Goal: Communication & Community: Answer question/provide support

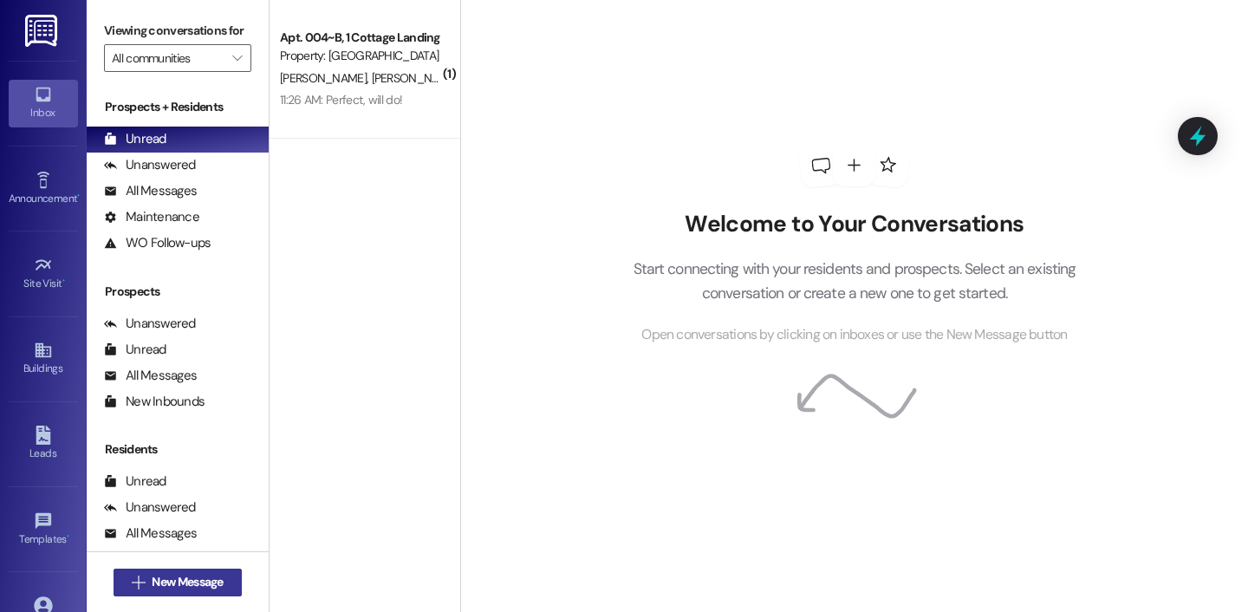
click at [195, 580] on span "New Message" at bounding box center [187, 582] width 71 height 18
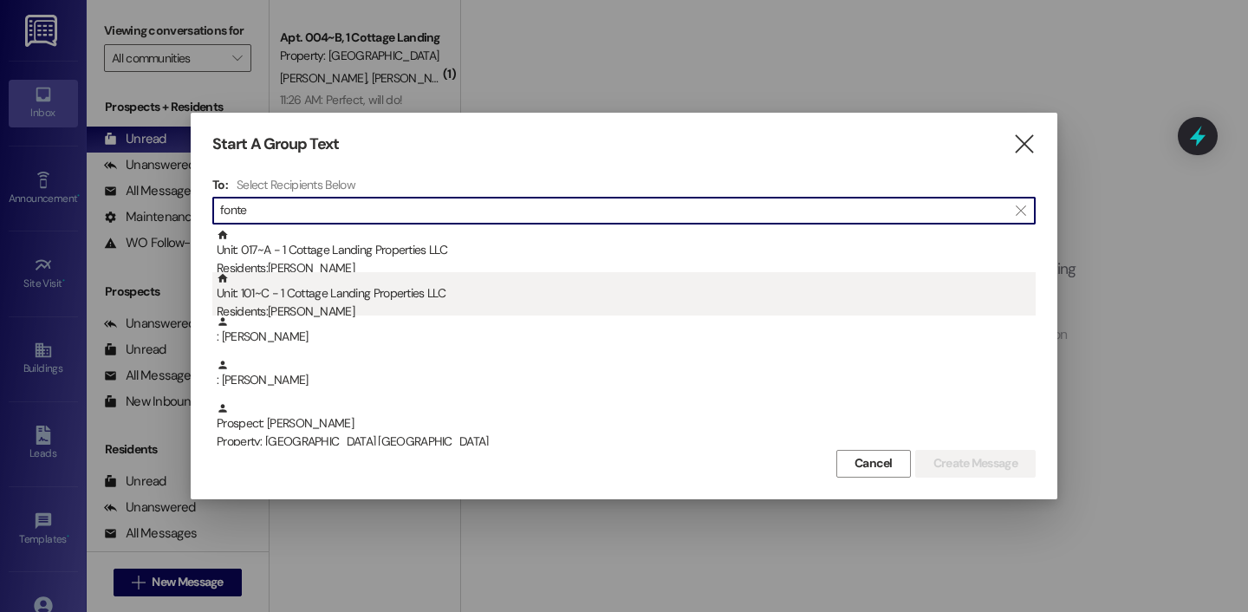
type input "fonte"
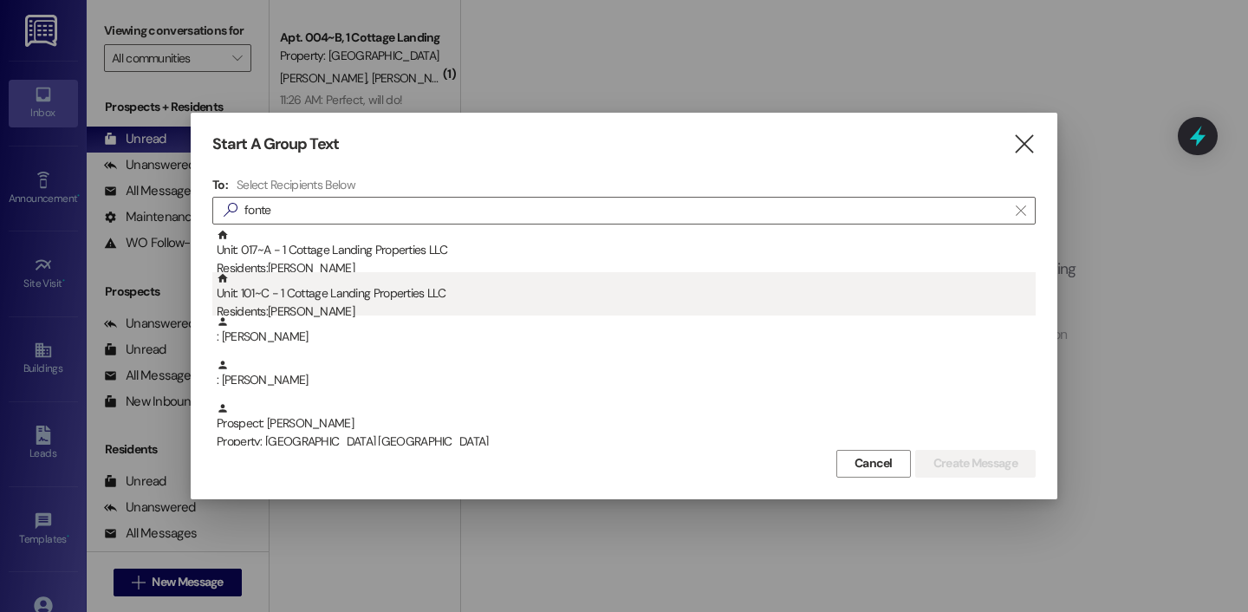
click at [364, 293] on div "Unit: 101~C - 1 Cottage Landing Properties LLC Residents: Ava Fontenot" at bounding box center [626, 296] width 819 height 49
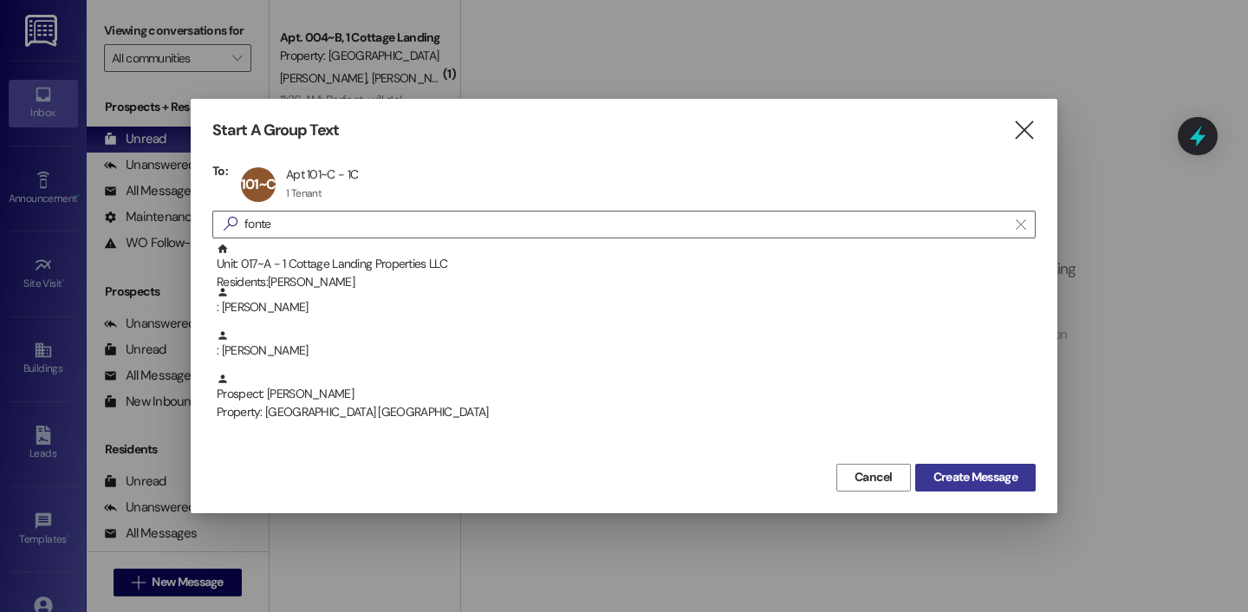
click at [1001, 483] on span "Create Message" at bounding box center [975, 477] width 84 height 18
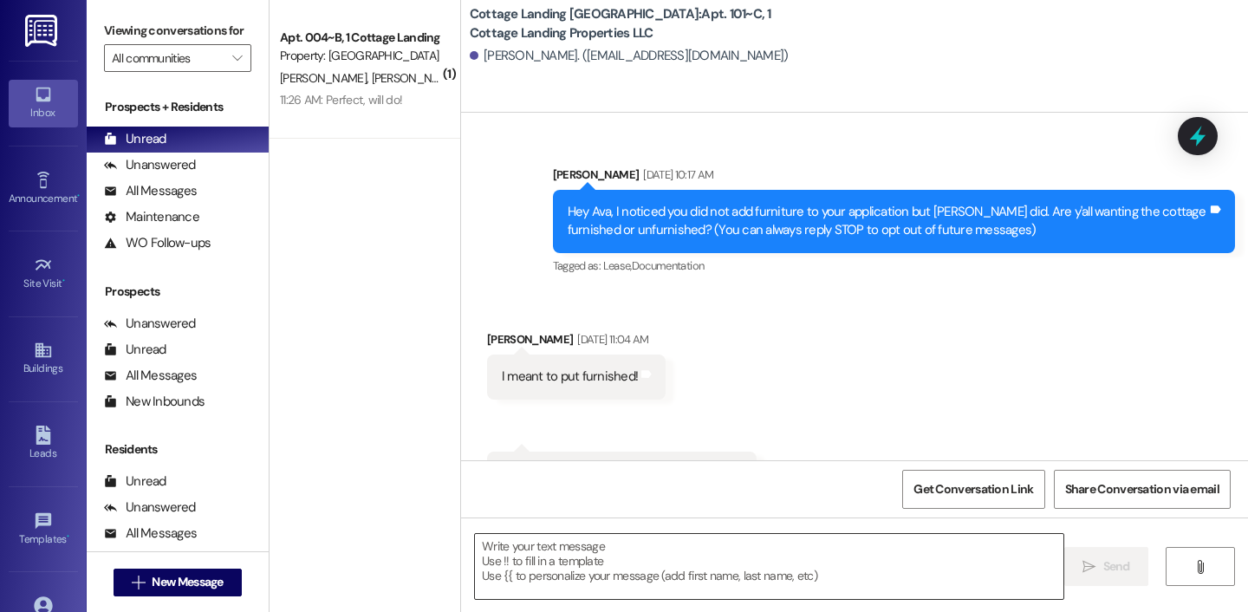
click at [586, 564] on textarea at bounding box center [769, 566] width 588 height 65
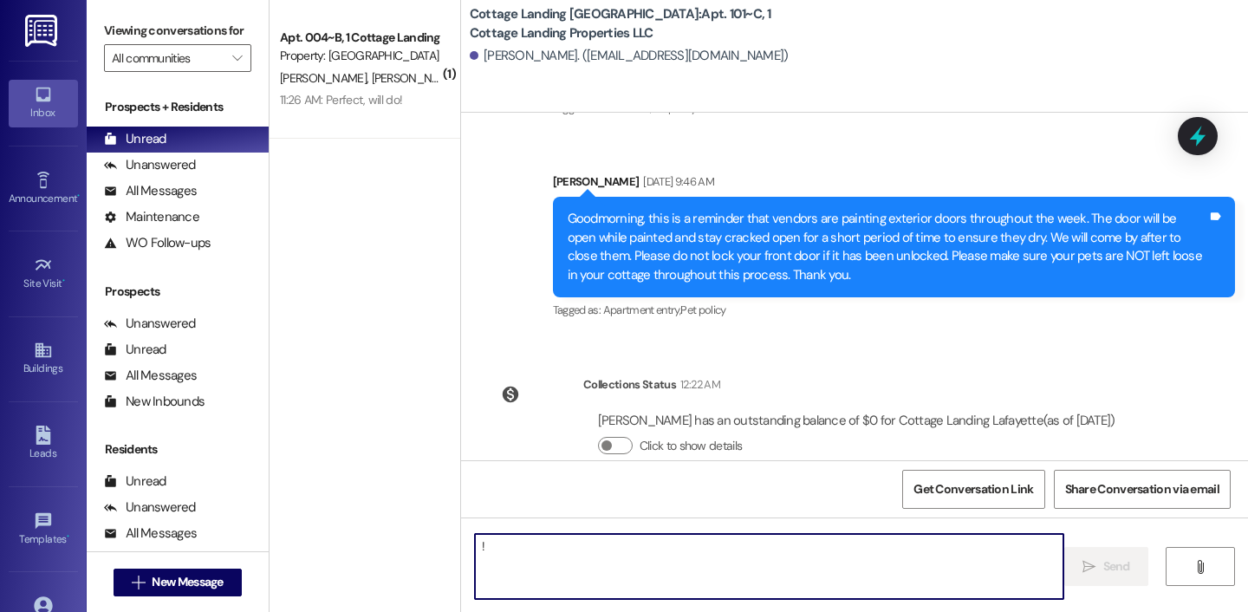
type textarea "!!"
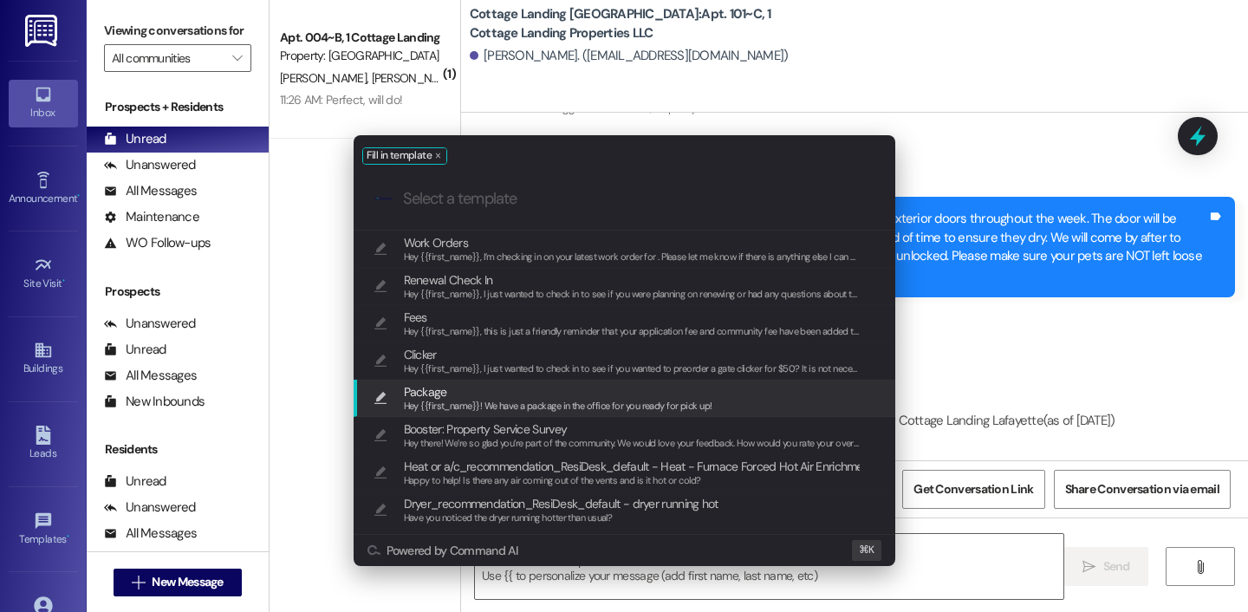
click at [593, 399] on div "Hey {{first_name}}! We have a package in the office for you ready for pick up!" at bounding box center [558, 407] width 308 height 16
type textarea "Hey {{first_name}}! We have a package in the office for you ready for pick up!"
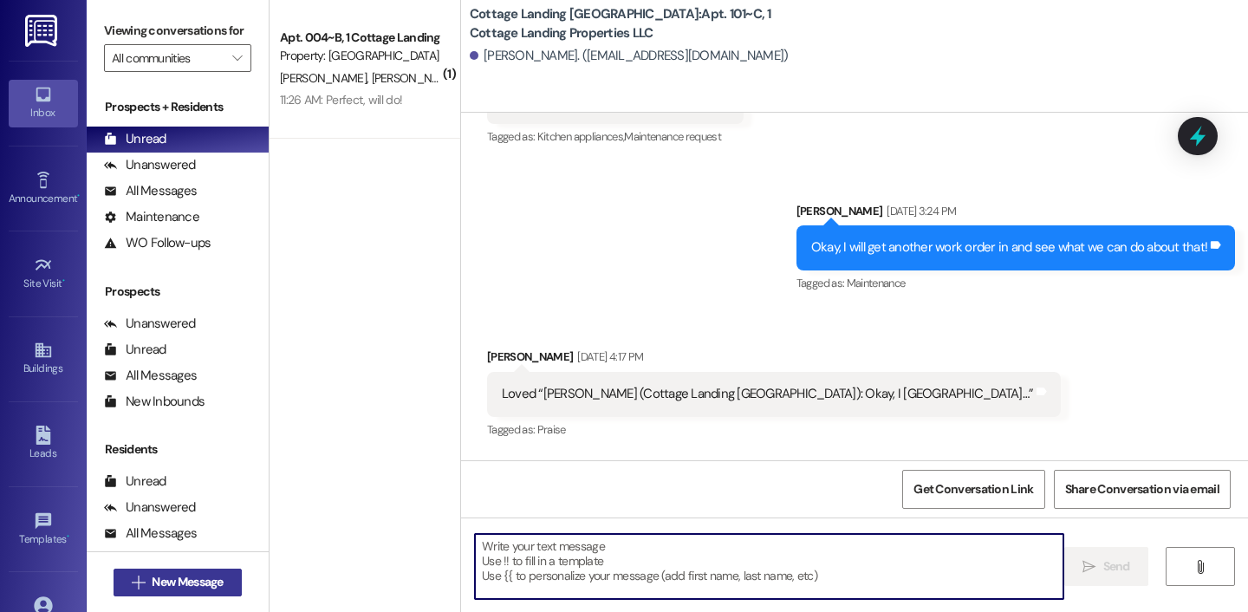
scroll to position [22576, 0]
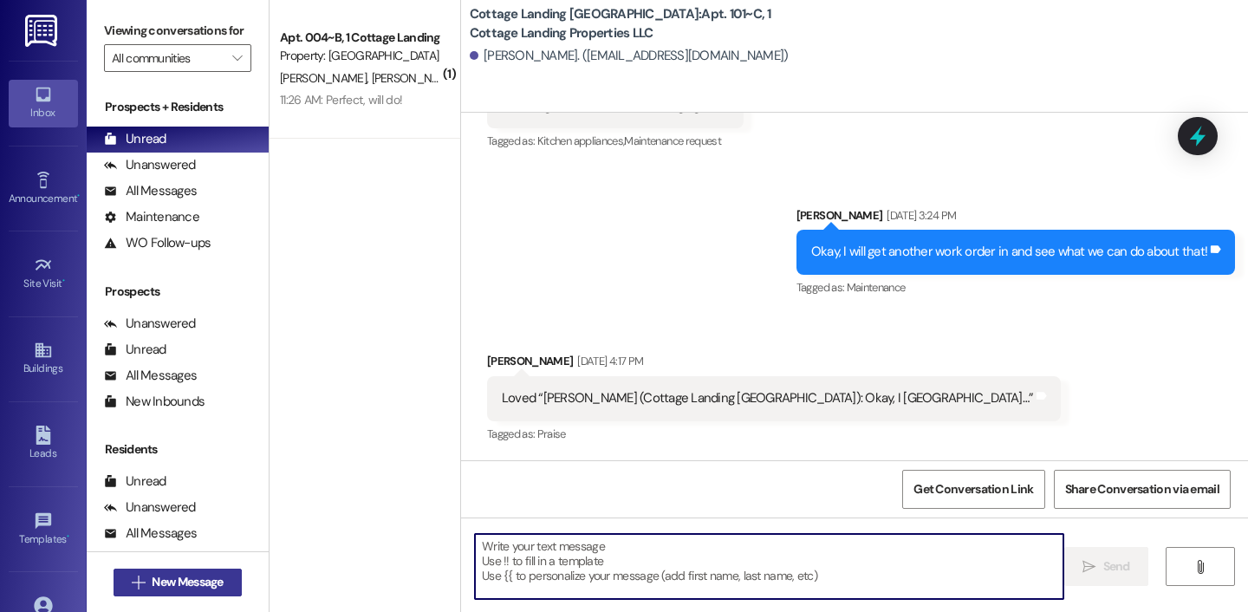
click at [201, 585] on span "New Message" at bounding box center [187, 582] width 71 height 18
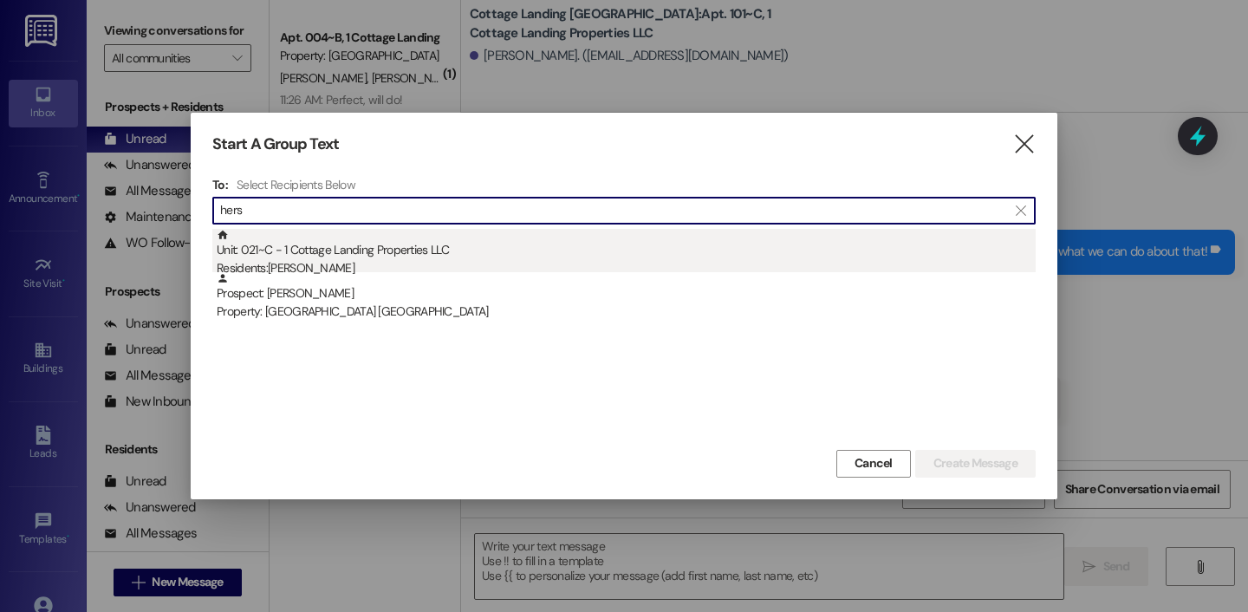
type input "hers"
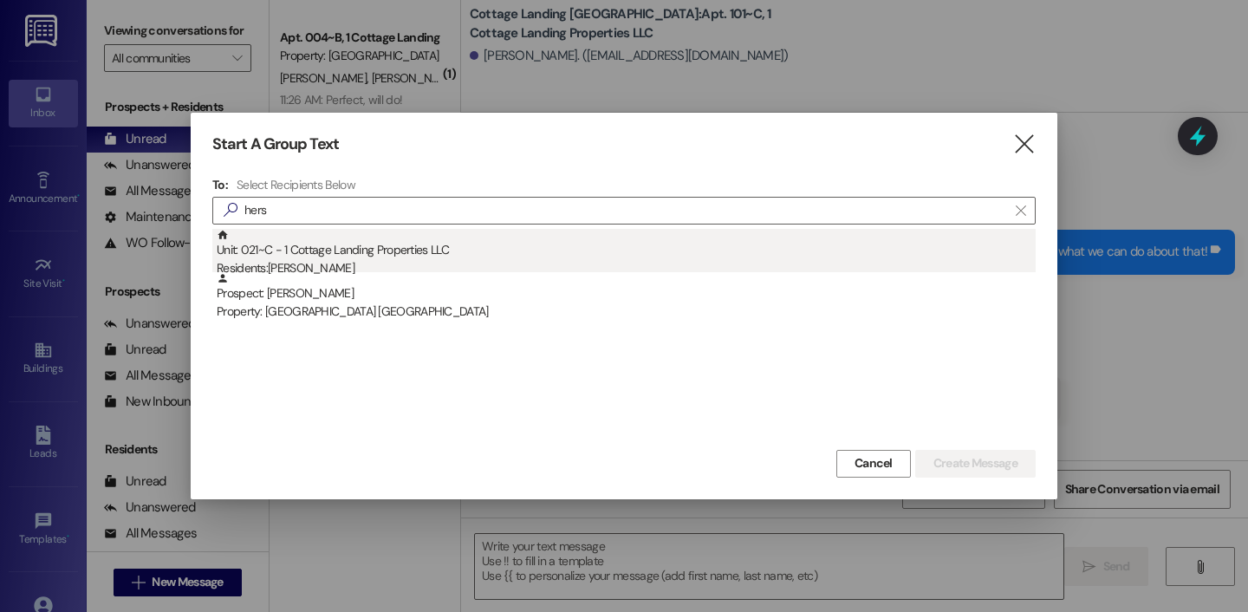
click at [334, 256] on div "Unit: 021~C - 1 Cottage Landing Properties LLC Residents: Addyson Herschlag" at bounding box center [626, 253] width 819 height 49
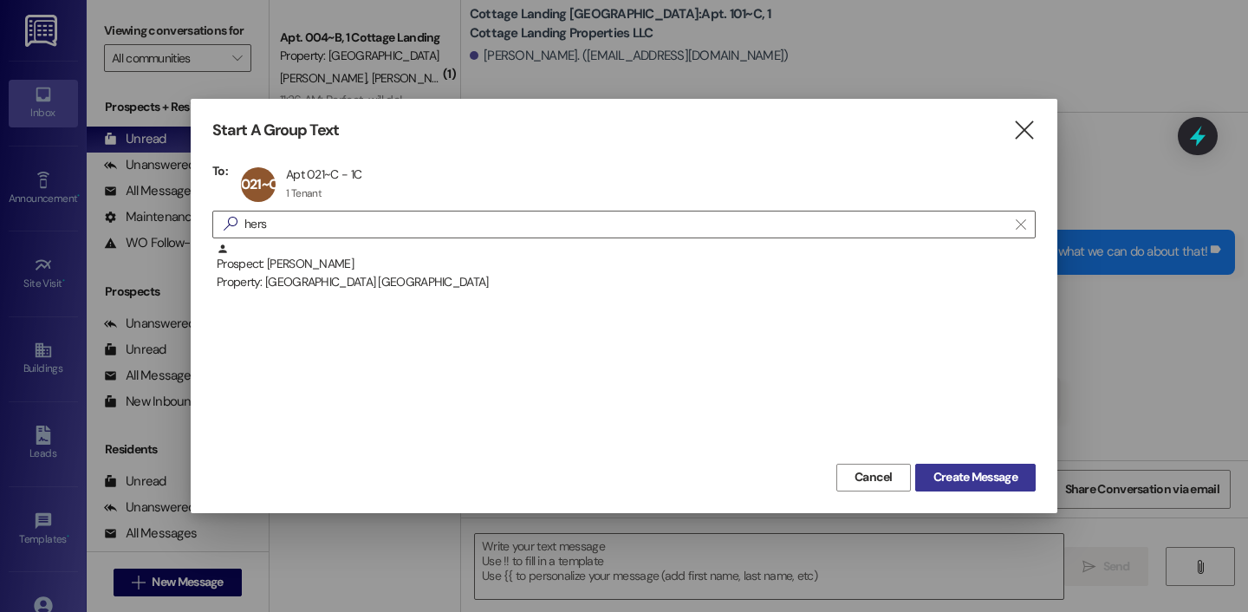
click at [944, 478] on span "Create Message" at bounding box center [975, 477] width 84 height 18
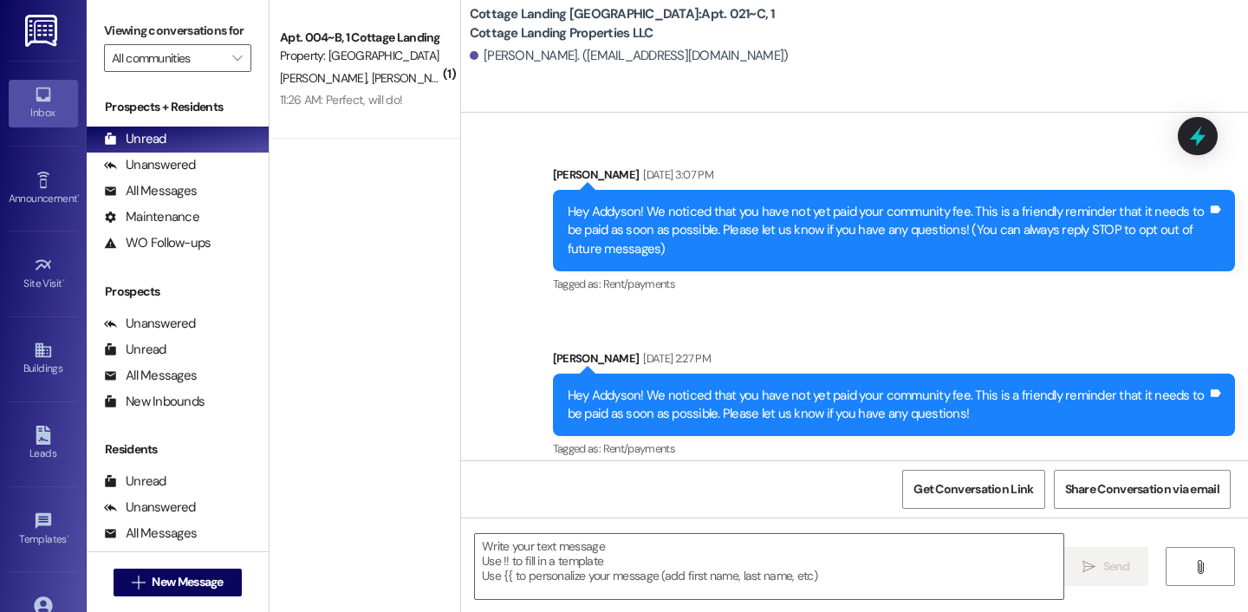
click at [726, 567] on textarea at bounding box center [769, 566] width 588 height 65
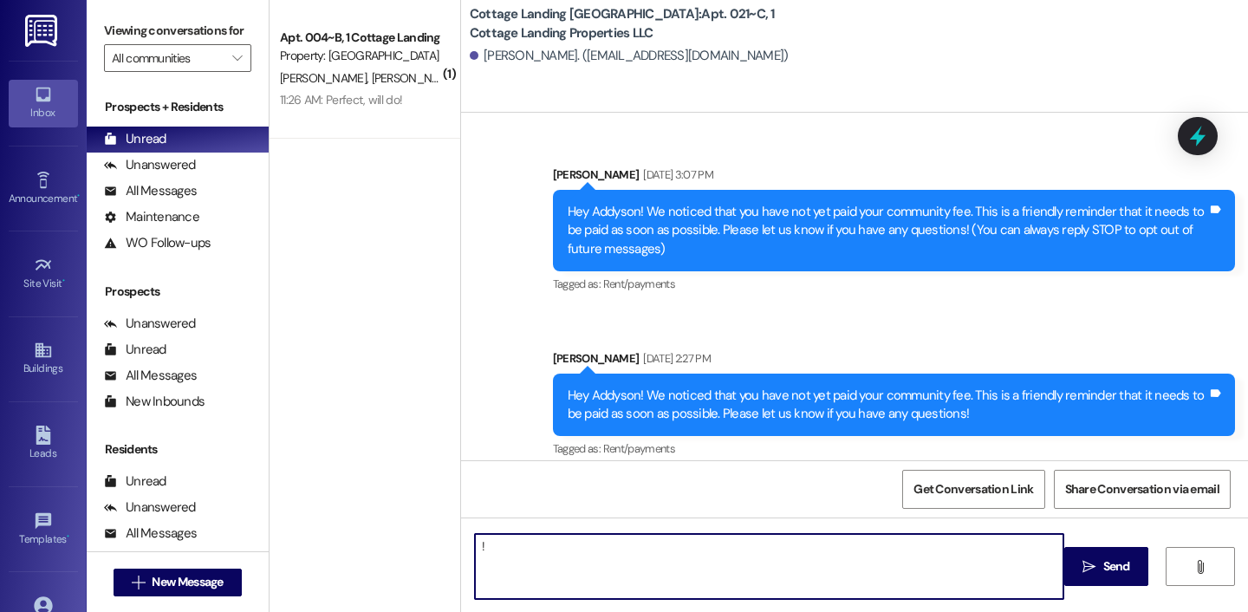
type textarea "!!"
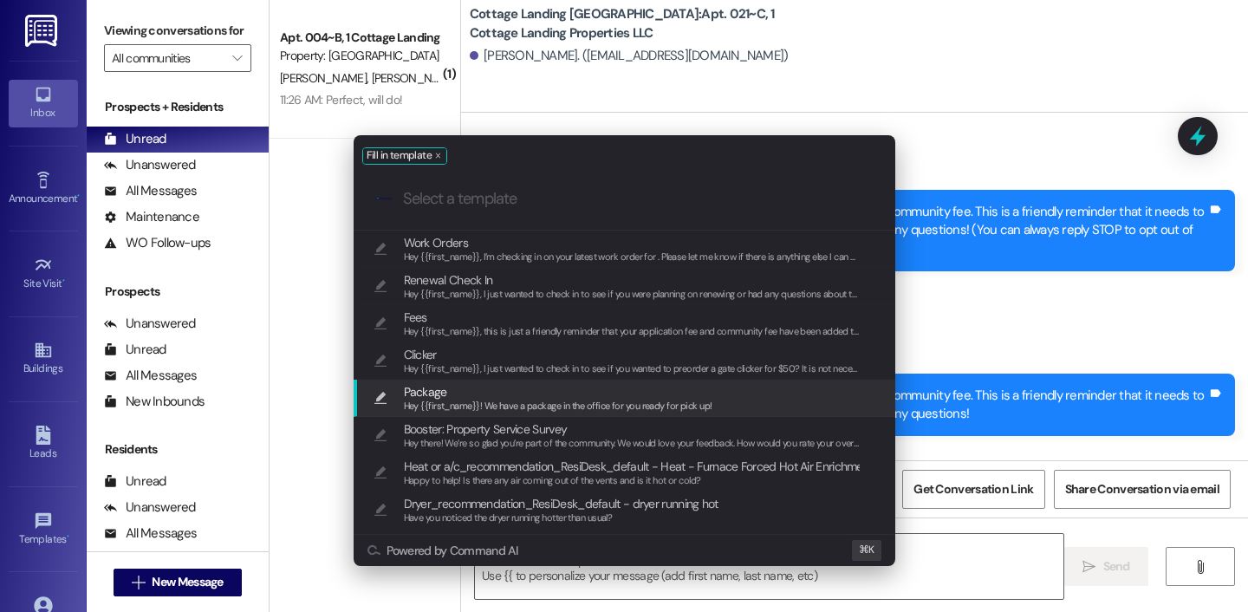
click at [609, 399] on div "Hey {{first_name}}! We have a package in the office for you ready for pick up!" at bounding box center [558, 407] width 308 height 16
type textarea "Hey {{first_name}}! We have a package in the office for you ready for pick up!"
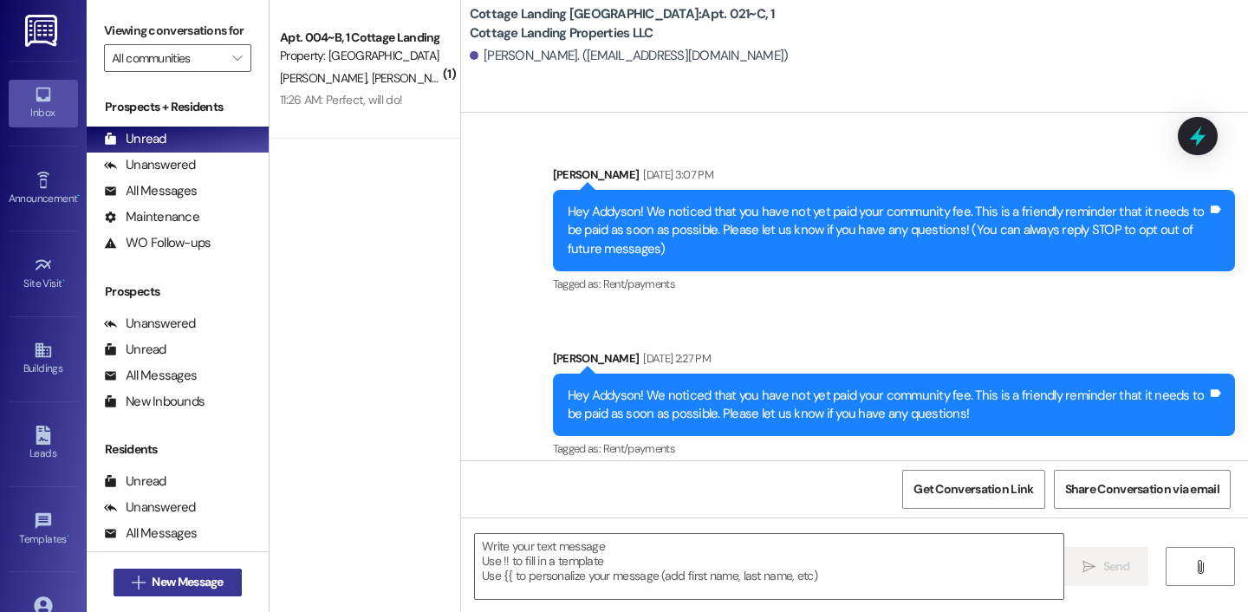
click at [185, 576] on span "New Message" at bounding box center [187, 582] width 71 height 18
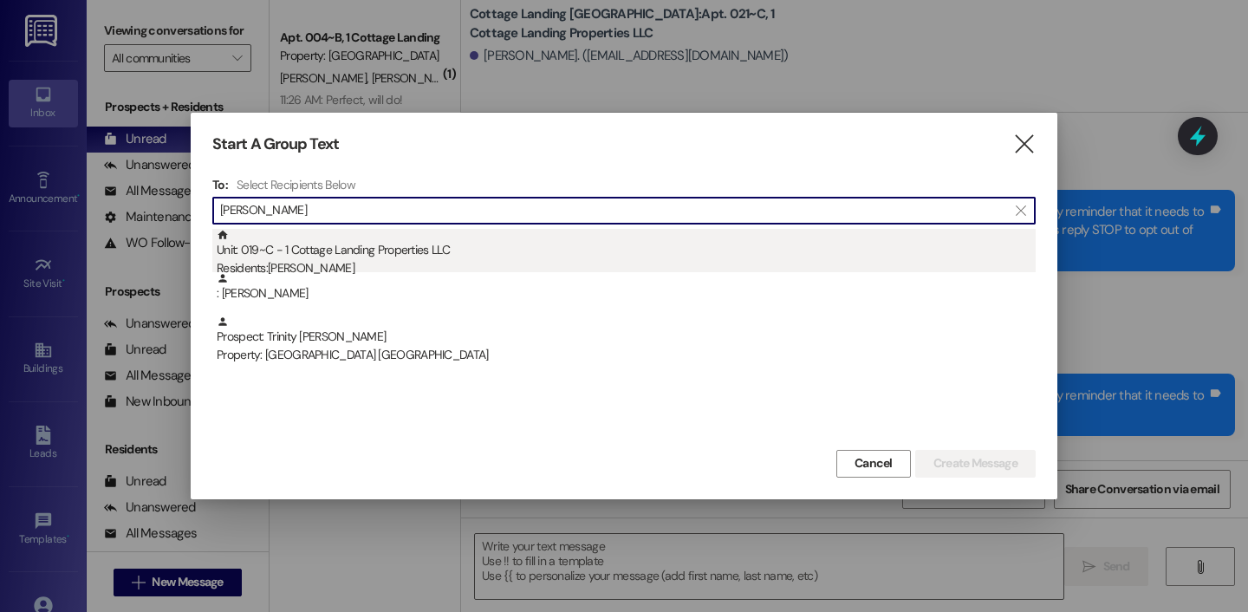
type input "doucet"
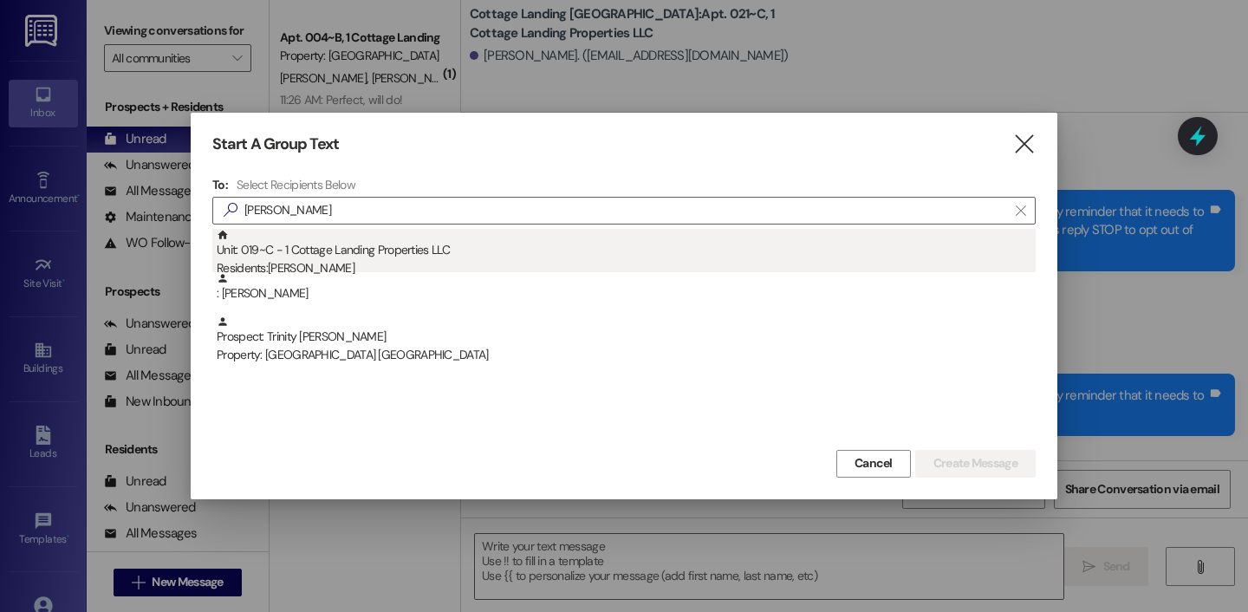
click at [384, 245] on div "Unit: 019~C - 1 Cottage Landing Properties LLC Residents: Shaylee Doucet" at bounding box center [626, 253] width 819 height 49
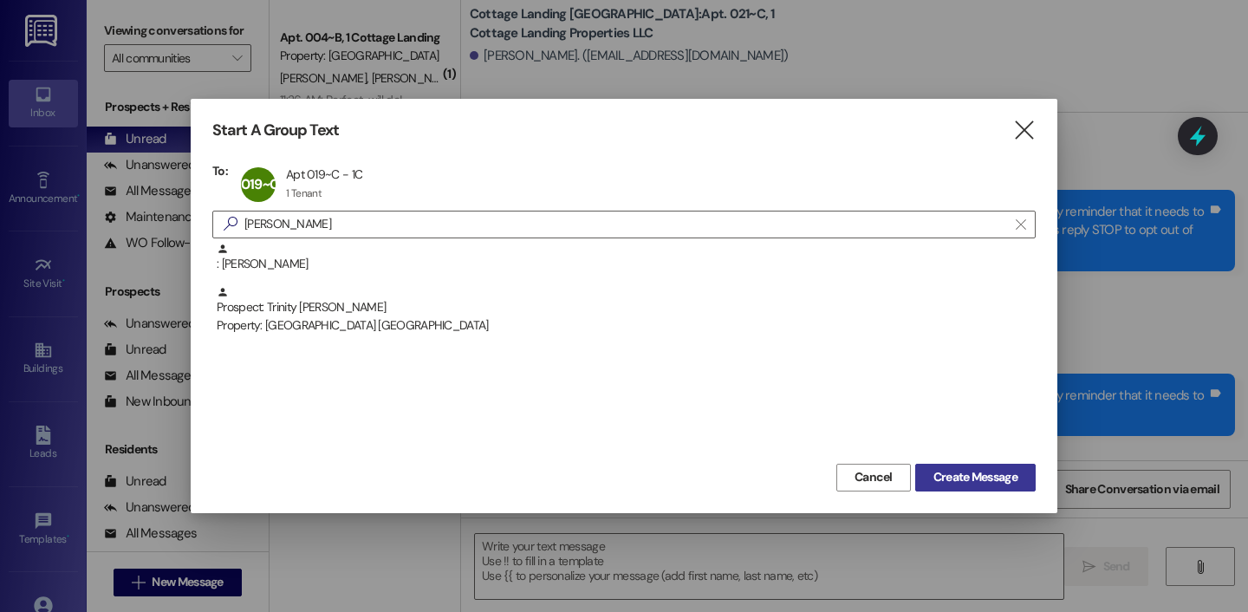
click at [999, 470] on span "Create Message" at bounding box center [975, 477] width 84 height 18
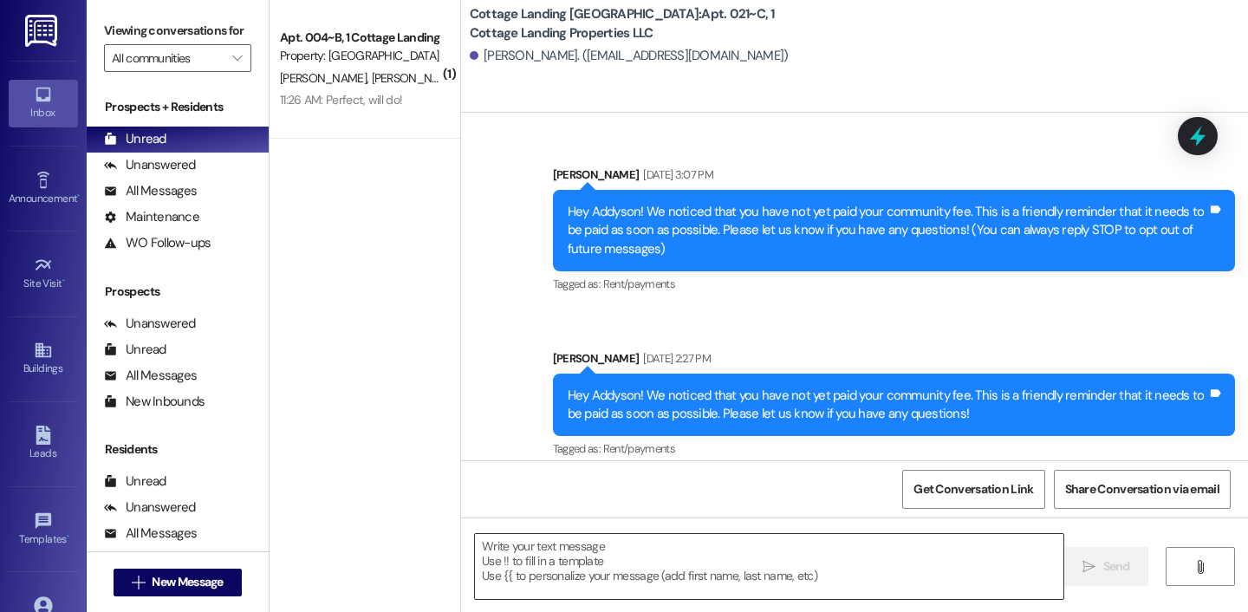
click at [768, 561] on textarea at bounding box center [769, 566] width 588 height 65
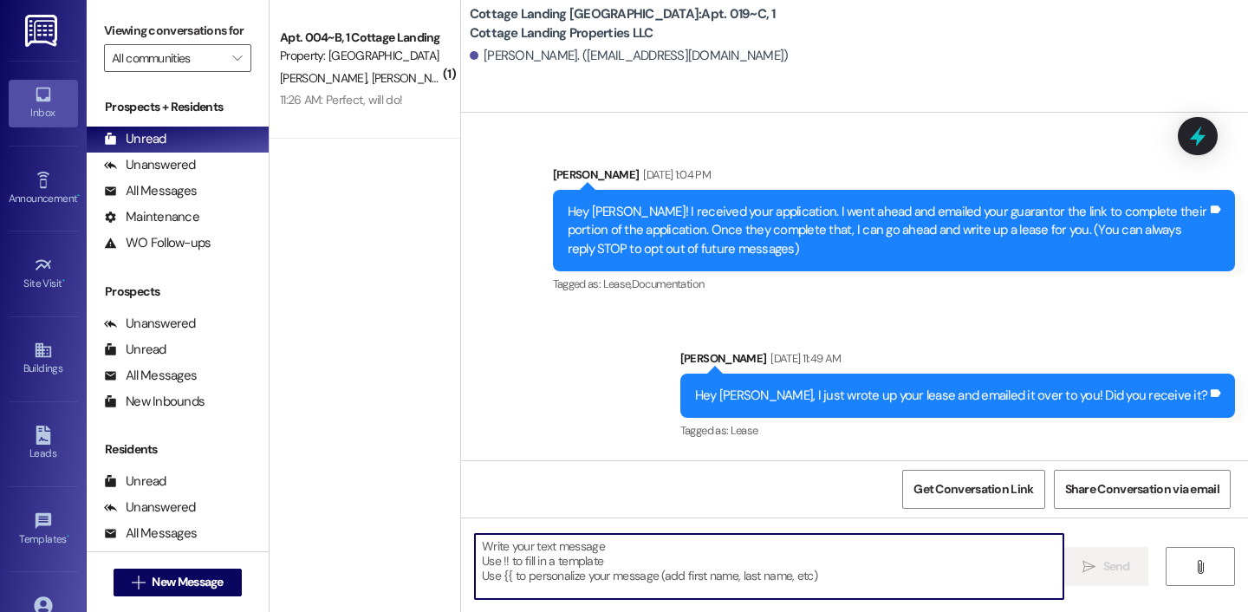
scroll to position [21425, 0]
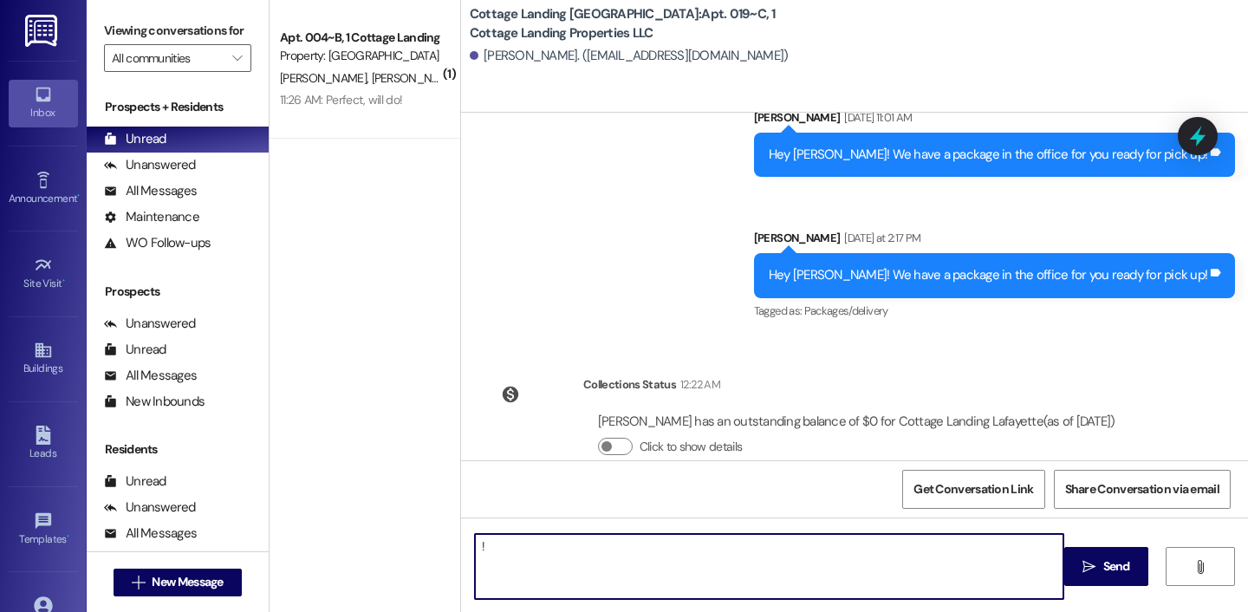
type textarea "!!"
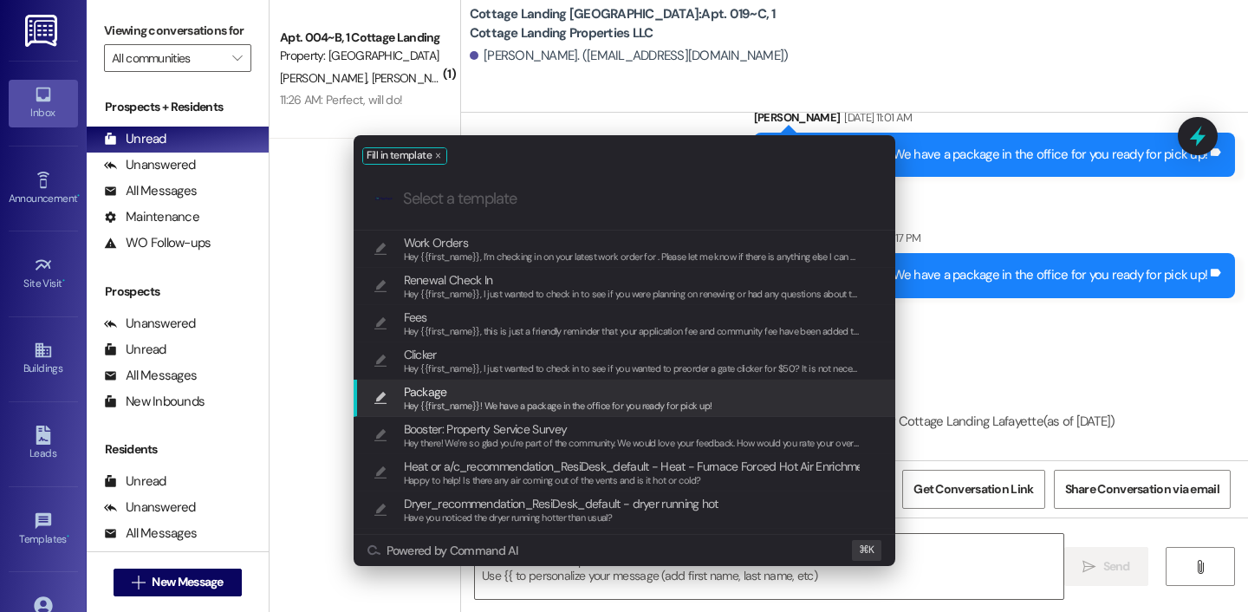
click at [622, 409] on span "Hey {{first_name}}! We have a package in the office for you ready for pick up!" at bounding box center [558, 405] width 308 height 12
type textarea "Hey {{first_name}}! We have a package in the office for you ready for pick up!"
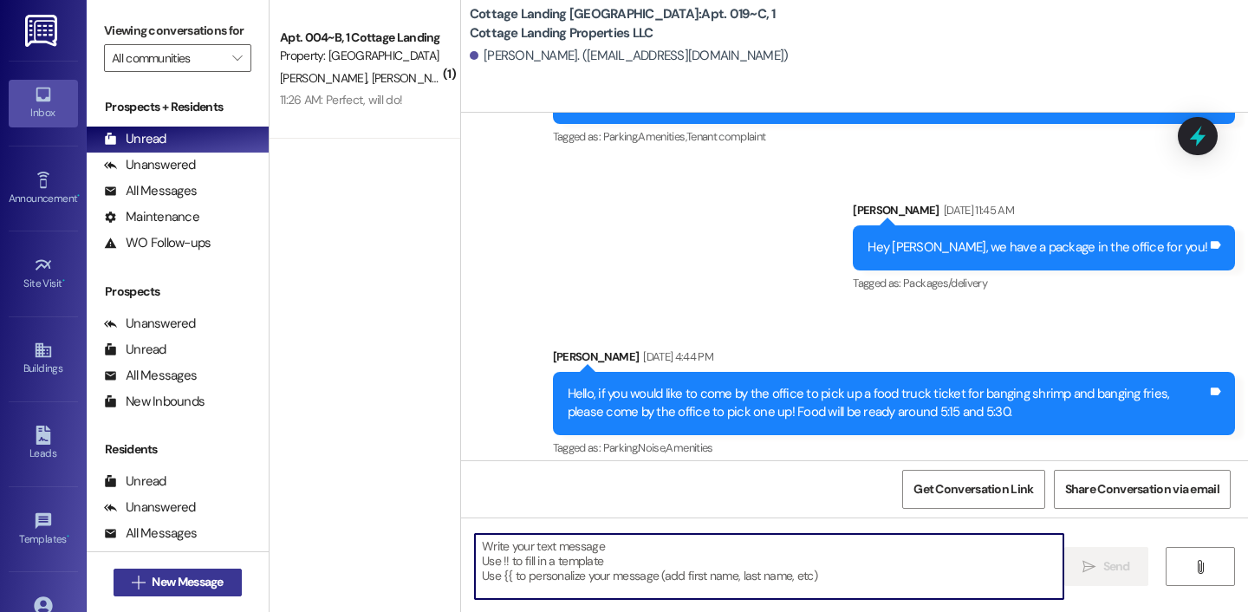
click at [224, 582] on button " New Message" at bounding box center [177, 582] width 128 height 28
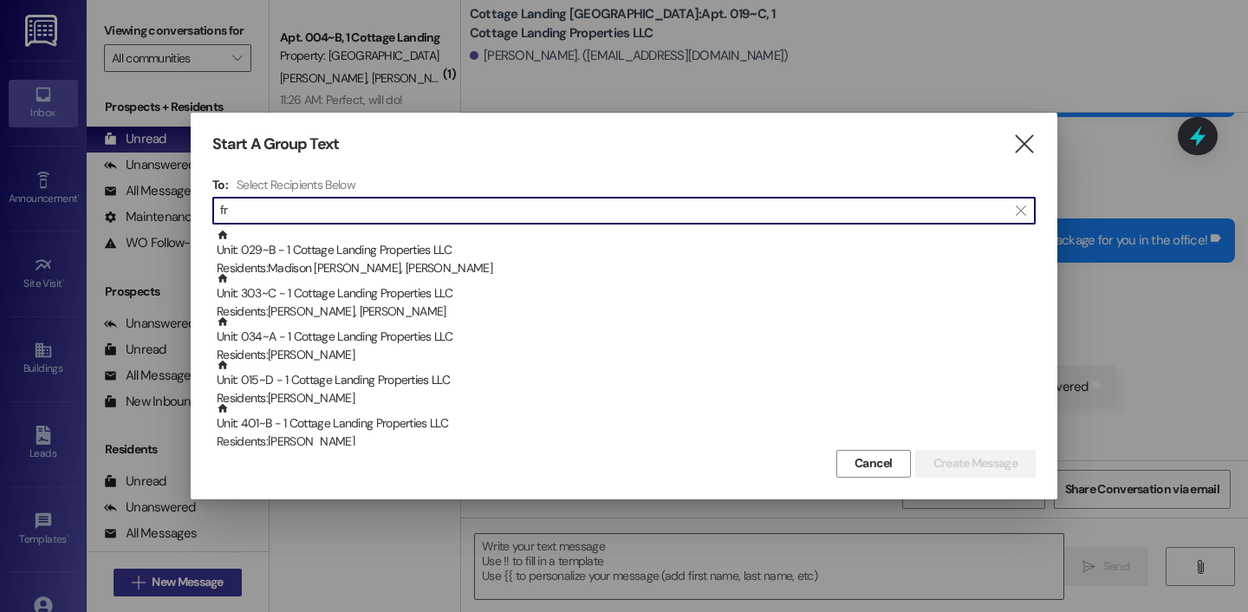
scroll to position [2963, 0]
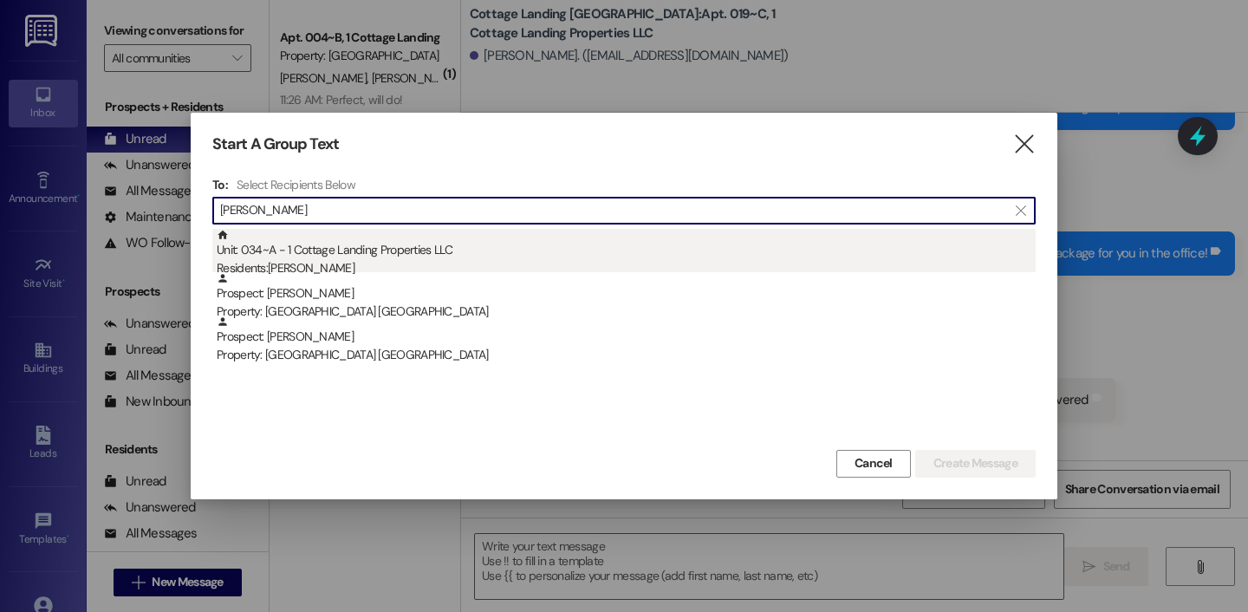
type input "fryou"
click at [366, 246] on div "Unit: 034~A - 1 Cottage Landing Properties LLC Residents: Braxton Fryoux" at bounding box center [626, 253] width 819 height 49
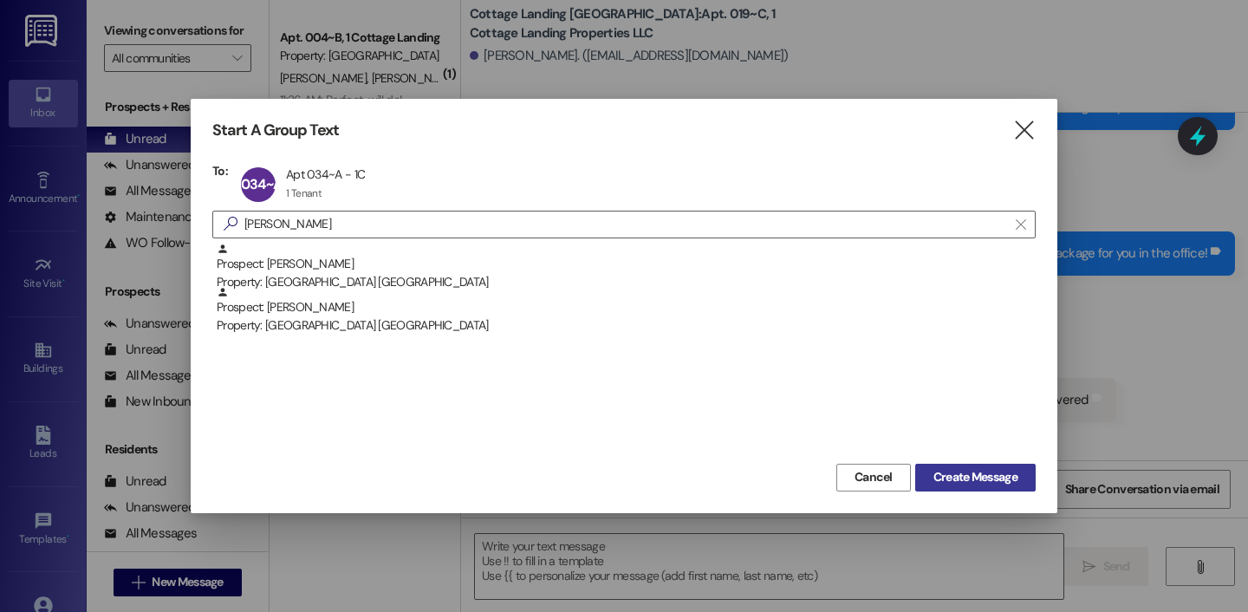
click at [992, 487] on button "Create Message" at bounding box center [975, 478] width 120 height 28
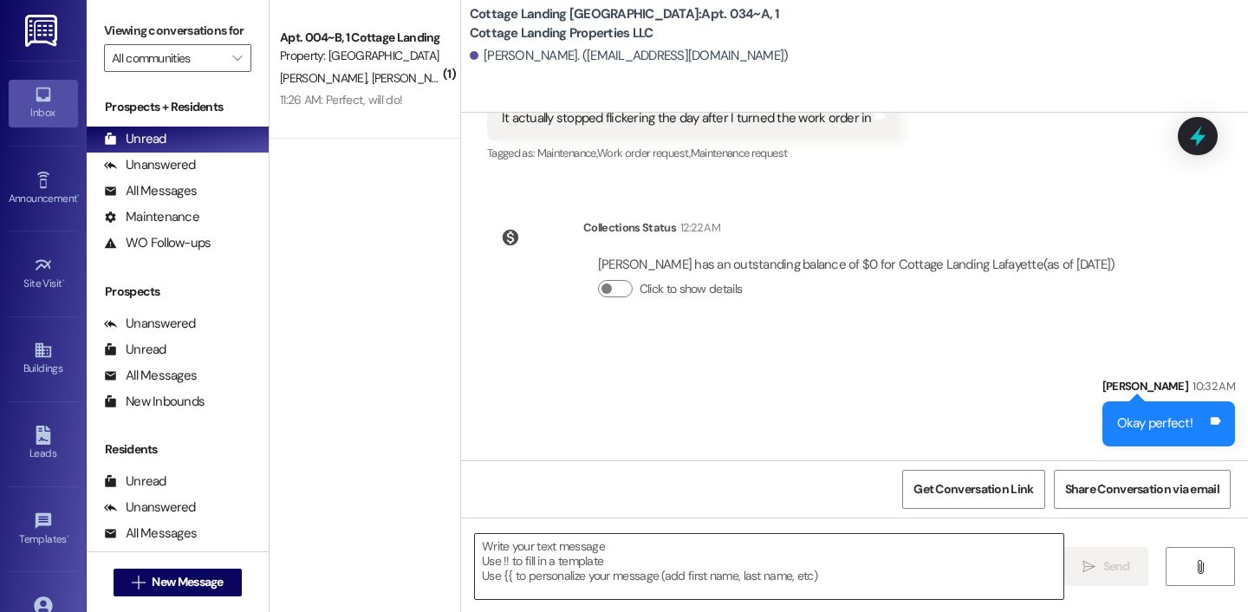
scroll to position [511, 0]
click at [725, 578] on textarea at bounding box center [769, 566] width 588 height 65
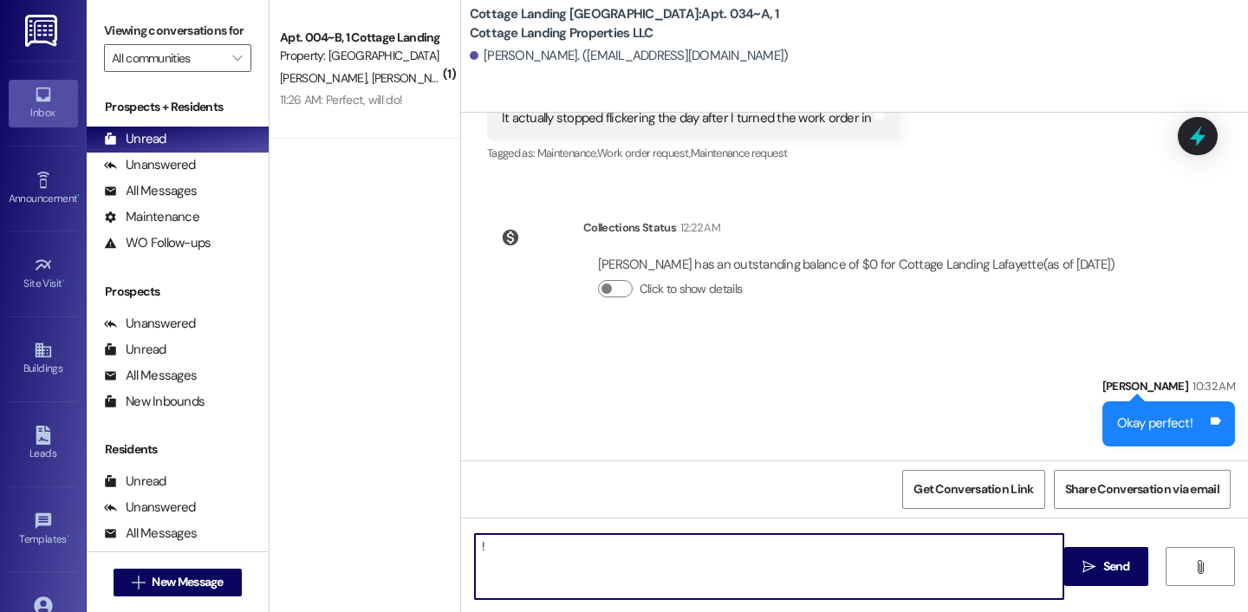
type textarea "!!"
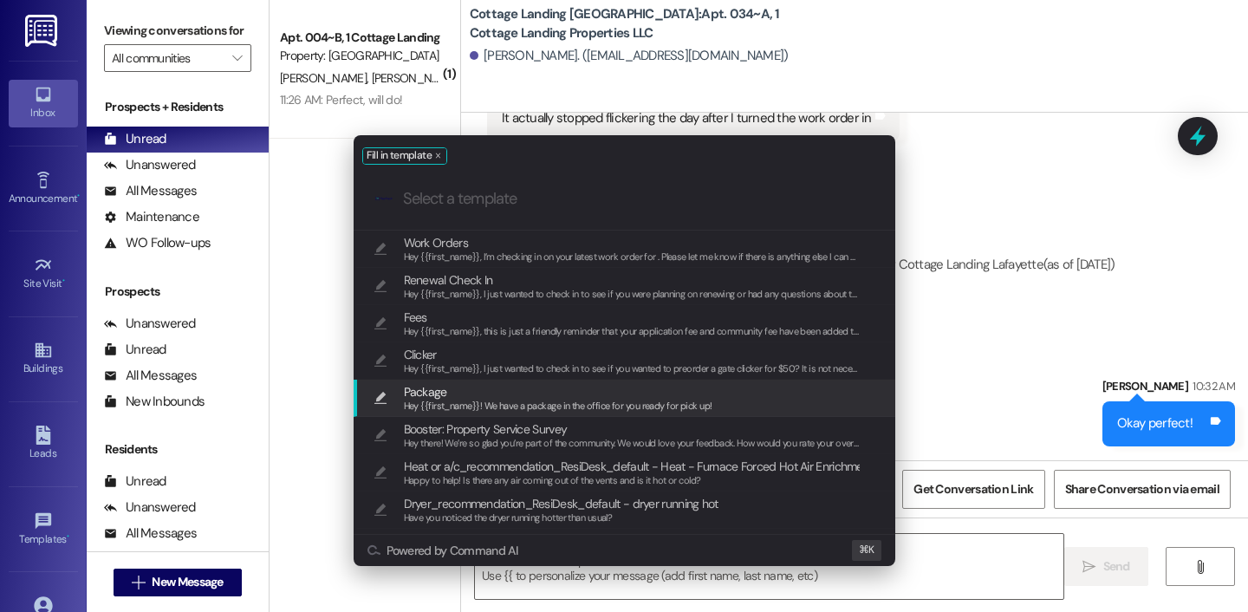
click at [509, 405] on span "Hey {{first_name}}! We have a package in the office for you ready for pick up!" at bounding box center [558, 405] width 308 height 12
type textarea "Hey {{first_name}}! We have a package in the office for you ready for pick up!"
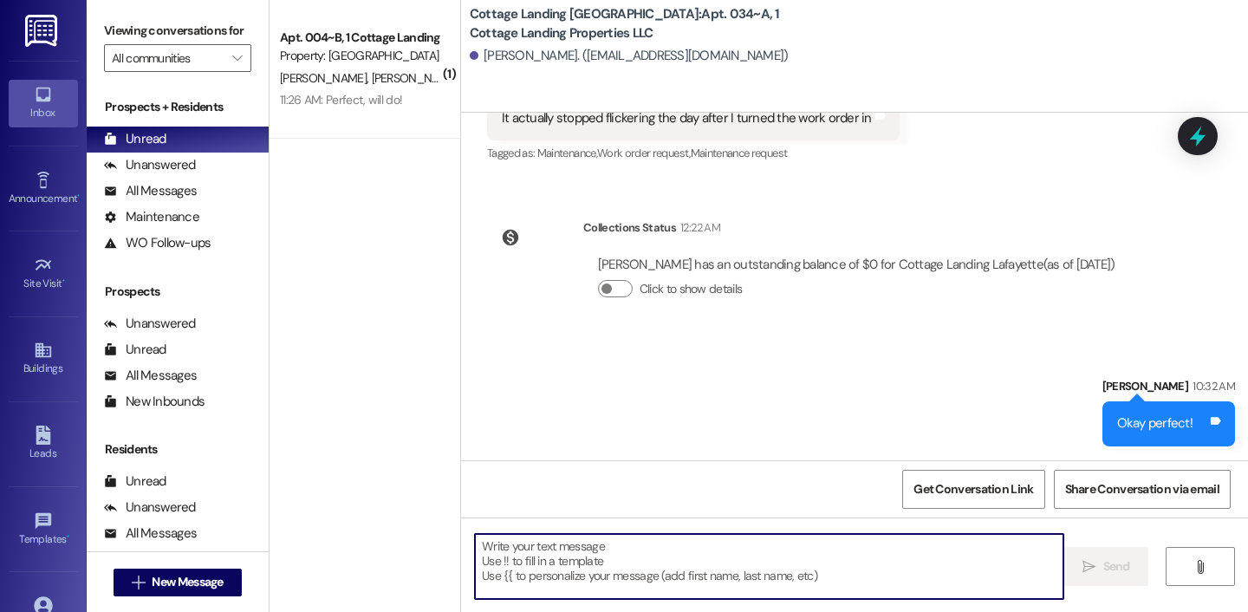
scroll to position [632, 0]
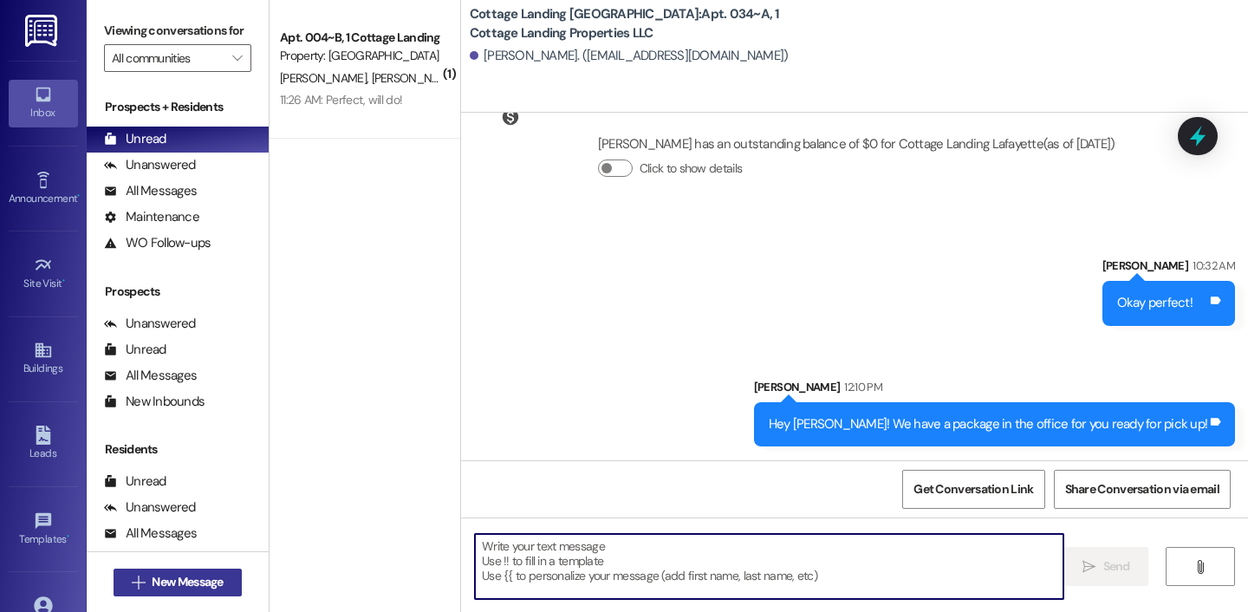
click at [218, 585] on span "New Message" at bounding box center [187, 582] width 71 height 18
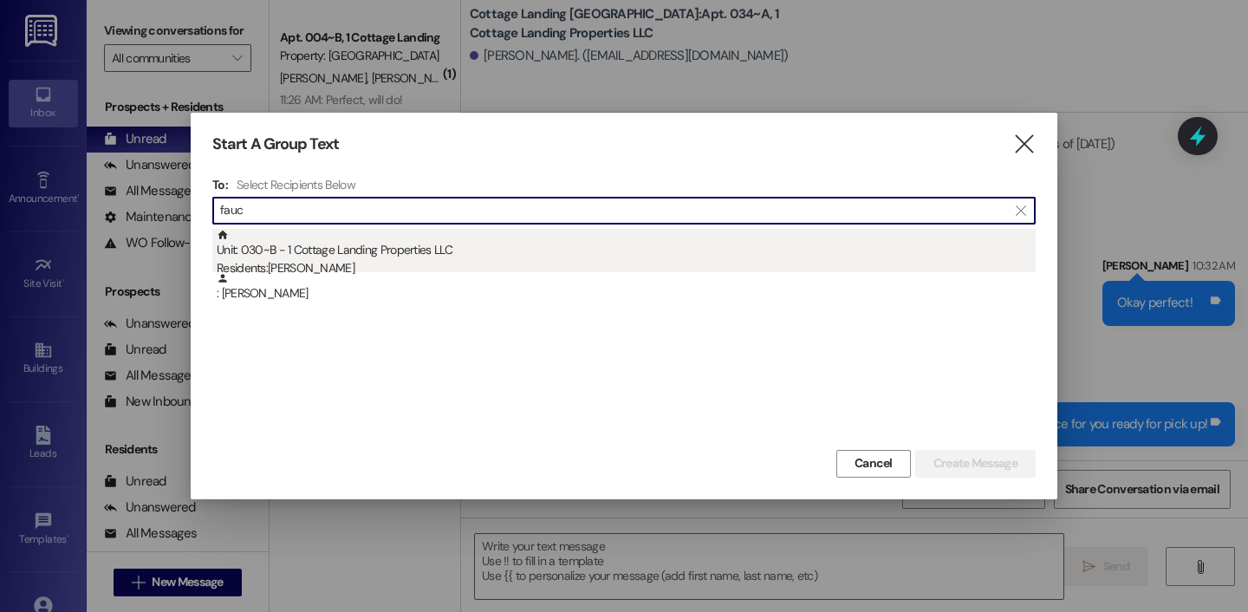
type input "fauc"
click at [342, 259] on div "Residents: Adrienne Faucheux" at bounding box center [626, 268] width 819 height 18
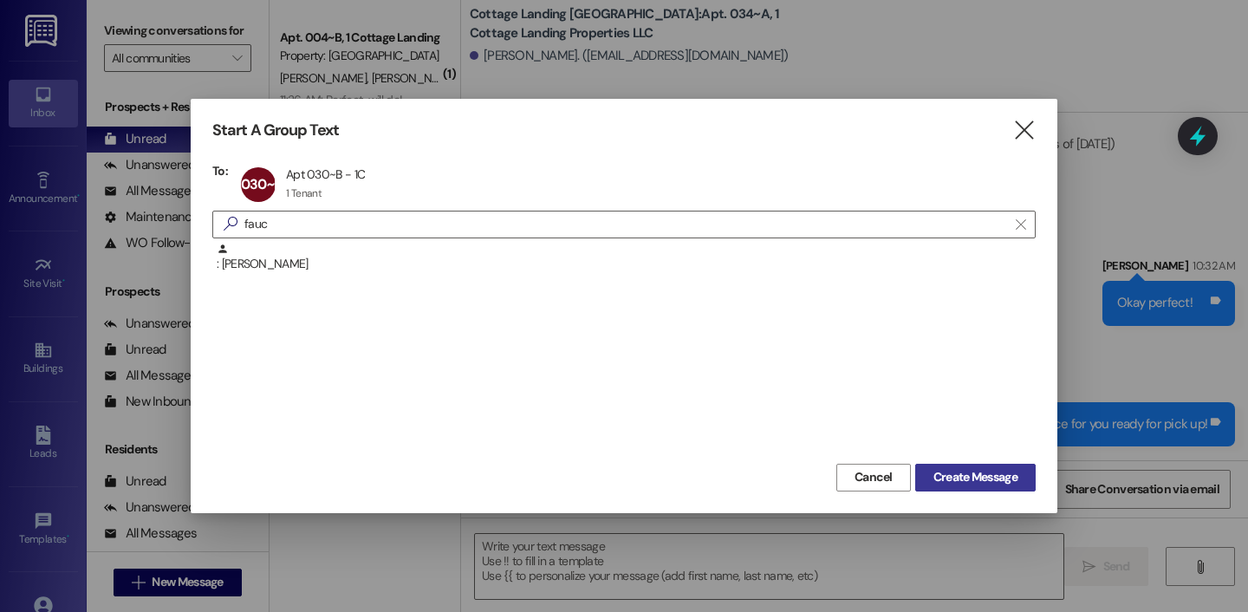
click at [1014, 490] on button "Create Message" at bounding box center [975, 478] width 120 height 28
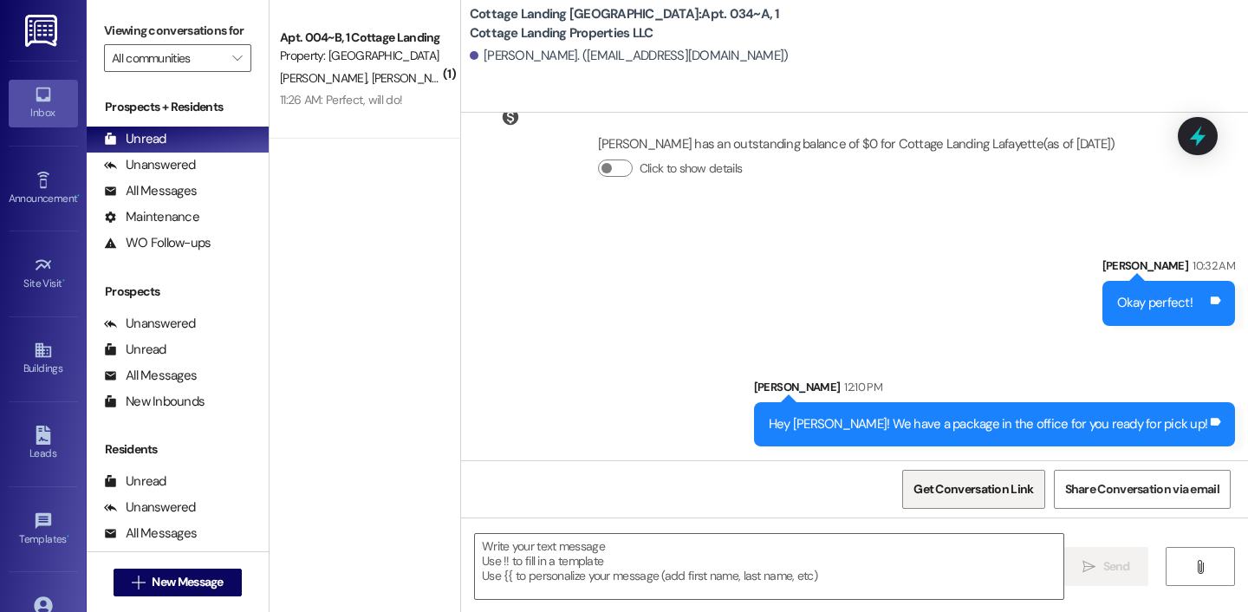
click at [1008, 489] on span "Get Conversation Link" at bounding box center [973, 489] width 120 height 18
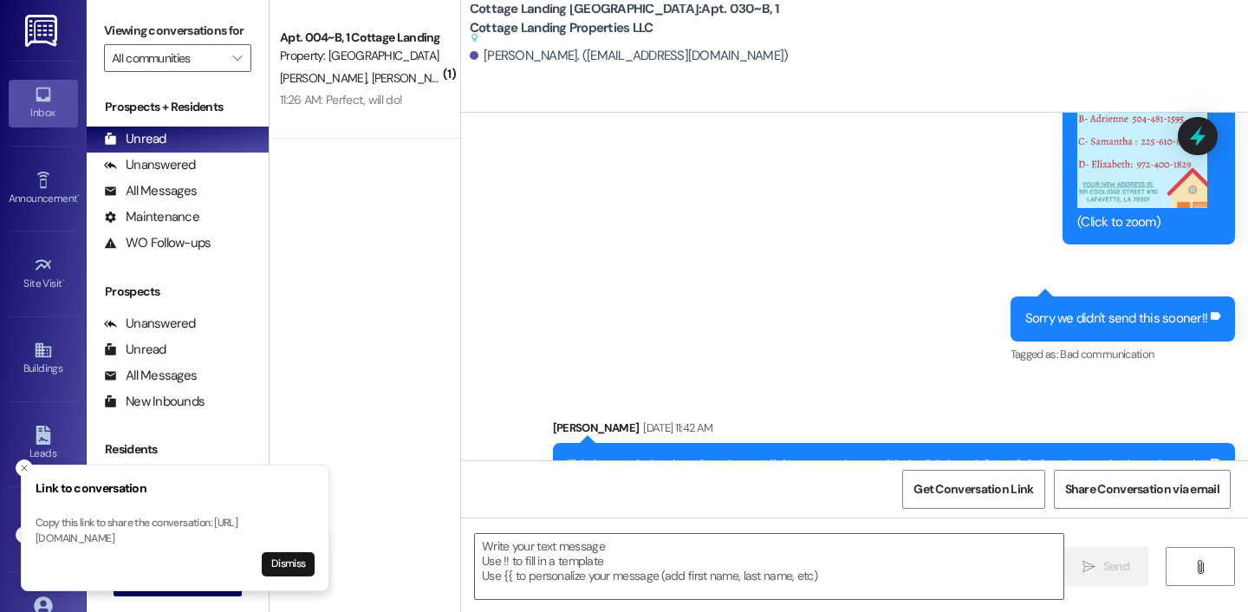
scroll to position [32421, 0]
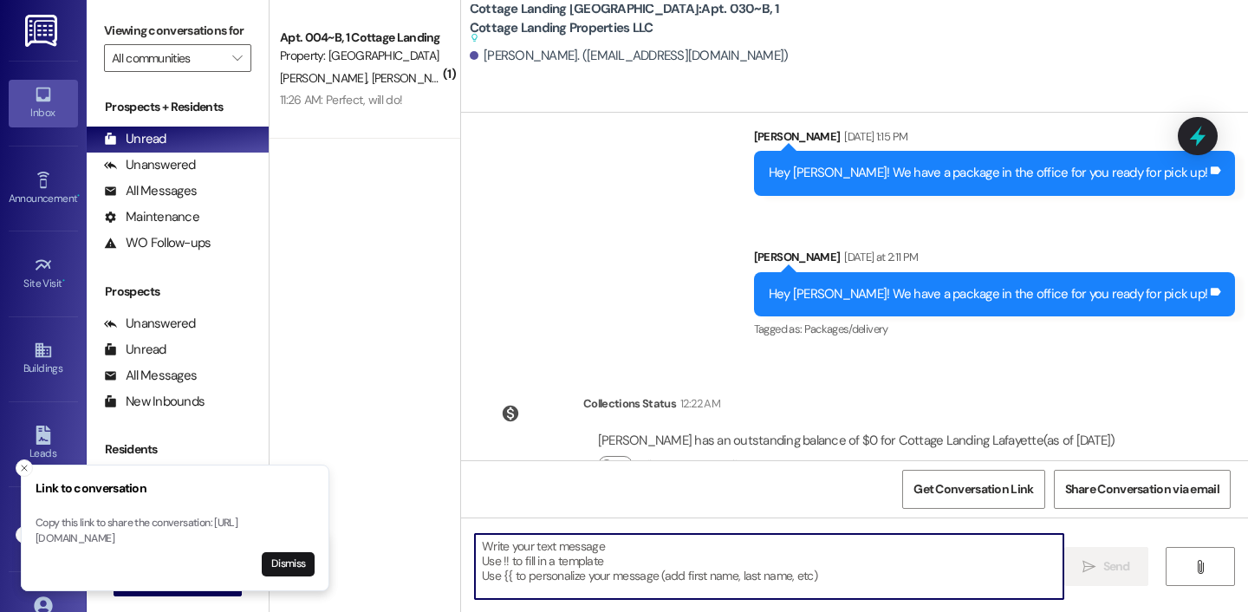
click at [631, 564] on textarea at bounding box center [769, 566] width 588 height 65
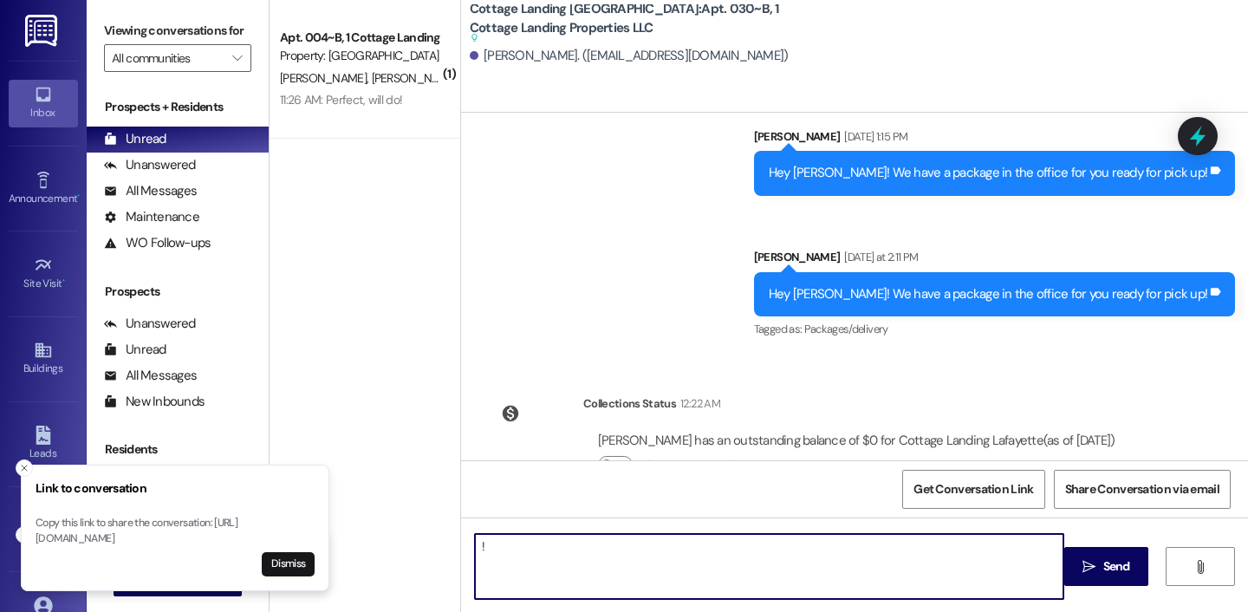
type textarea "!!"
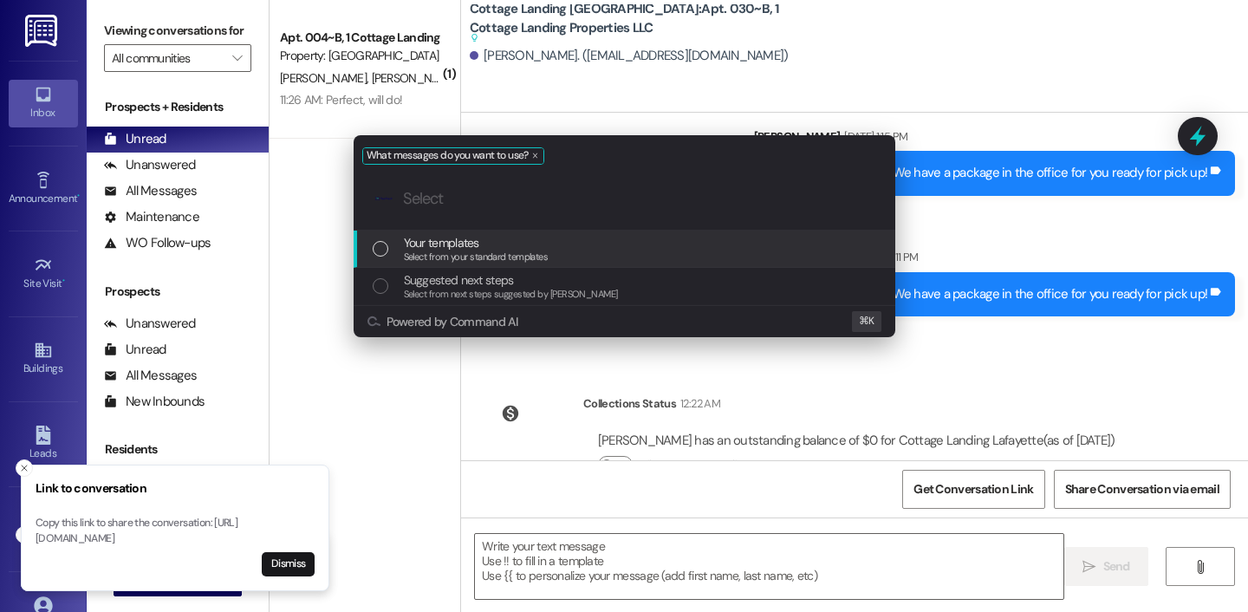
click at [474, 237] on span "Your templates" at bounding box center [441, 242] width 75 height 19
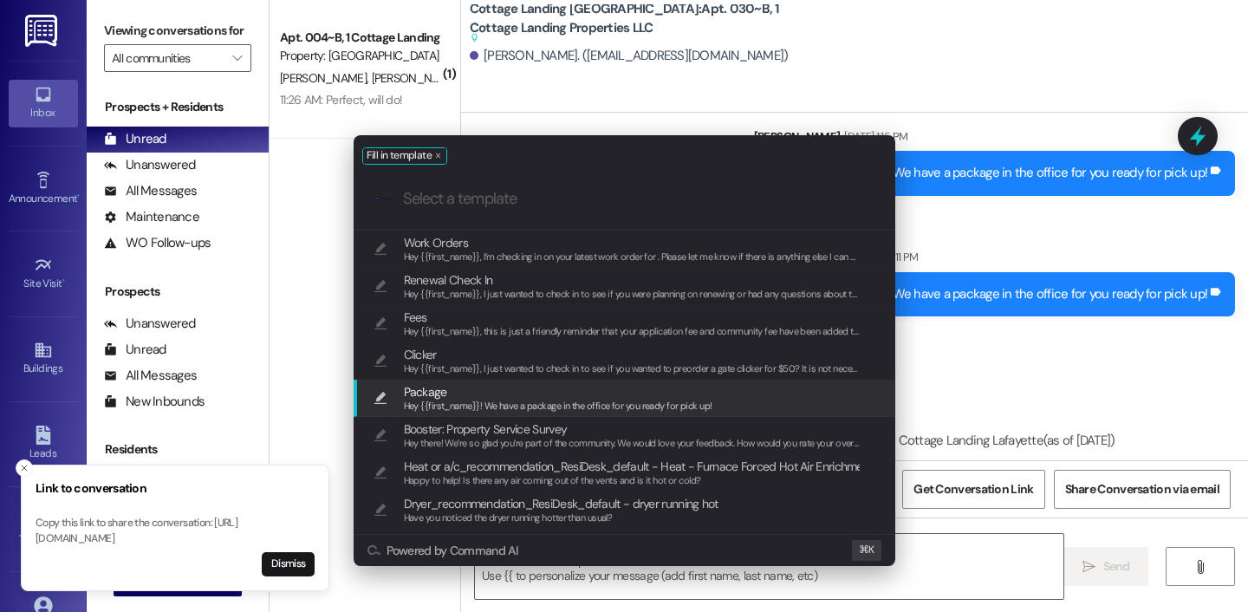
click at [473, 391] on span "Package" at bounding box center [558, 391] width 308 height 19
type textarea "Hey {{first_name}}! We have a package in the office for you ready for pick up!"
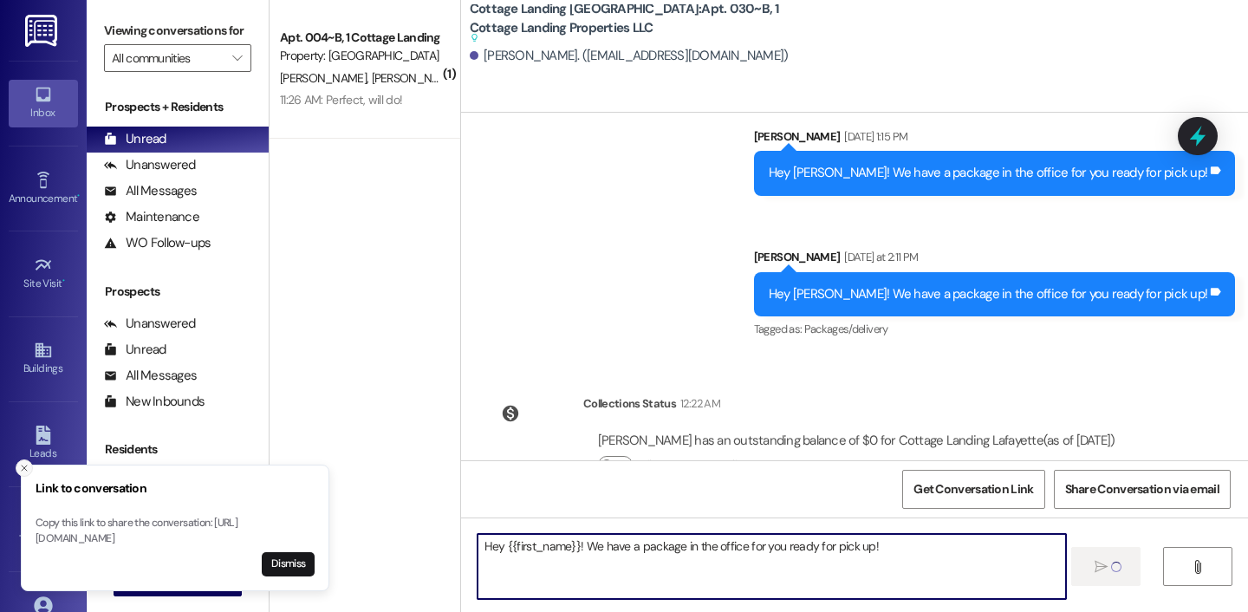
click at [20, 463] on icon "Close toast" at bounding box center [24, 468] width 10 height 10
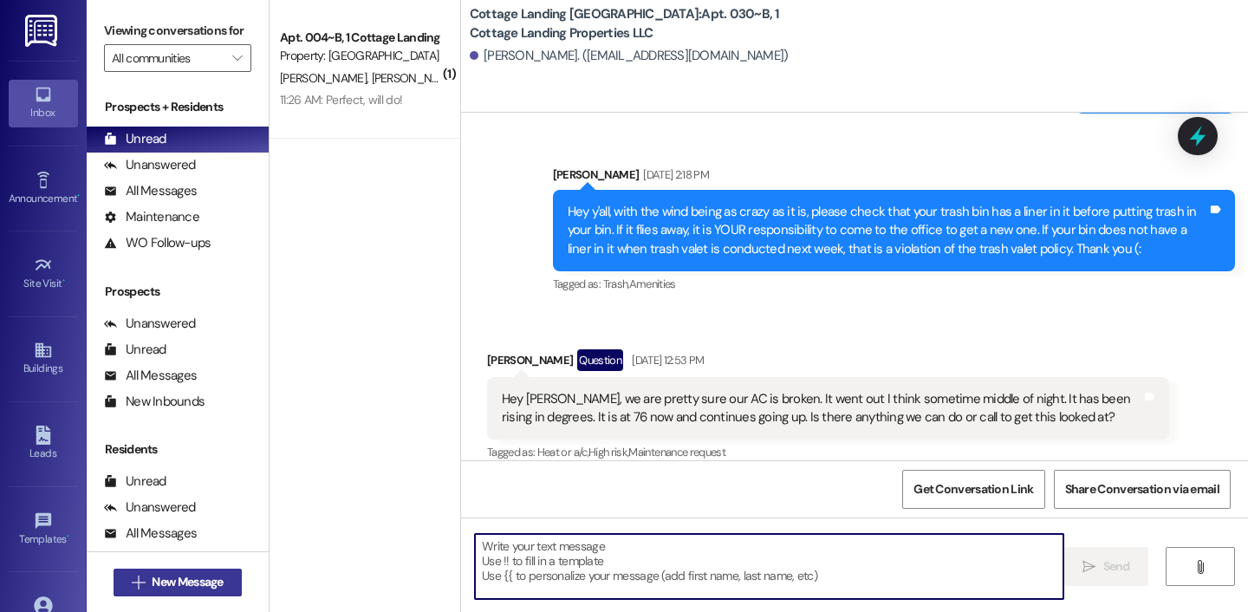
scroll to position [25300, 0]
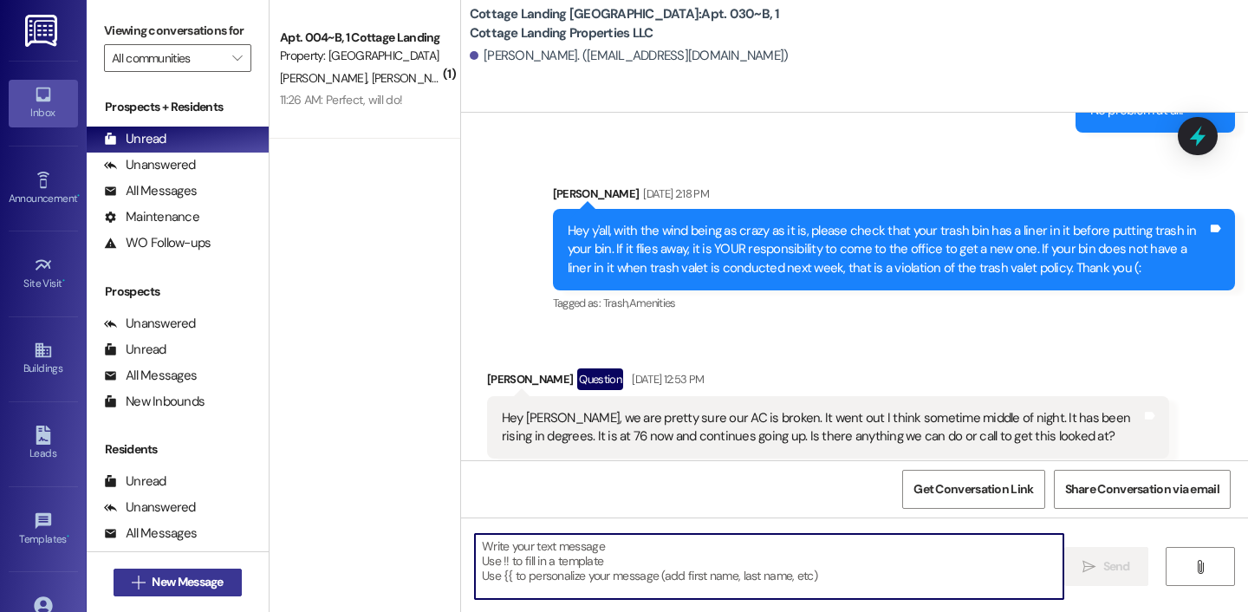
click at [153, 580] on span "New Message" at bounding box center [187, 582] width 71 height 18
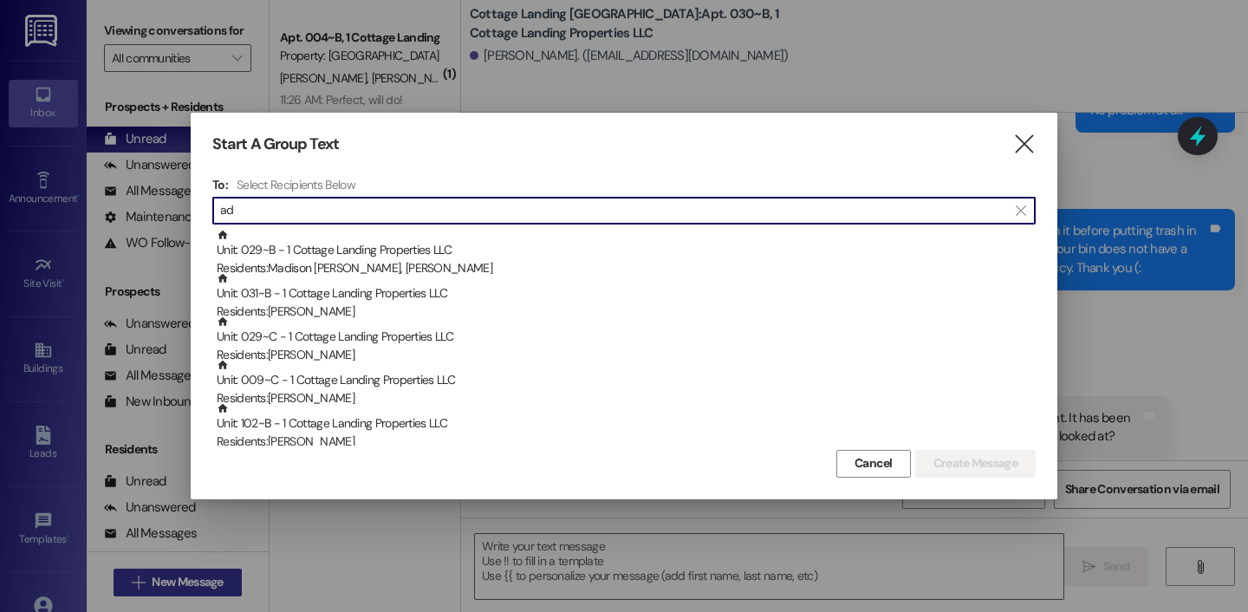
type input "a"
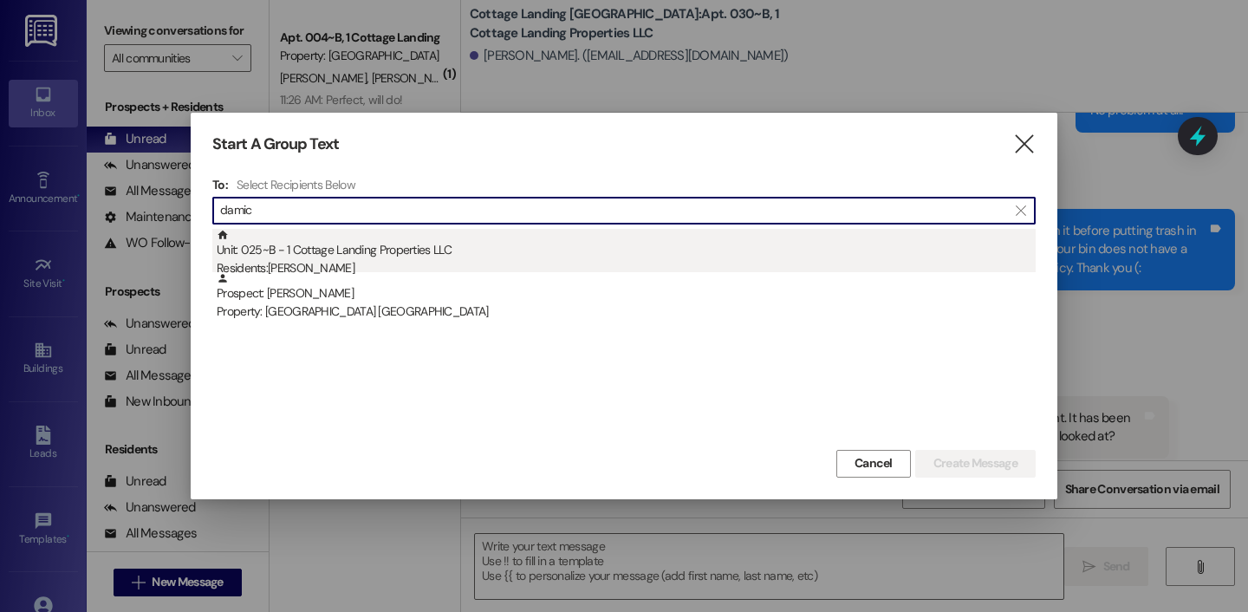
type input "damic"
click at [373, 252] on div "Unit: 025~B - 1 Cottage Landing Properties LLC Residents: Ava Damico" at bounding box center [626, 253] width 819 height 49
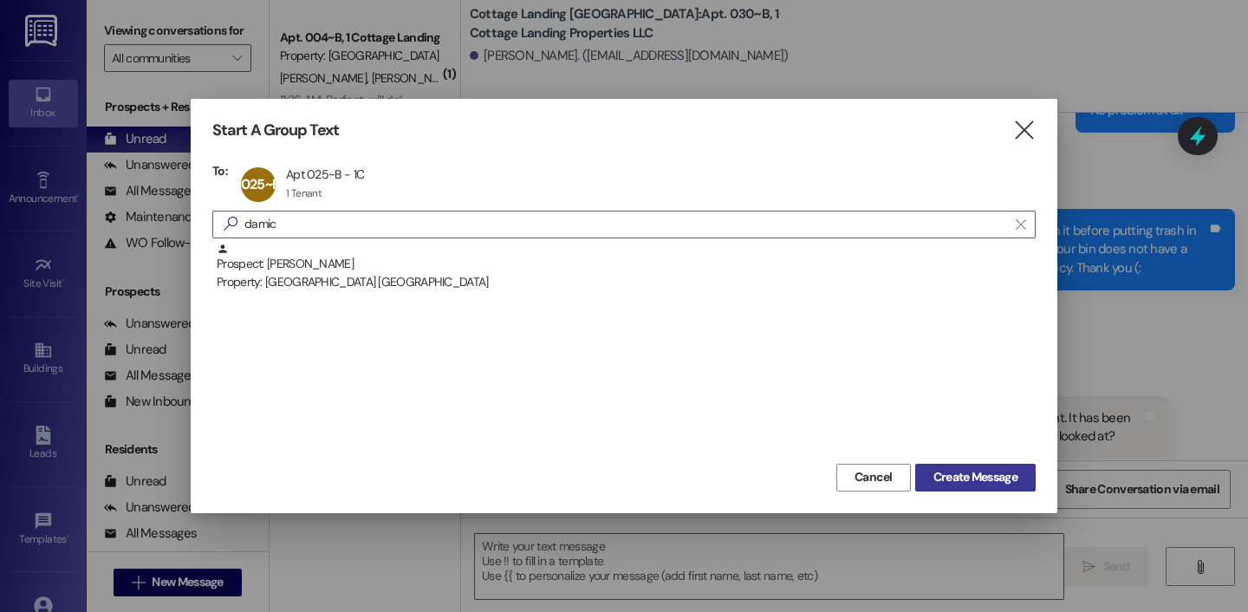
click at [984, 473] on span "Create Message" at bounding box center [975, 477] width 84 height 18
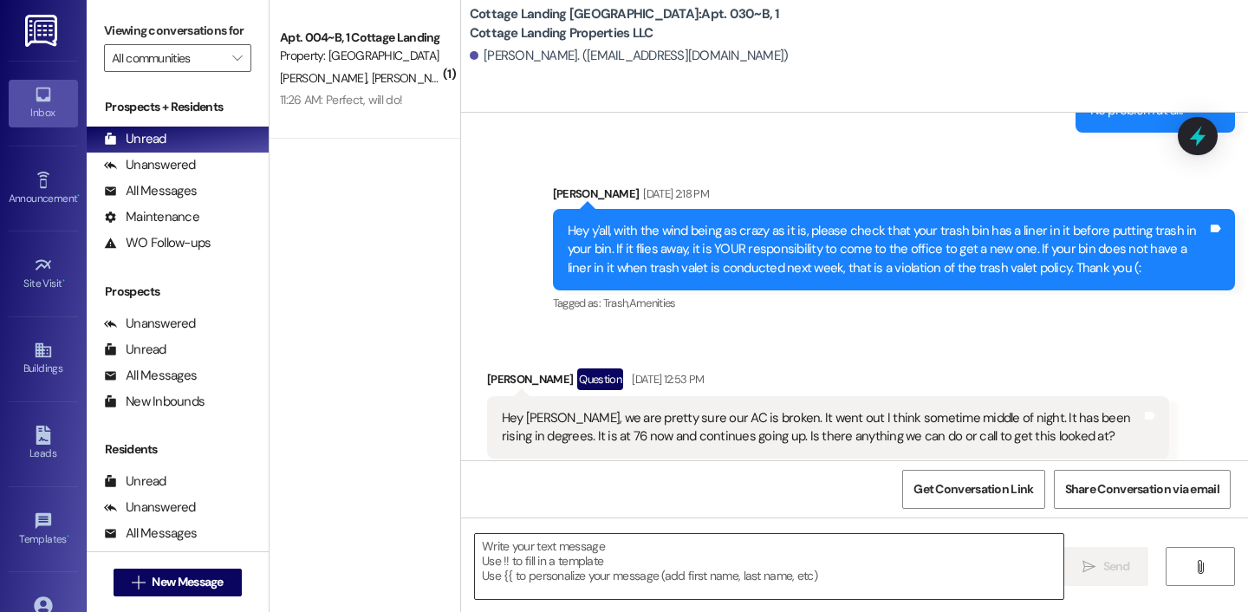
click at [761, 583] on textarea at bounding box center [769, 566] width 588 height 65
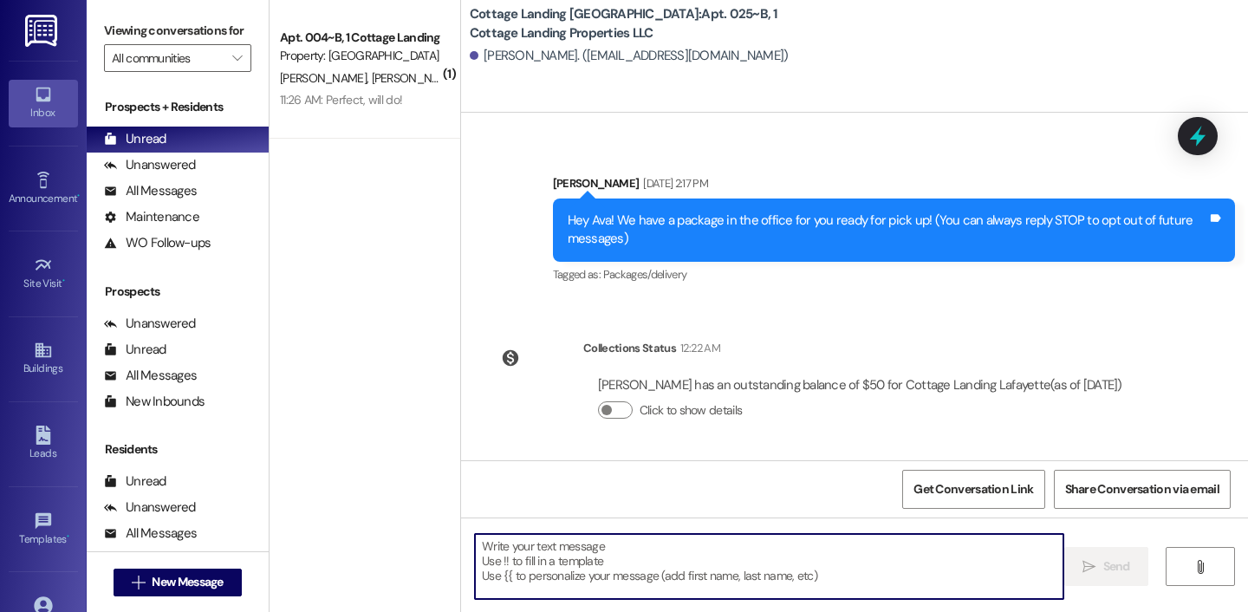
scroll to position [94, 0]
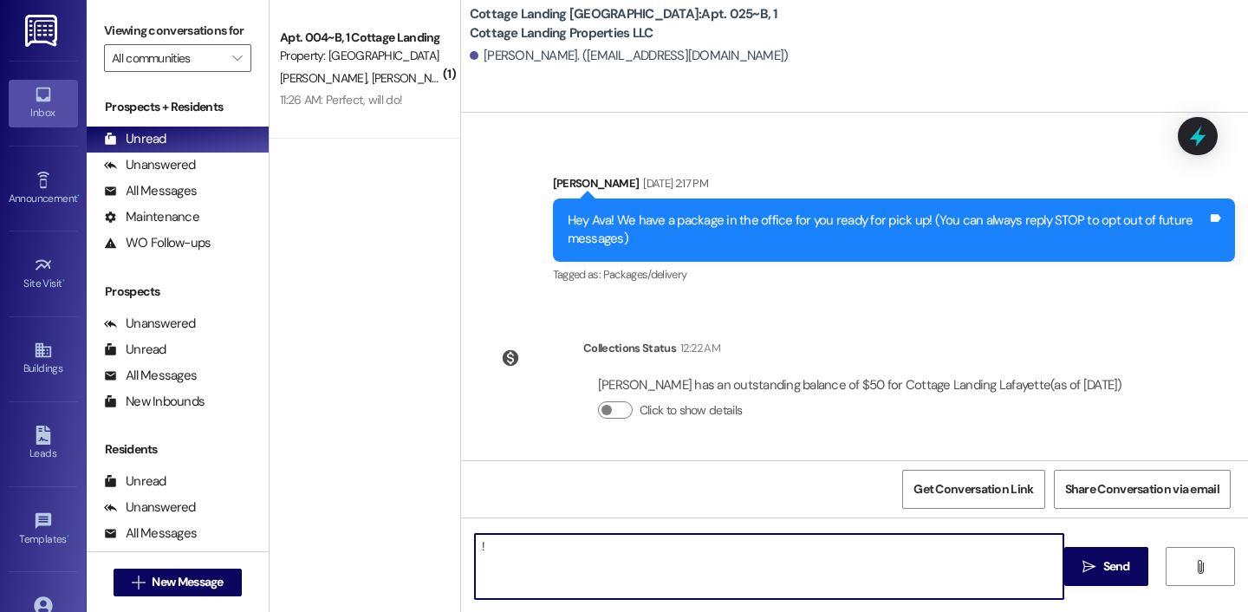
type textarea "!!"
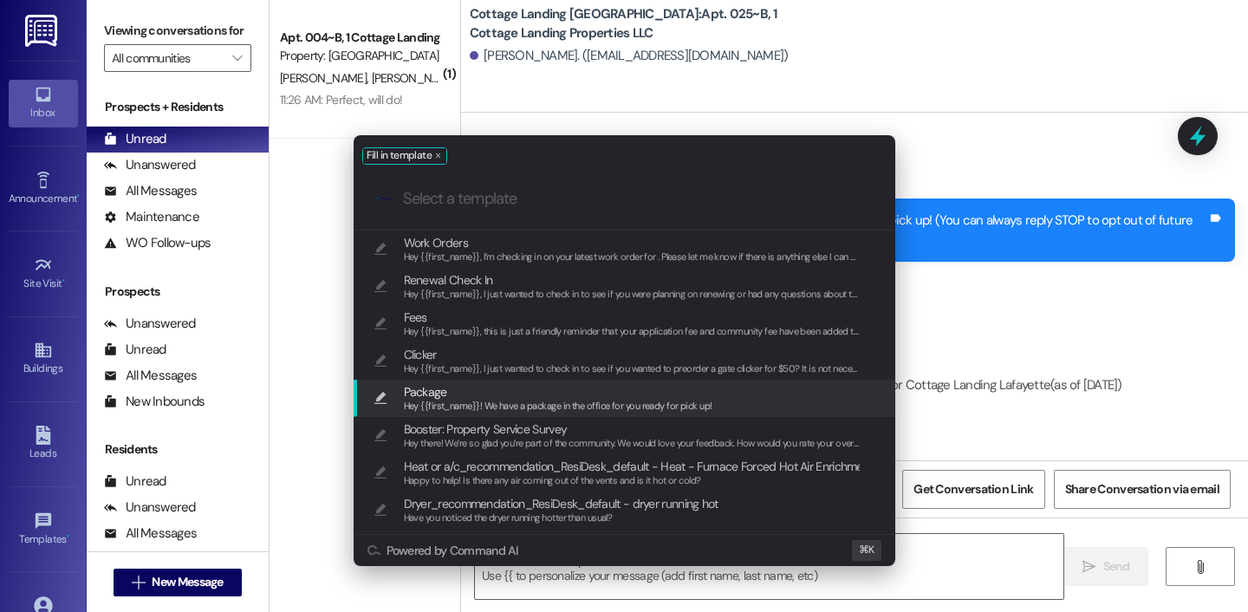
click at [618, 405] on span "Hey {{first_name}}! We have a package in the office for you ready for pick up!" at bounding box center [558, 405] width 308 height 12
type textarea "Hey {{first_name}}! We have a package in the office for you ready for pick up!"
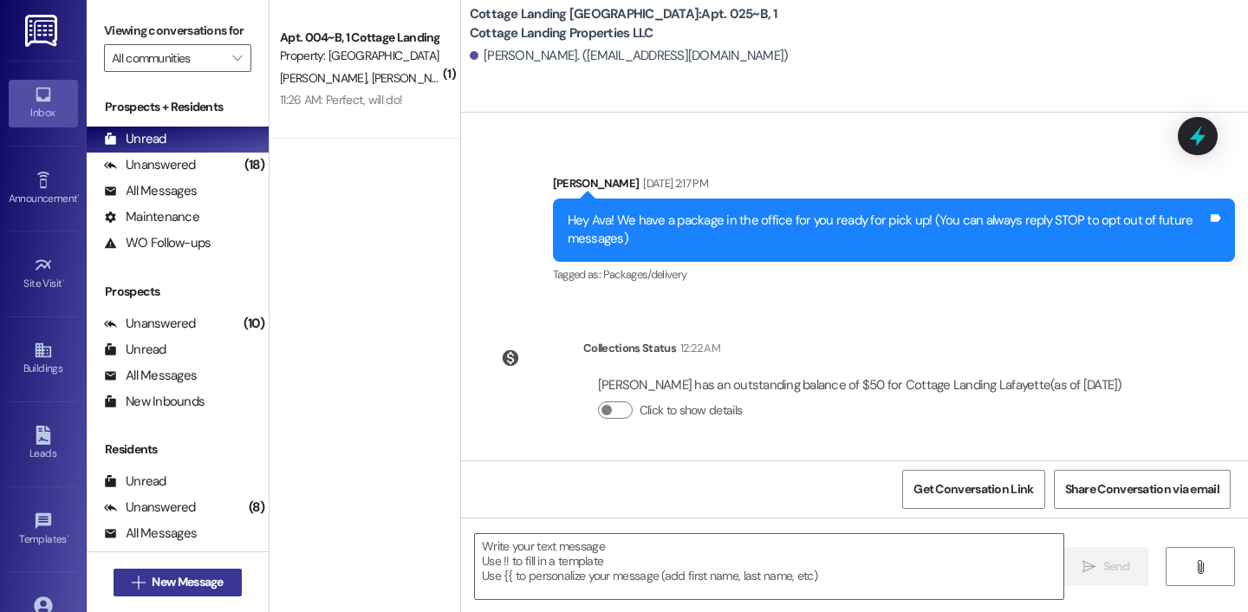
click at [224, 568] on button " New Message" at bounding box center [177, 582] width 128 height 28
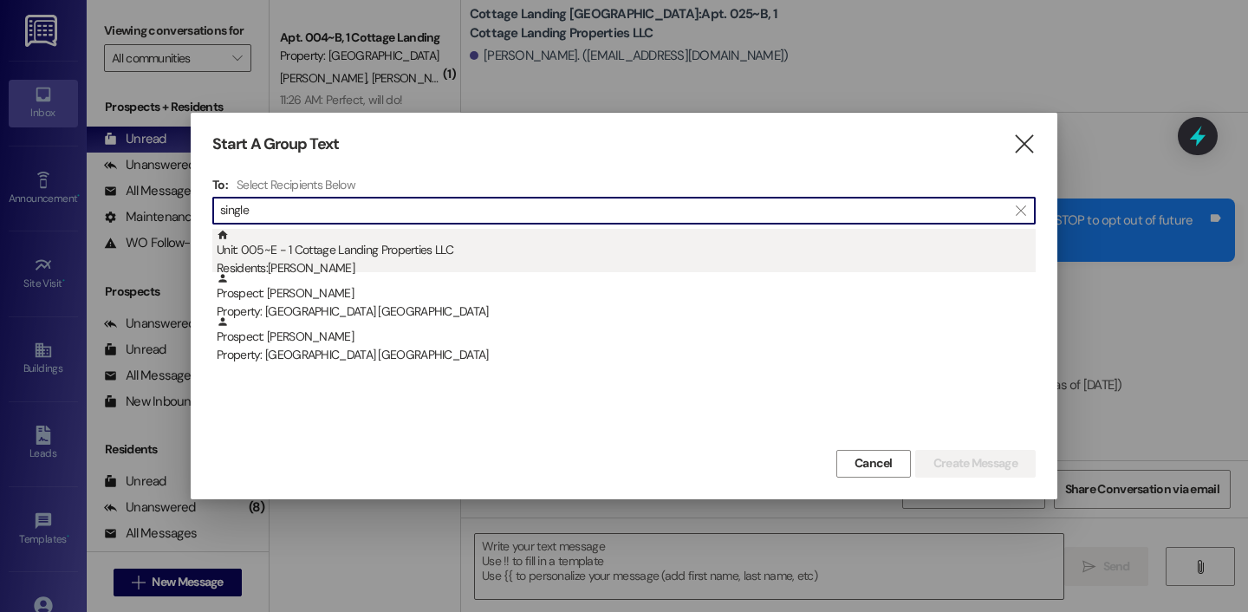
type input "single"
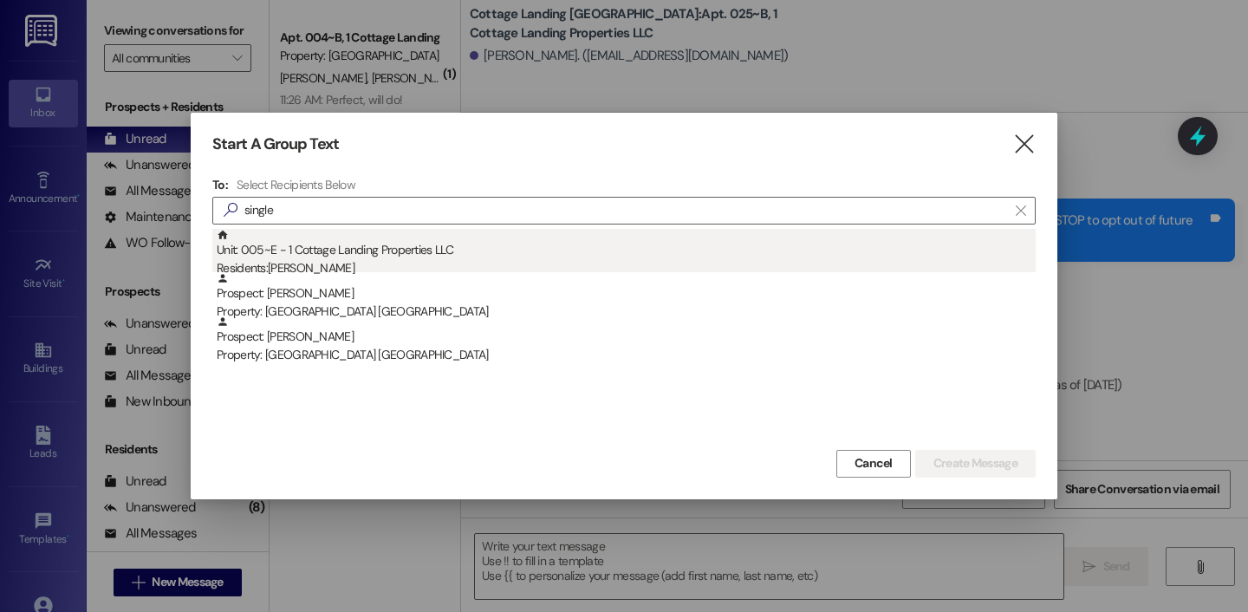
click at [346, 250] on div "Unit: 005~E - 1 Cottage Landing Properties LLC Residents: Noah Singleton" at bounding box center [626, 253] width 819 height 49
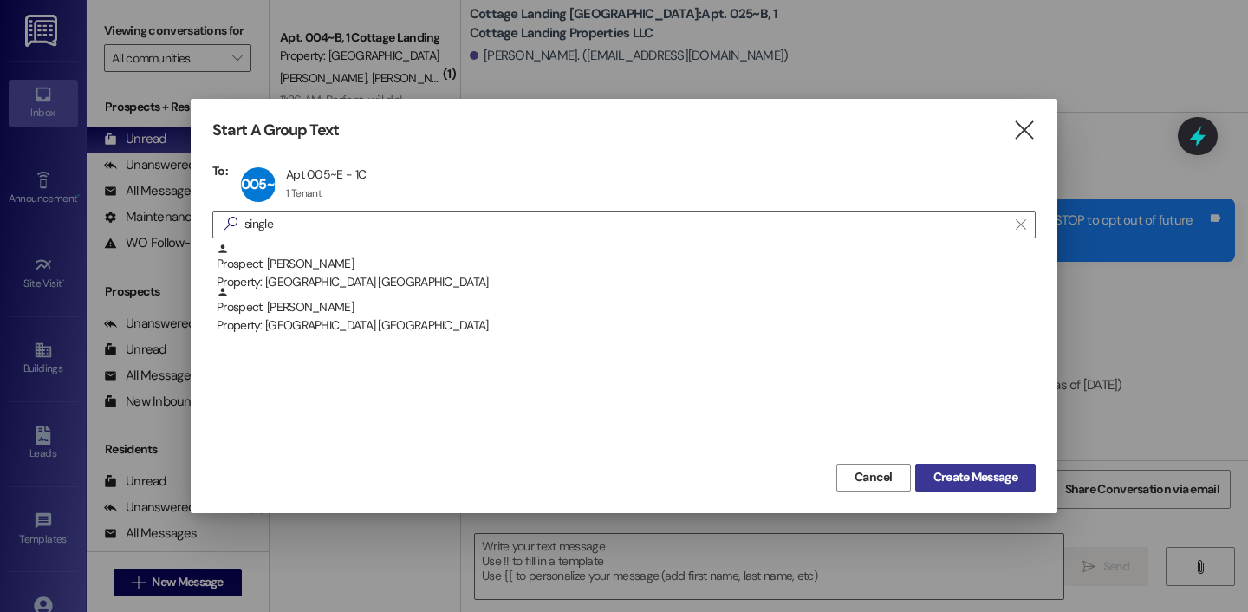
click at [946, 480] on span "Create Message" at bounding box center [975, 477] width 84 height 18
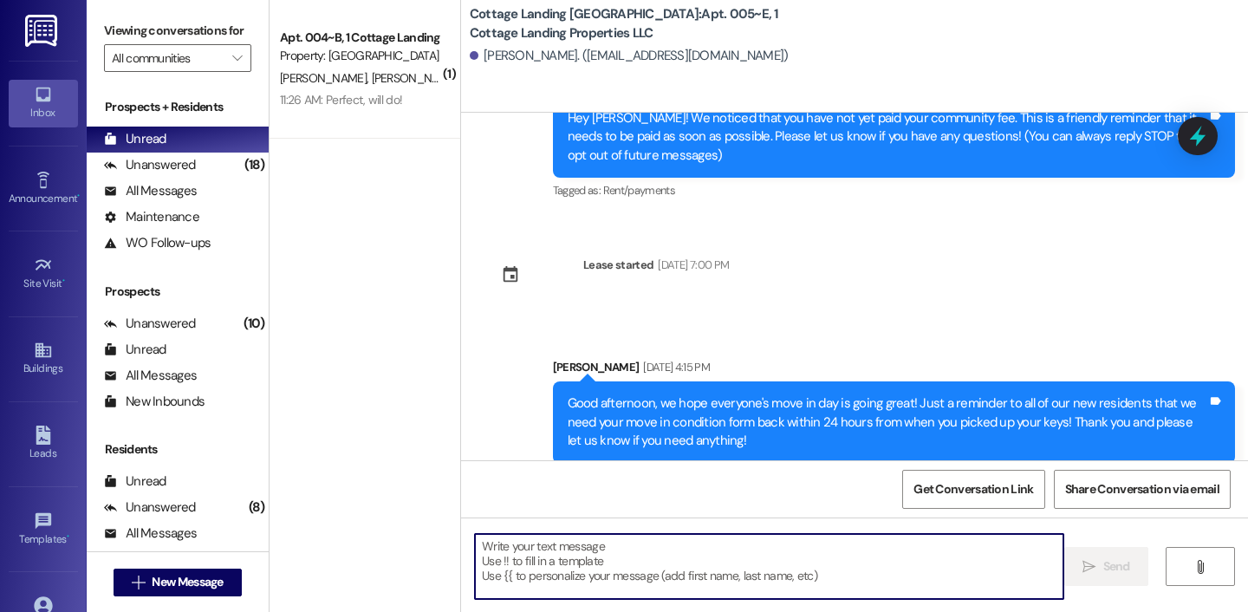
click at [717, 561] on textarea at bounding box center [769, 566] width 588 height 65
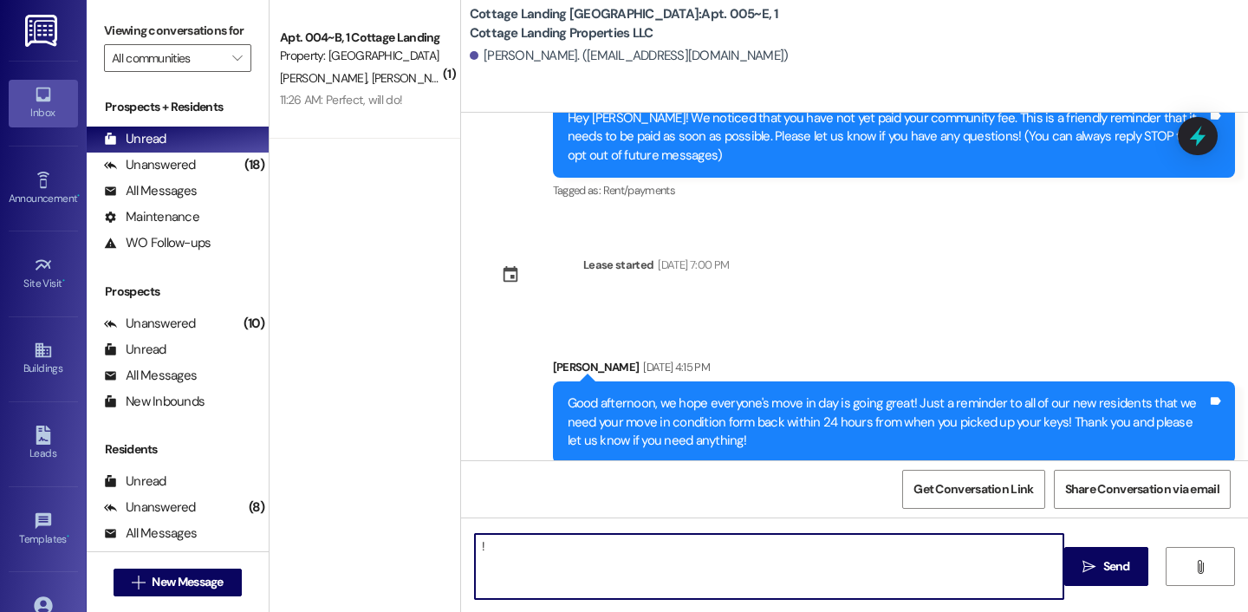
type textarea "!!"
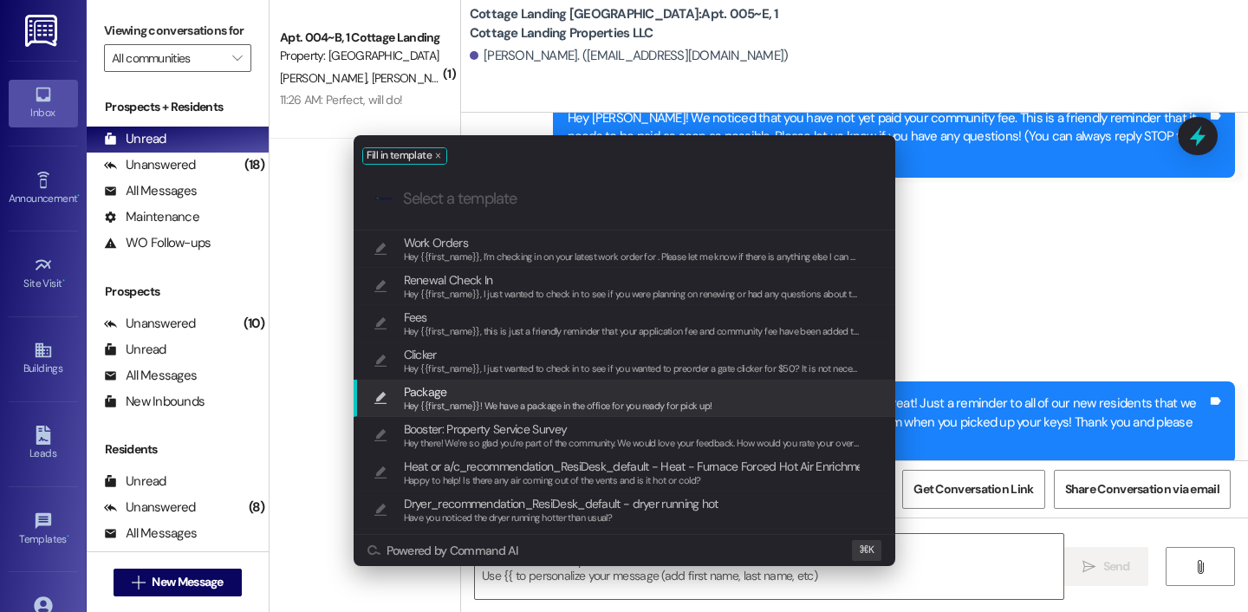
click at [619, 408] on span "Hey {{first_name}}! We have a package in the office for you ready for pick up!" at bounding box center [558, 405] width 308 height 12
type textarea "Hey {{first_name}}! We have a package in the office for you ready for pick up!"
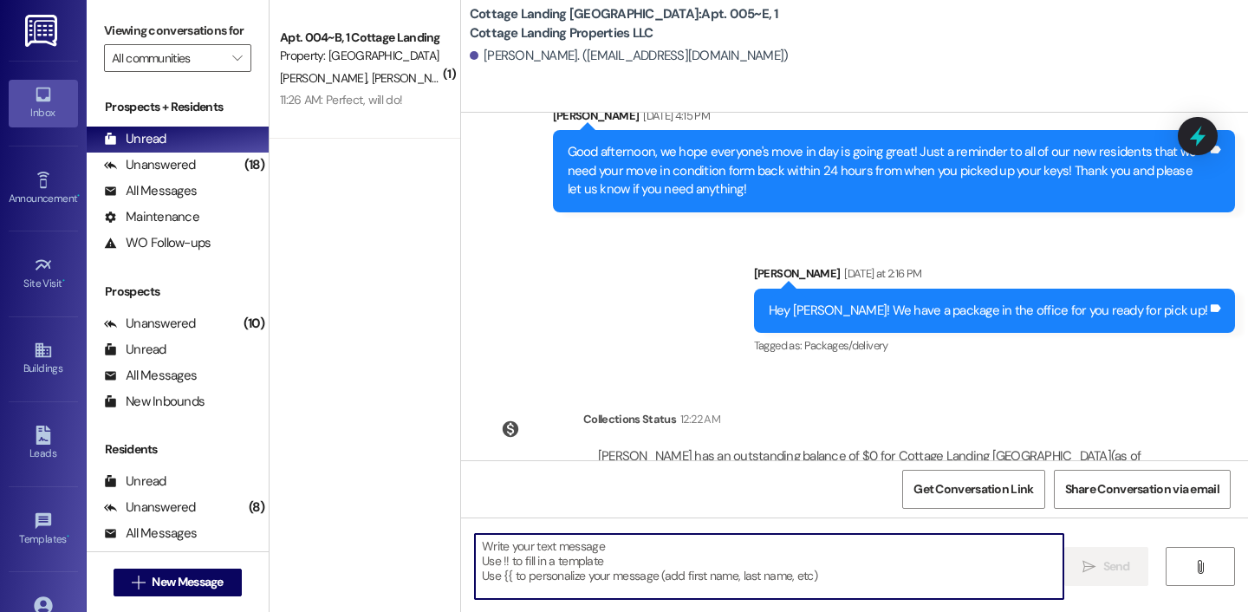
scroll to position [416, 0]
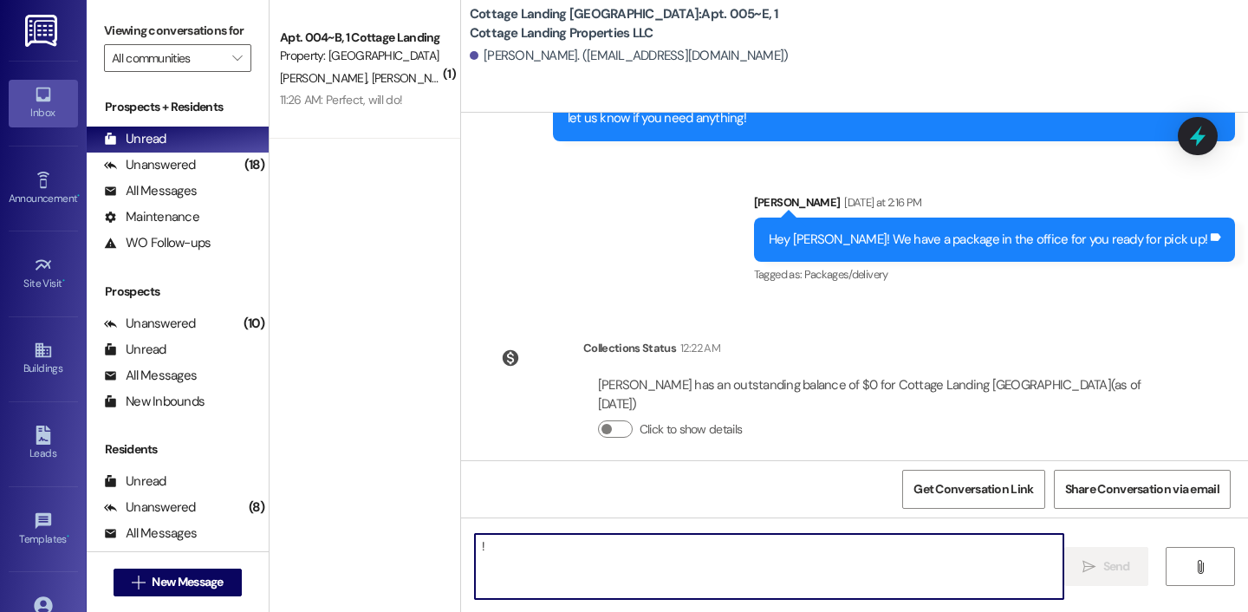
type textarea "!!"
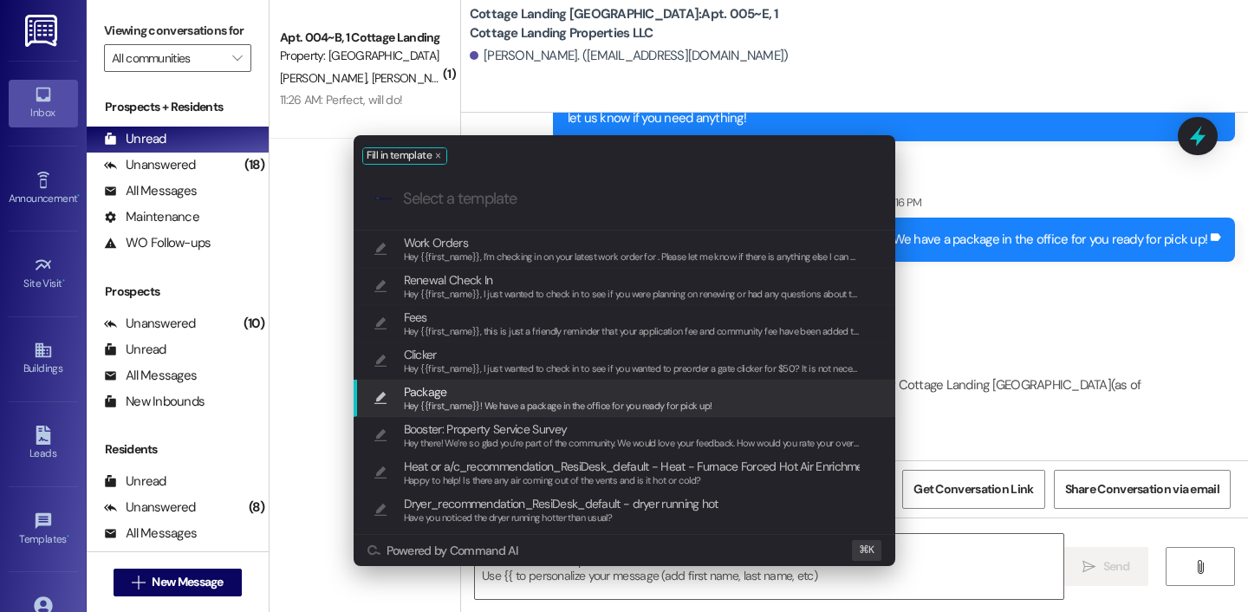
click at [497, 405] on span "Hey {{first_name}}! We have a package in the office for you ready for pick up!" at bounding box center [558, 405] width 308 height 12
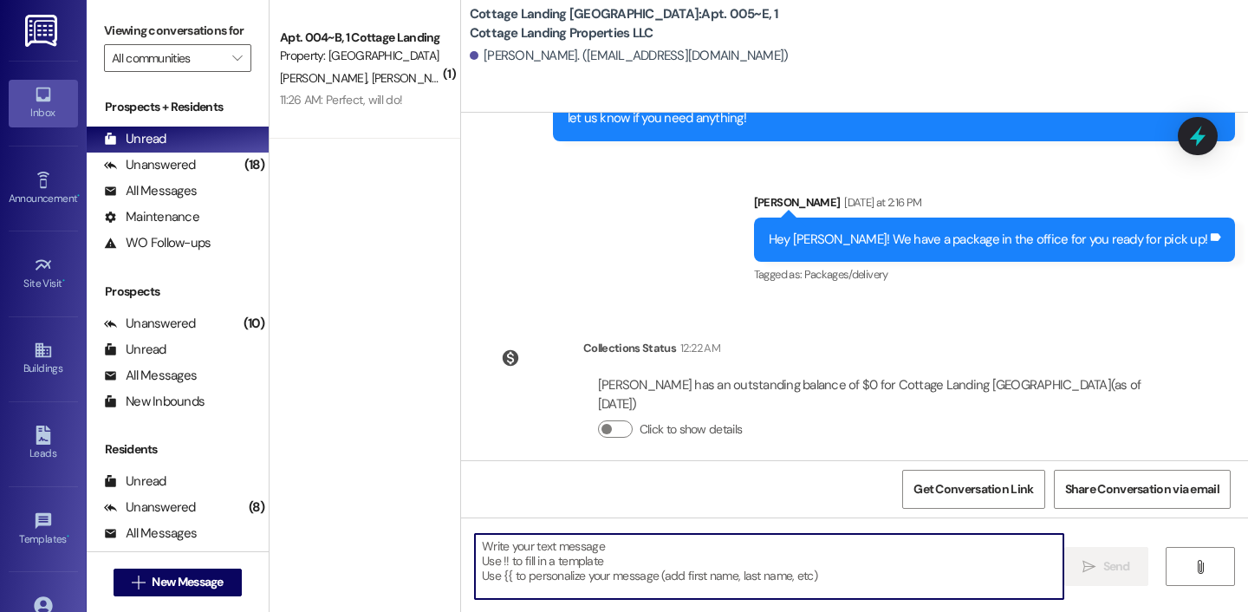
type textarea "Hey {{first_name}}! We have a package in the office for you ready for pick up!"
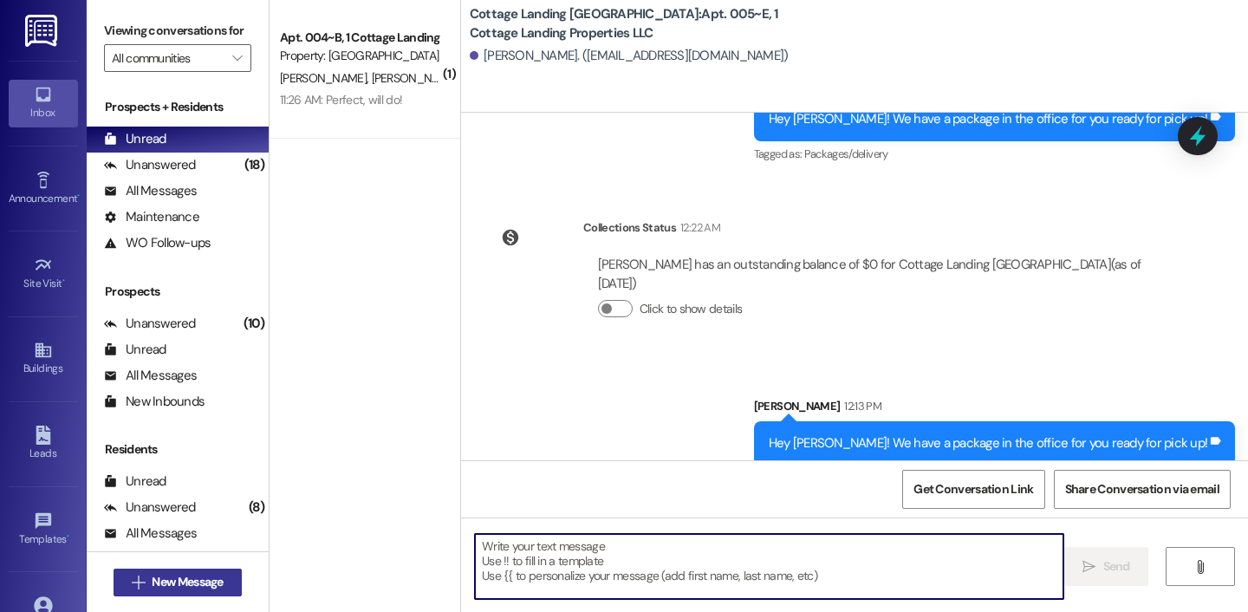
click at [148, 580] on span "New Message" at bounding box center [187, 582] width 78 height 18
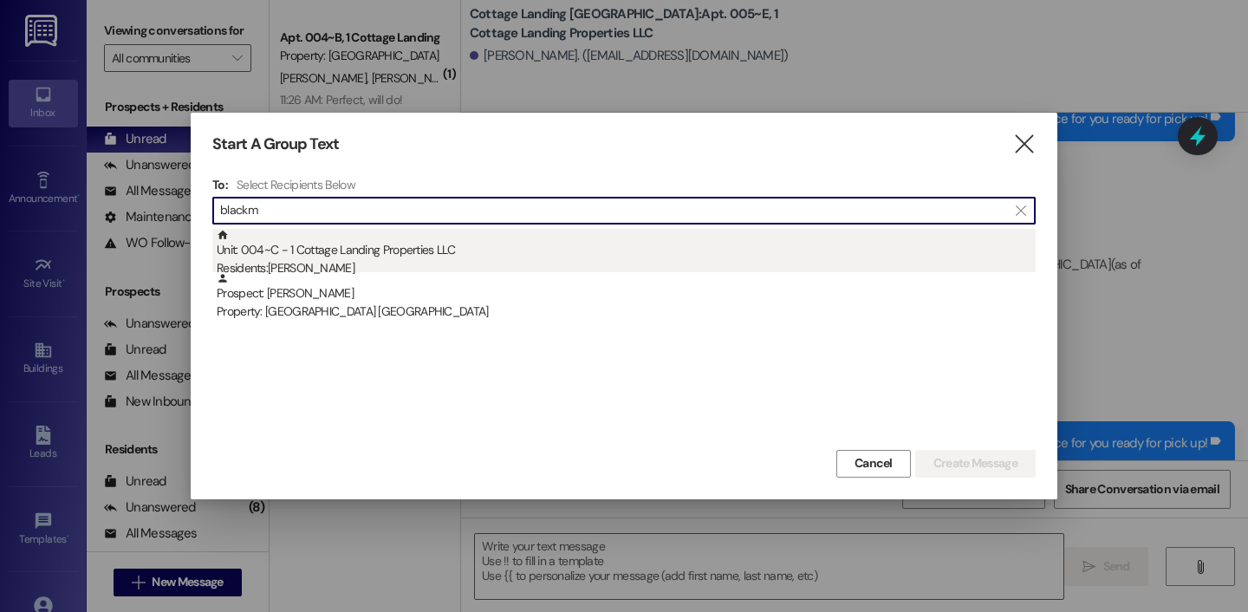
type input "blackm"
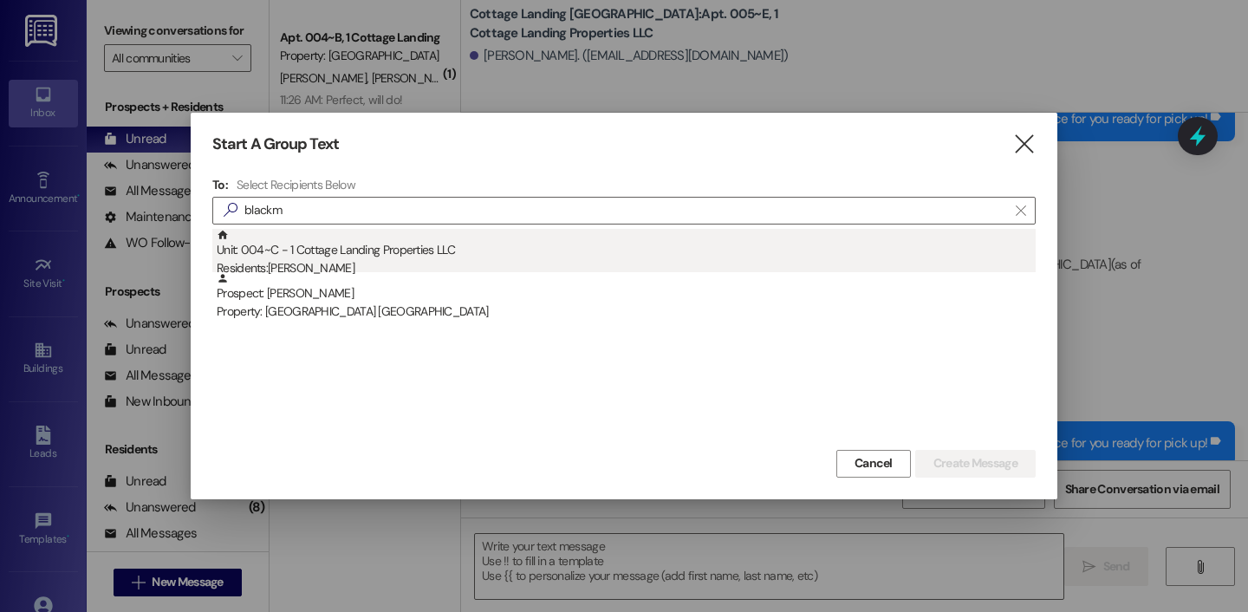
click at [304, 250] on div "Unit: 004~C - 1 Cottage Landing Properties LLC Residents: Grace Blackmon" at bounding box center [626, 253] width 819 height 49
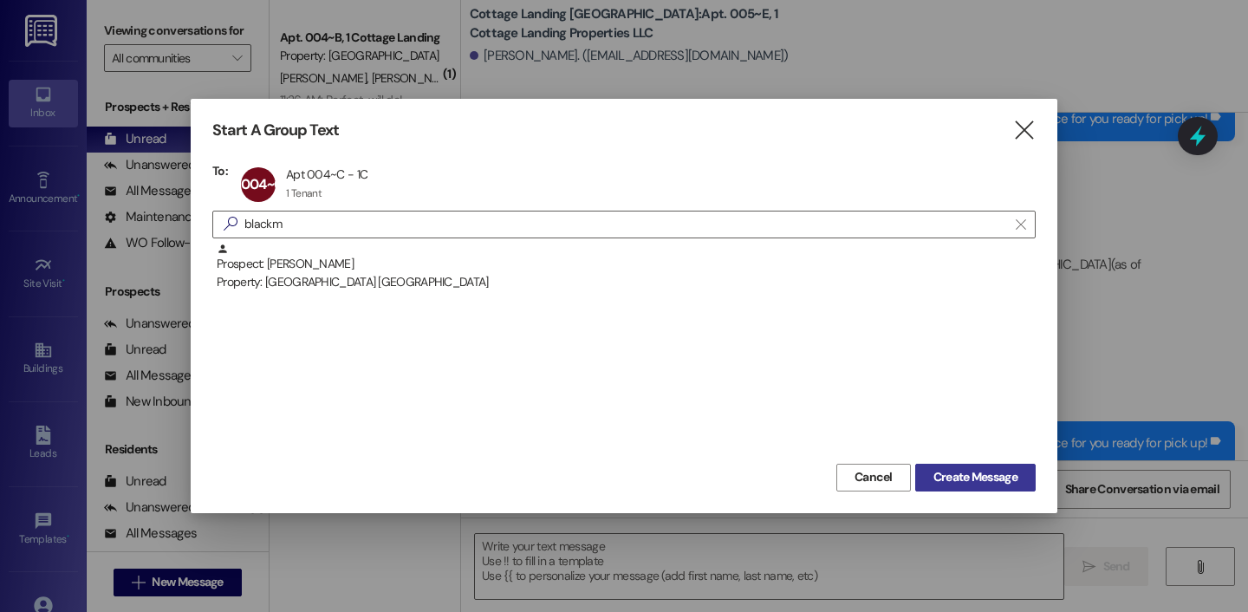
click at [993, 487] on button "Create Message" at bounding box center [975, 478] width 120 height 28
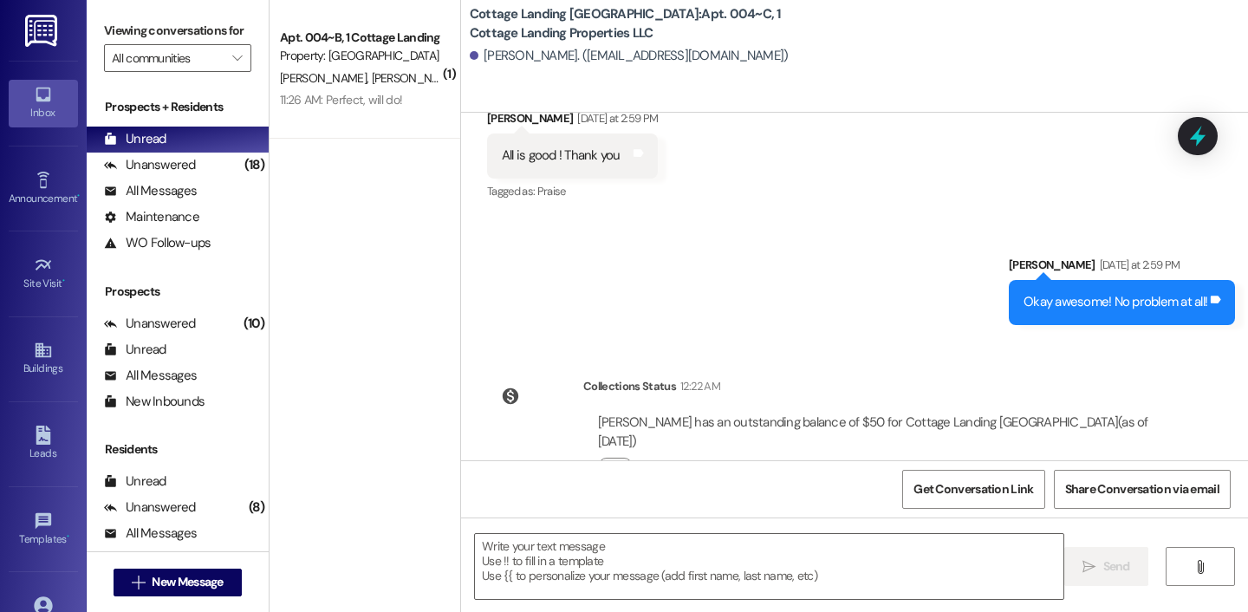
scroll to position [1316, 0]
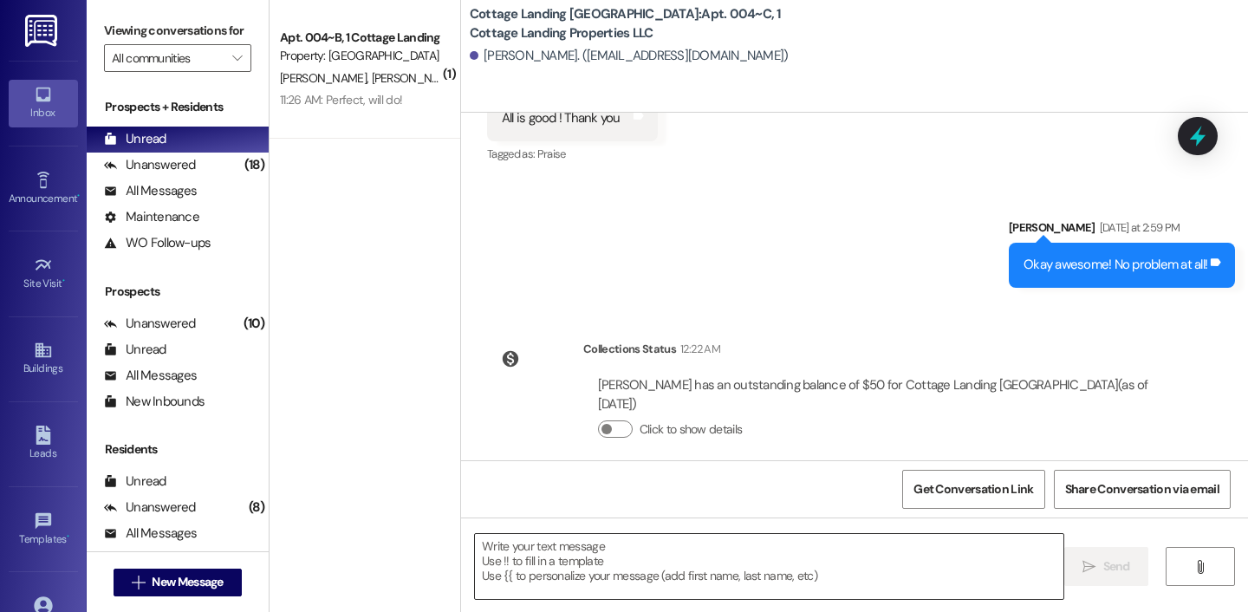
click at [658, 567] on textarea at bounding box center [769, 566] width 588 height 65
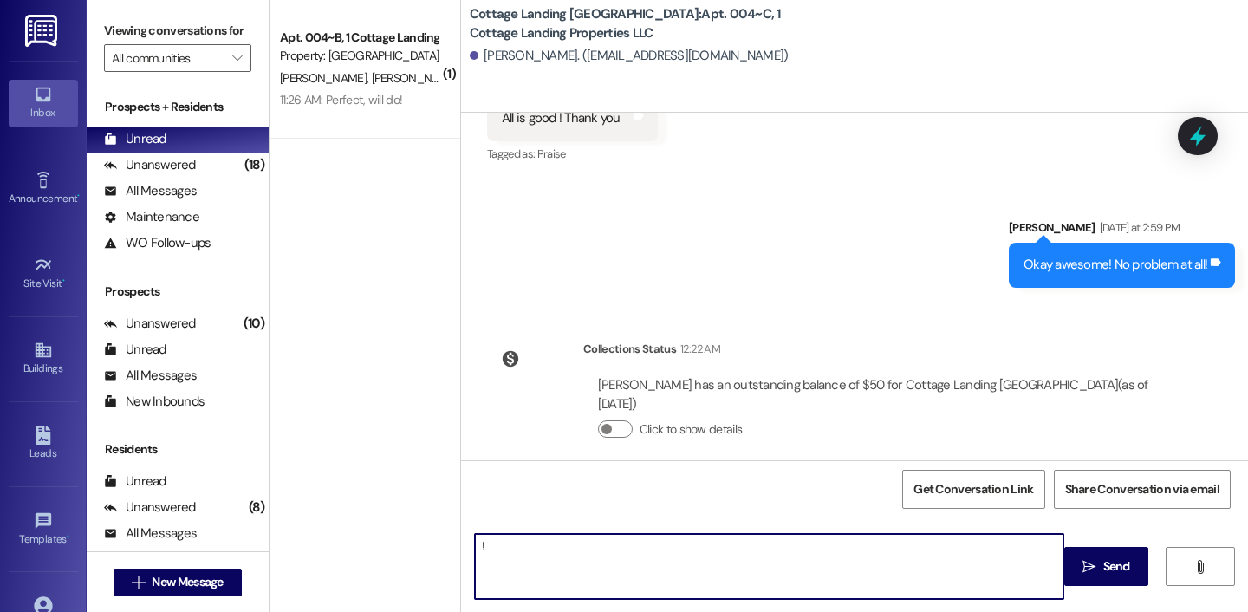
type textarea "!!"
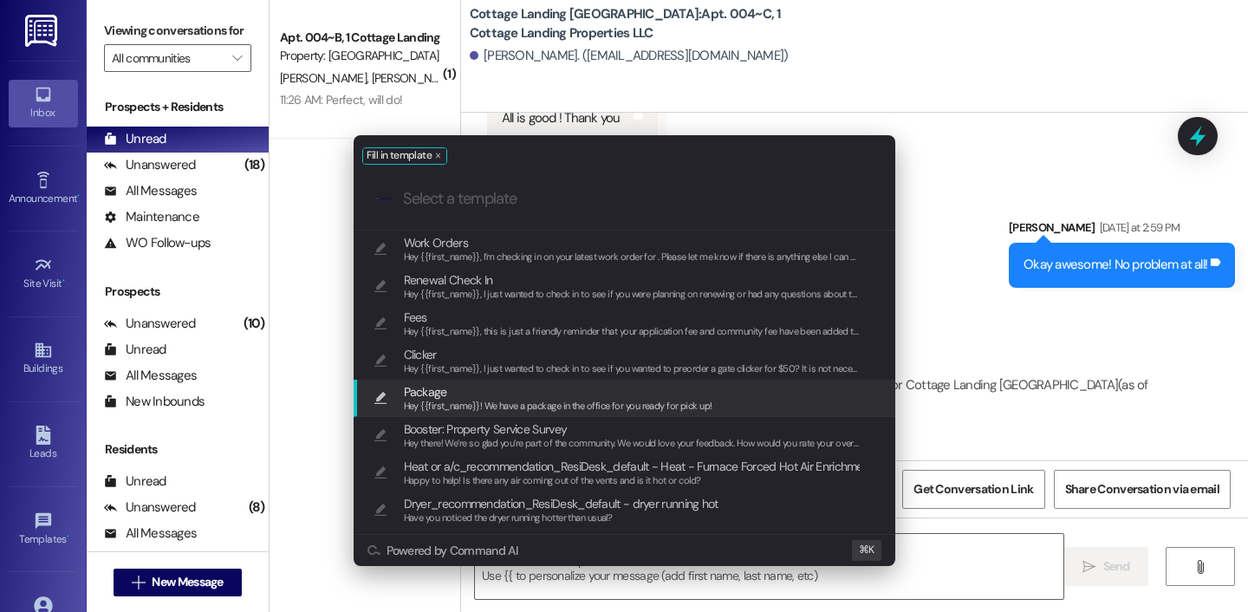
click at [556, 398] on span "Package" at bounding box center [558, 391] width 308 height 19
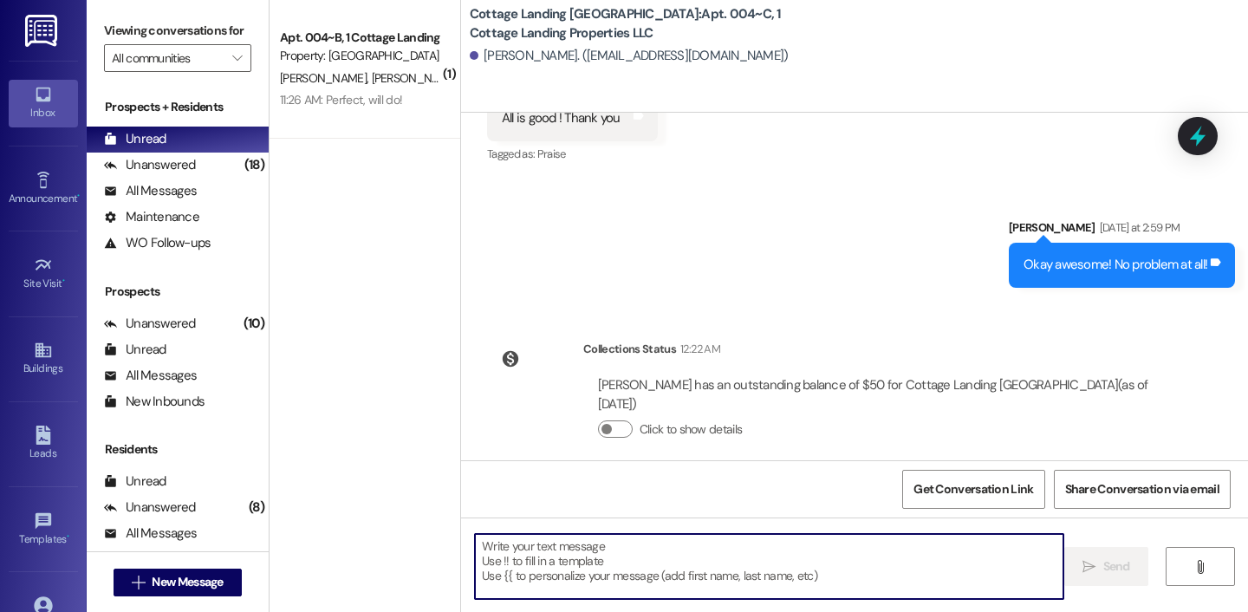
type textarea "Hey {{first_name}}! We have a package in the office for you ready for pick up!"
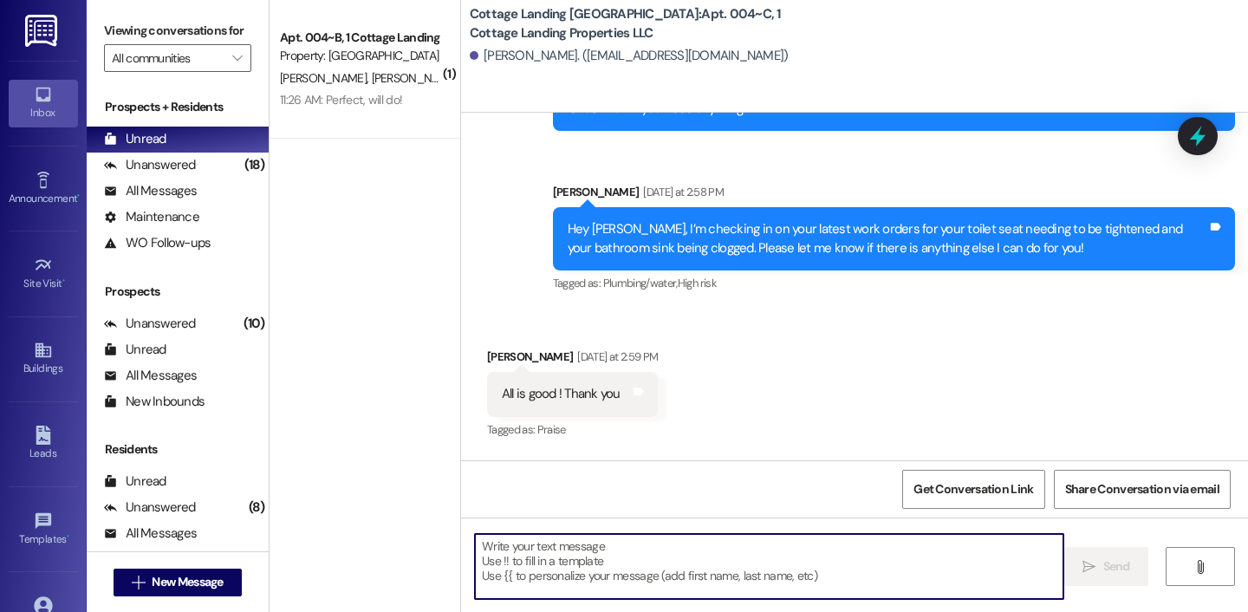
scroll to position [1035, 0]
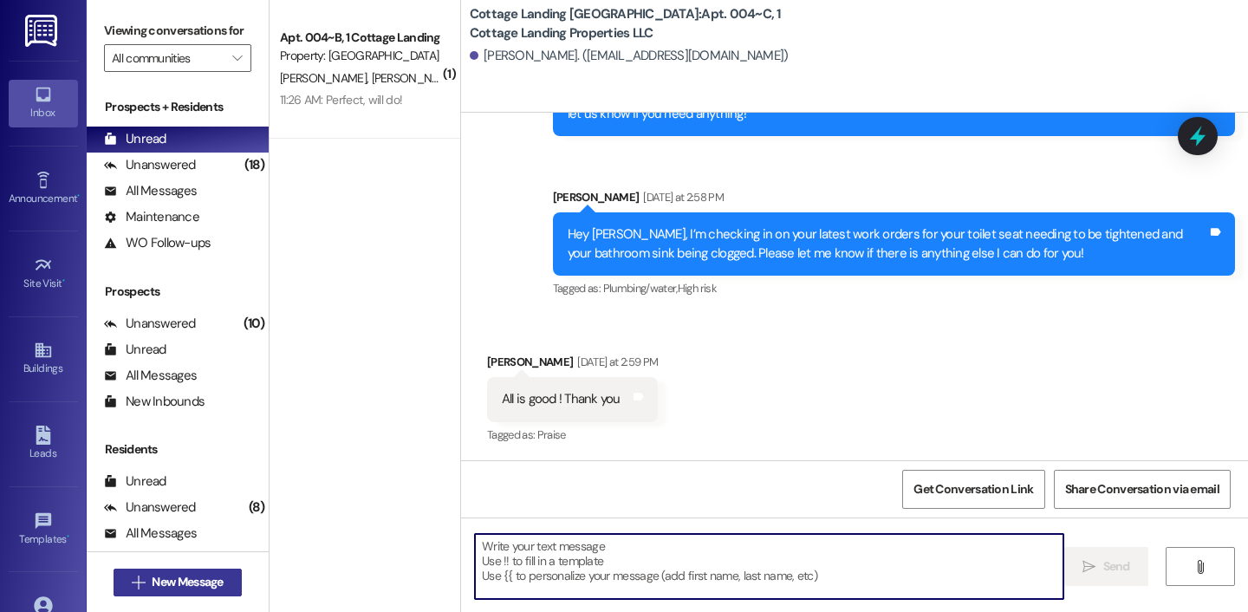
click at [210, 578] on span "New Message" at bounding box center [187, 582] width 71 height 18
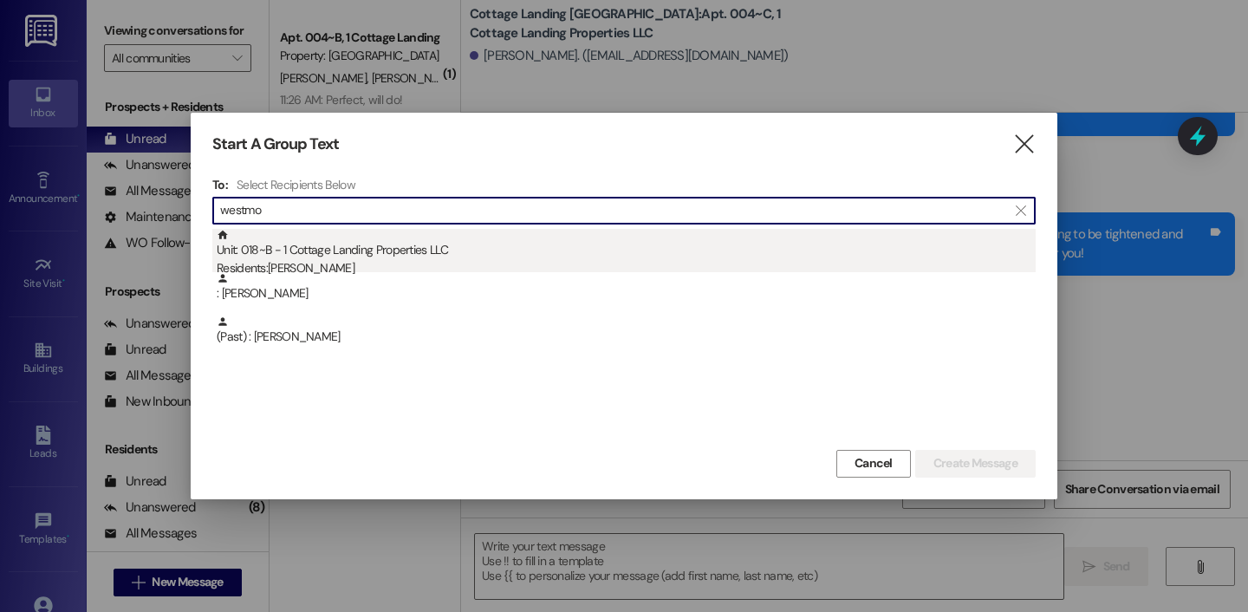
type input "westmo"
click at [331, 250] on div "Unit: 018~B - 1 Cottage Landing Properties LLC Residents: Danielle Westmoreland" at bounding box center [626, 253] width 819 height 49
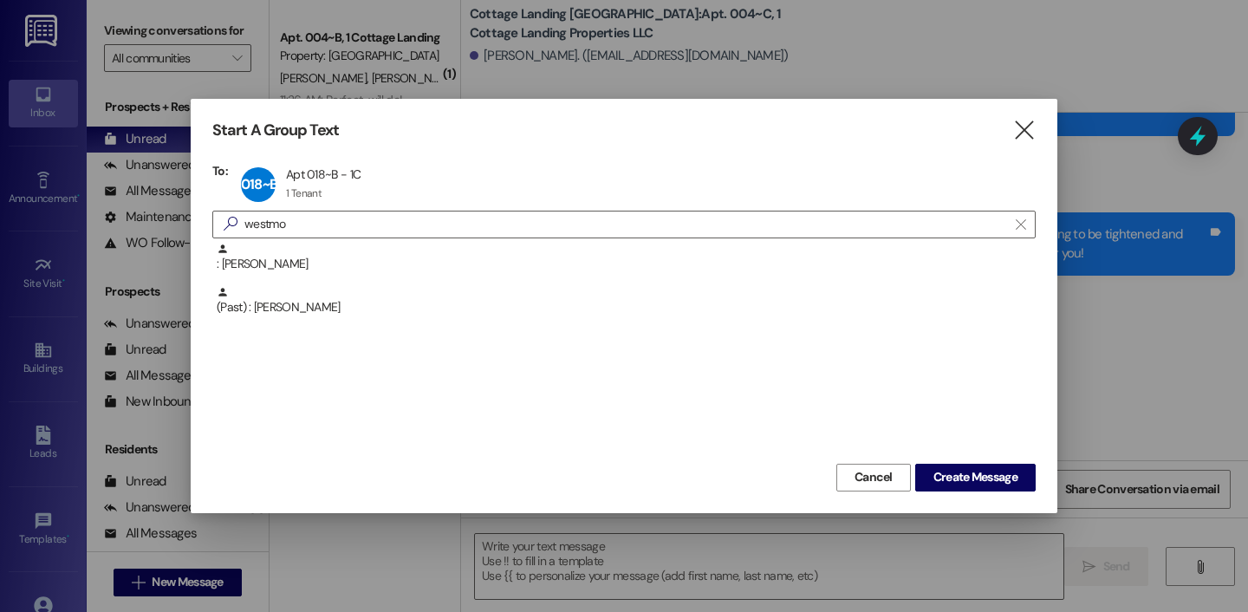
click at [930, 457] on div ": Danielle Westmoreland (Past) : Emery Westmoreland" at bounding box center [623, 351] width 823 height 217
click at [930, 464] on button "Create Message" at bounding box center [975, 478] width 120 height 28
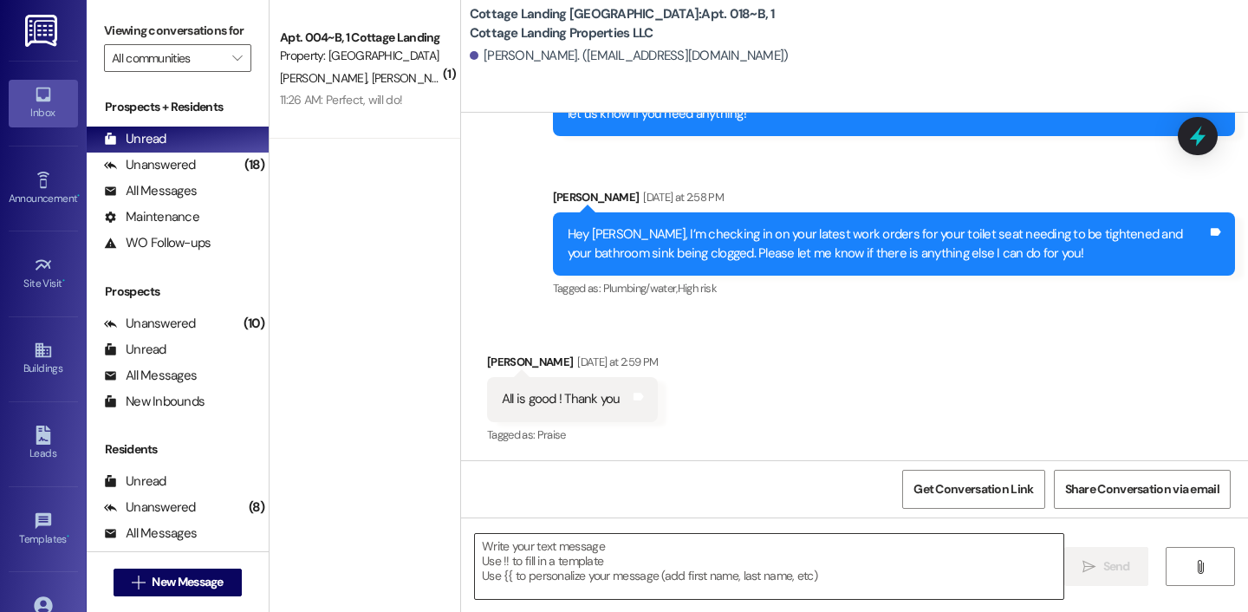
click at [762, 564] on textarea at bounding box center [769, 566] width 588 height 65
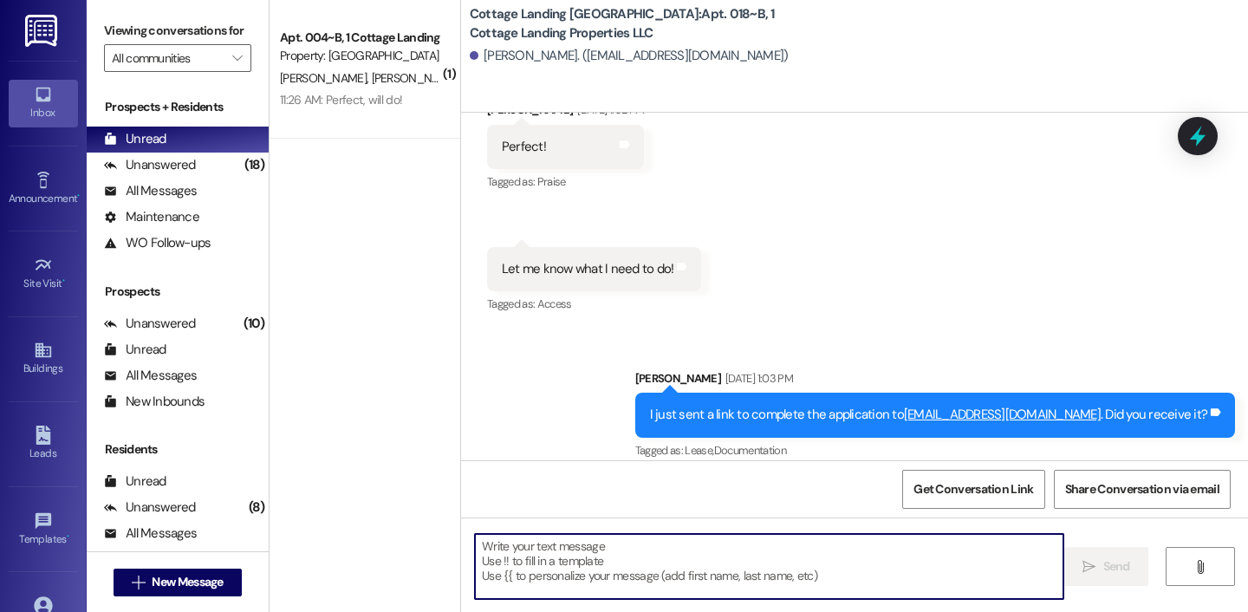
scroll to position [27409, 0]
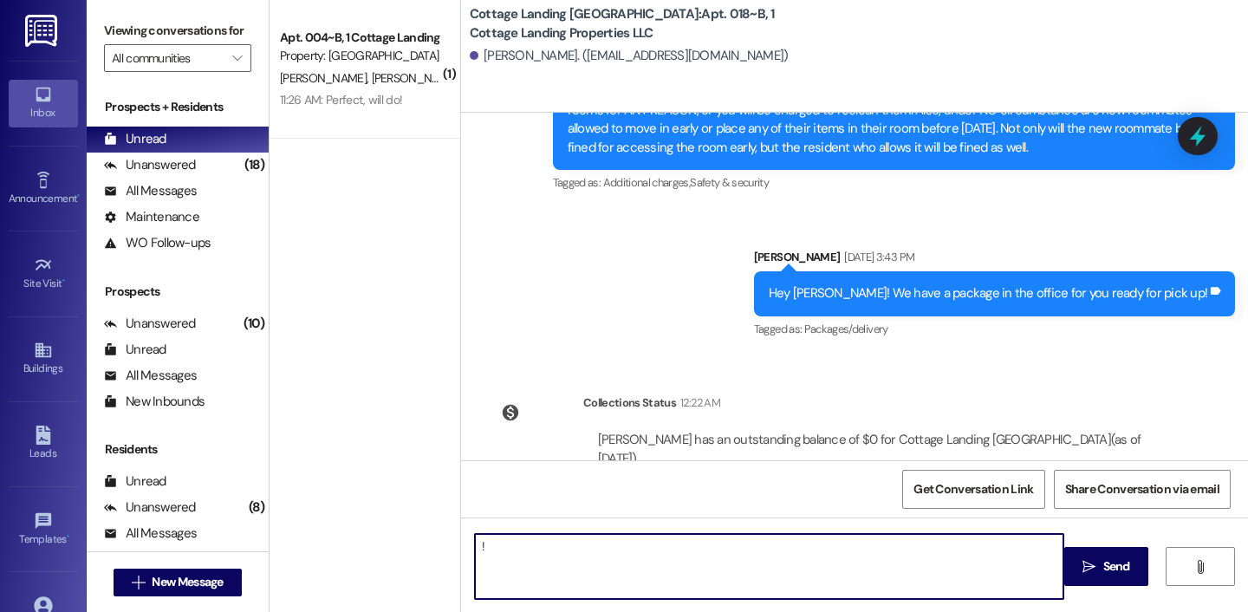
type textarea "!!"
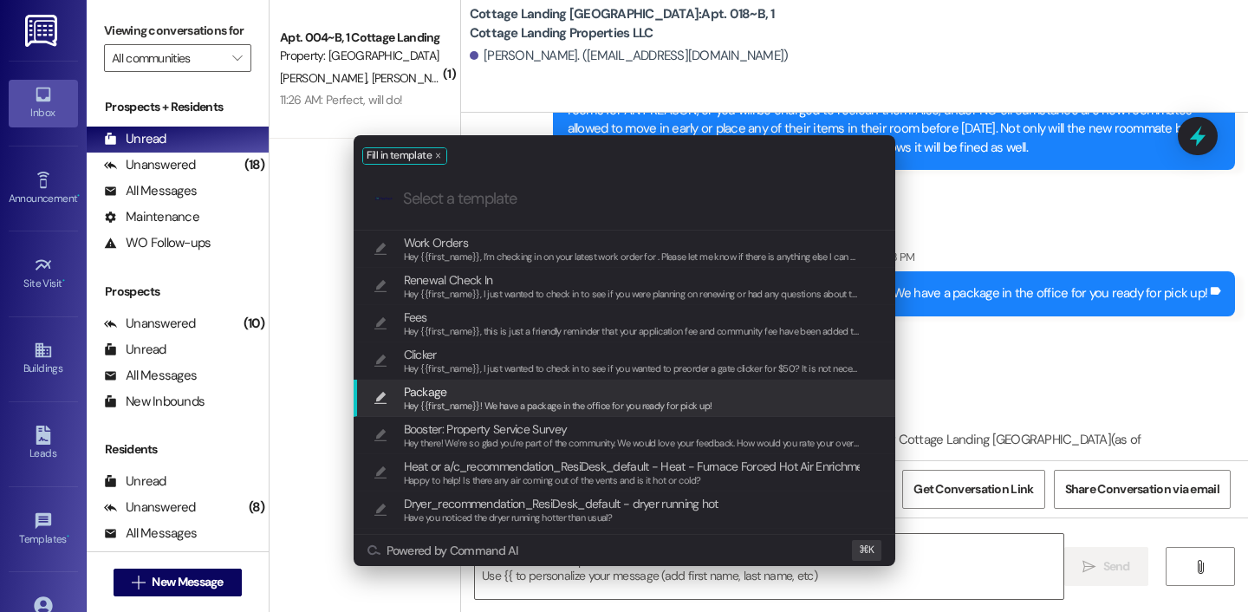
click at [614, 399] on div "Hey {{first_name}}! We have a package in the office for you ready for pick up!" at bounding box center [558, 407] width 308 height 16
type textarea "Hey {{first_name}}! We have a package in the office for you ready for pick up!"
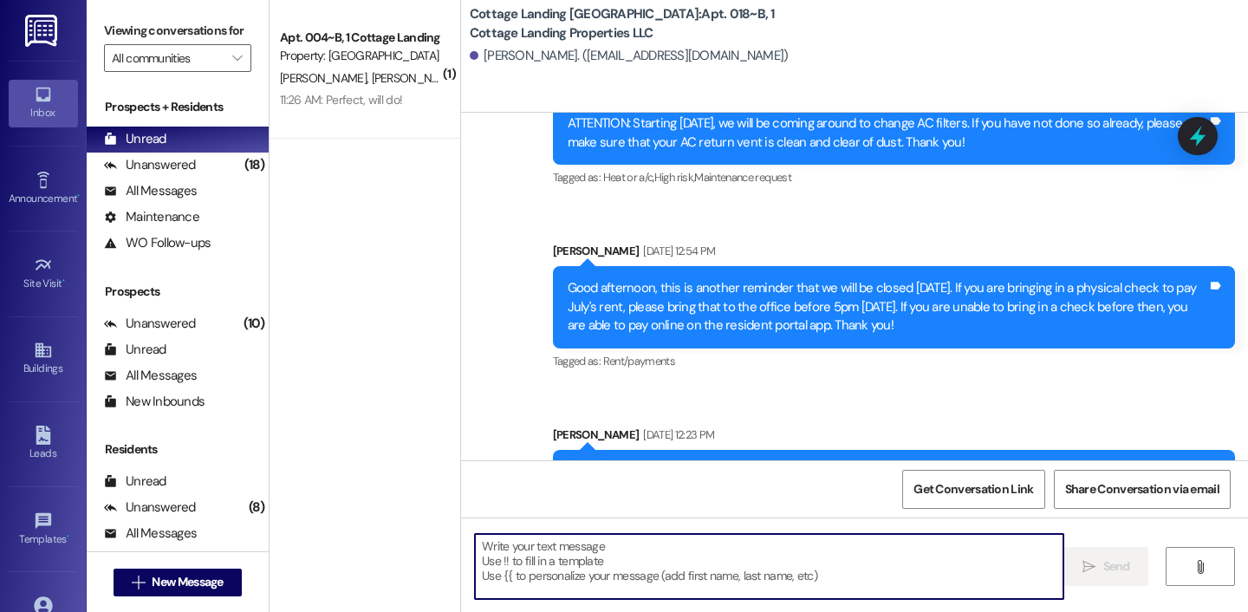
scroll to position [23469, 0]
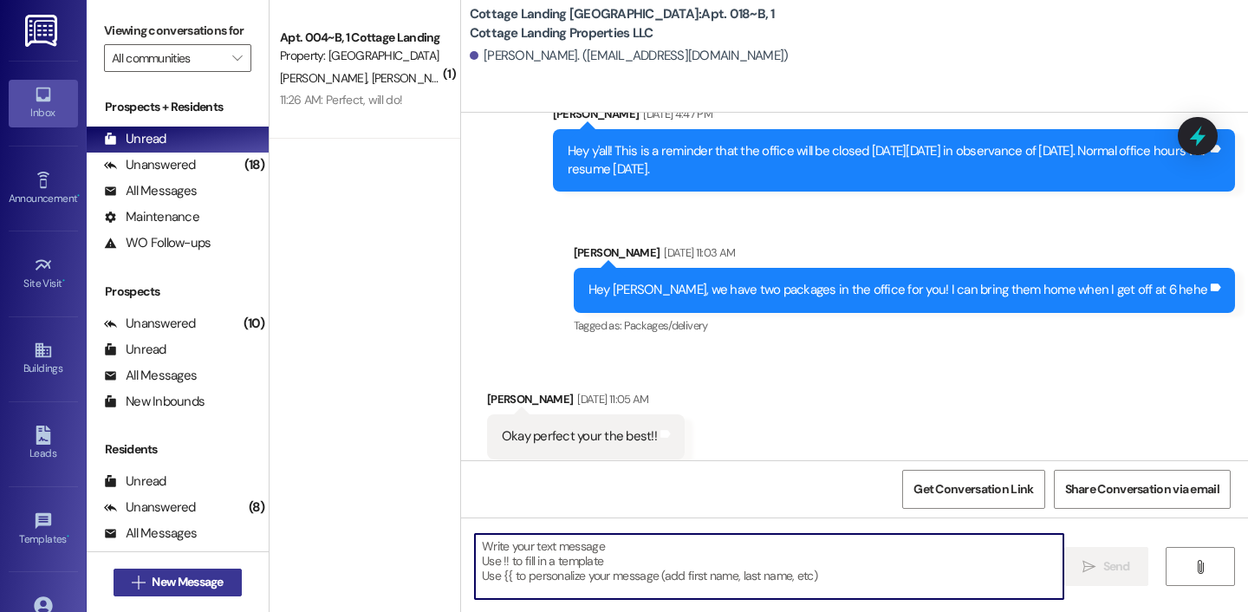
click at [225, 587] on button " New Message" at bounding box center [177, 582] width 128 height 28
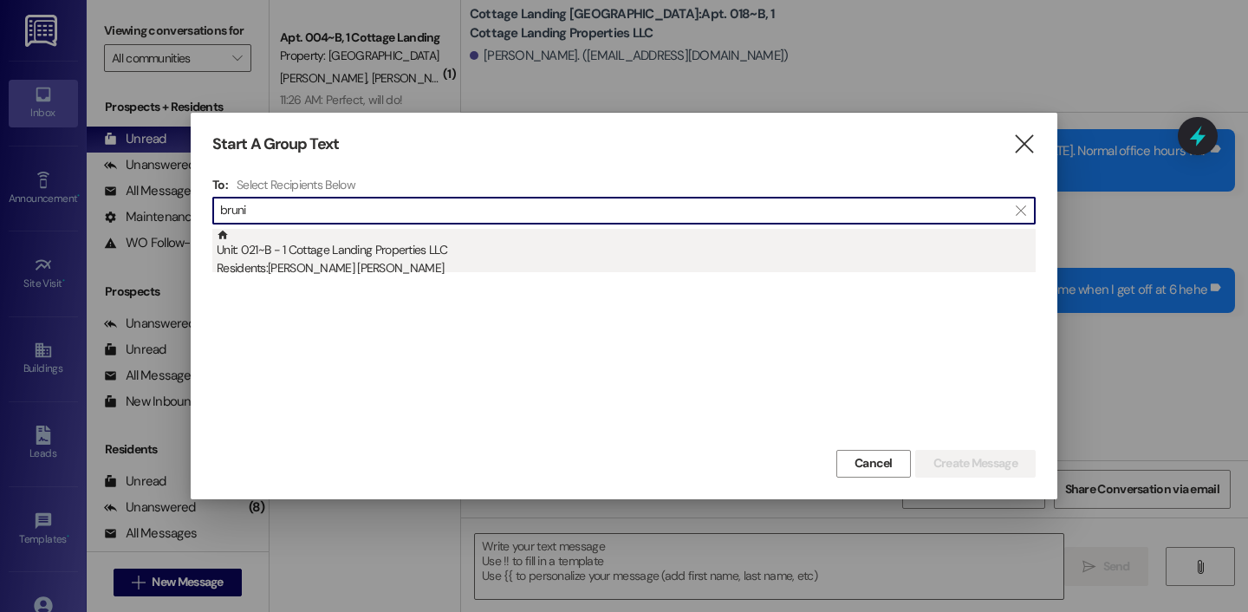
type input "bruni"
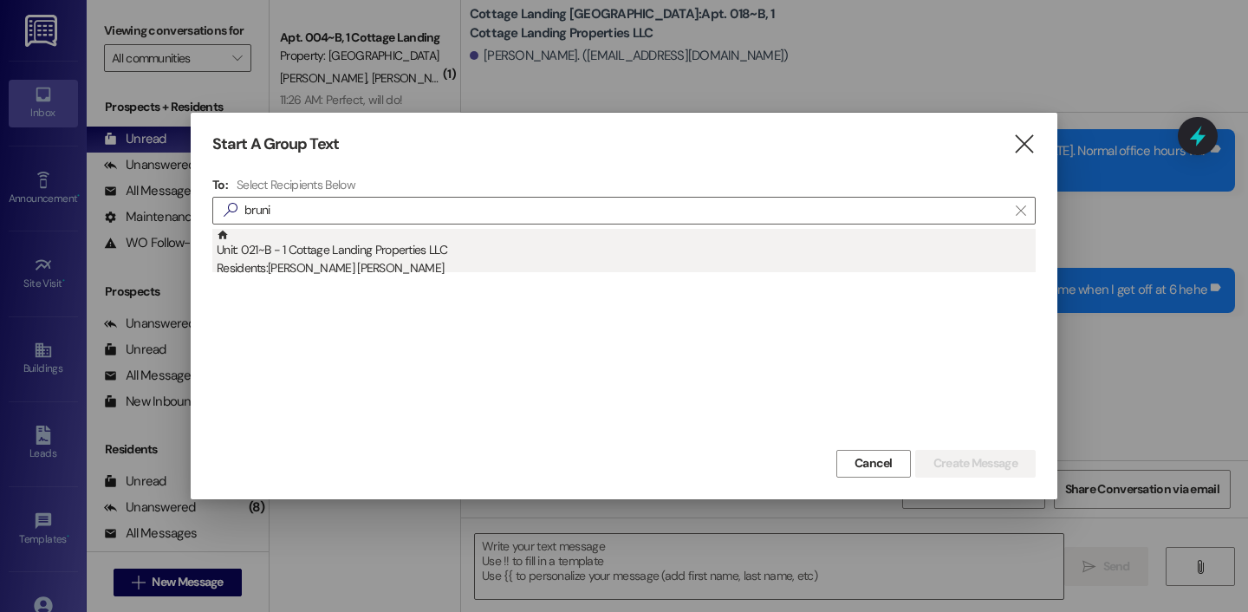
click at [401, 257] on div "Unit: 021~B - 1 Cottage Landing Properties LLC Residents: Presley Bruni" at bounding box center [626, 253] width 819 height 49
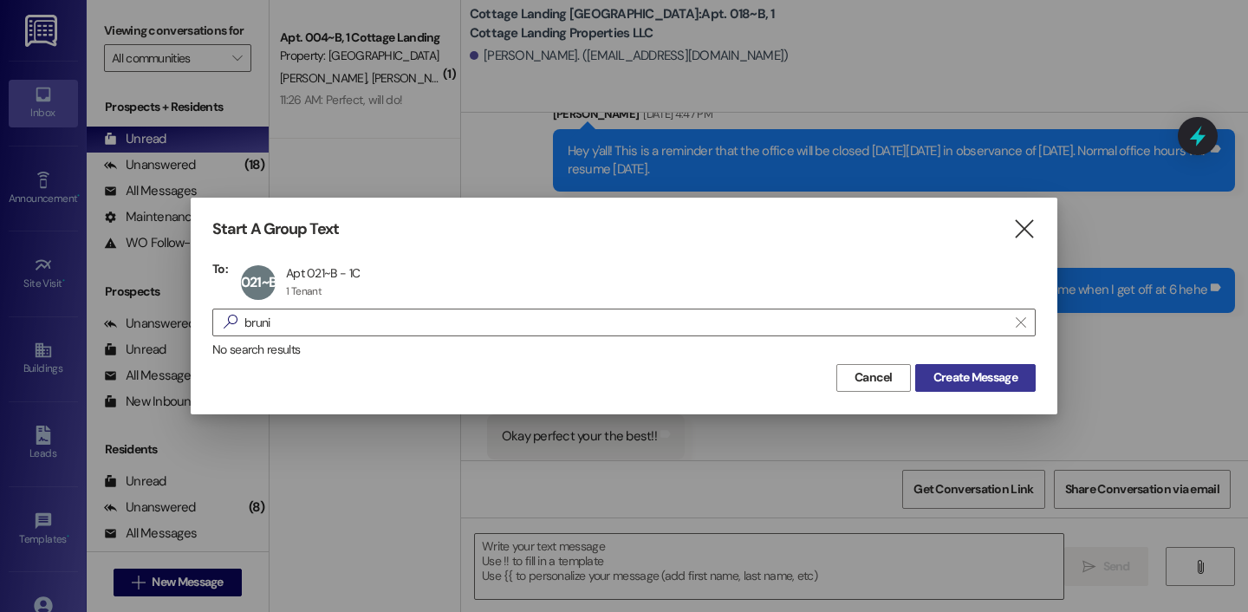
click at [943, 369] on span "Create Message" at bounding box center [975, 377] width 84 height 18
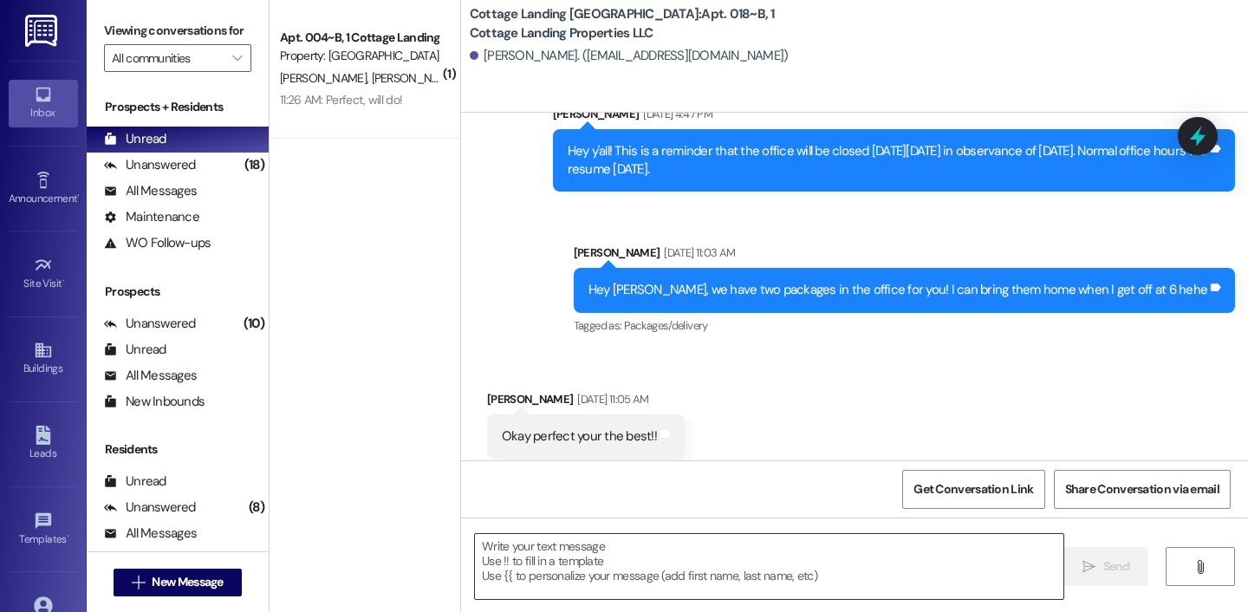
click at [567, 563] on textarea at bounding box center [769, 566] width 588 height 65
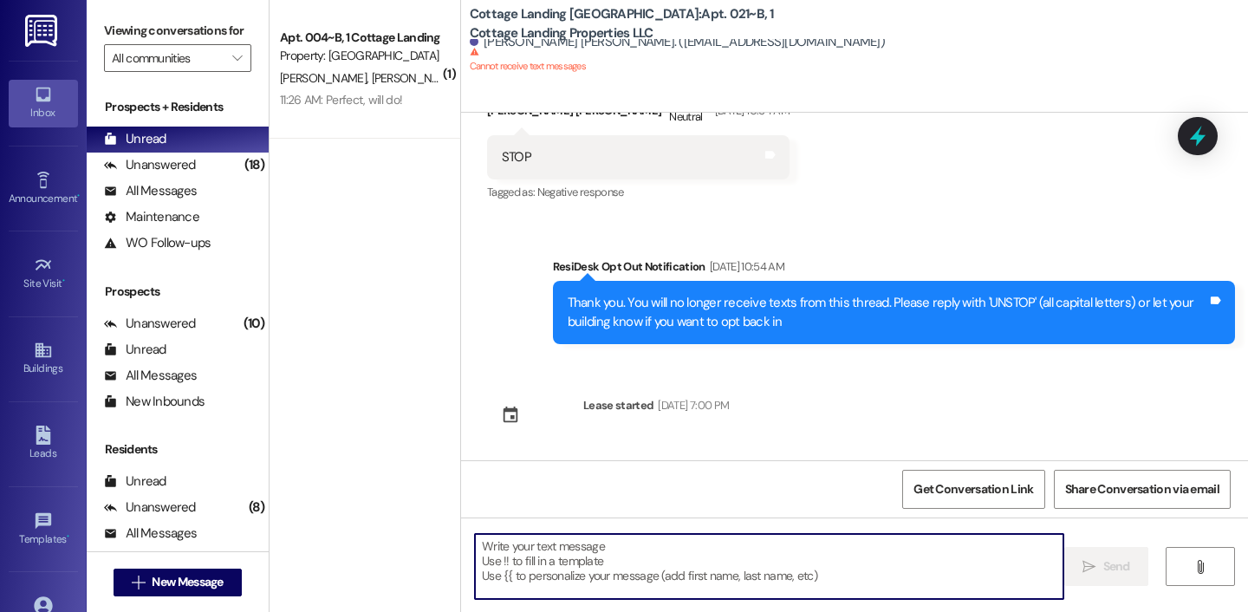
scroll to position [212, 0]
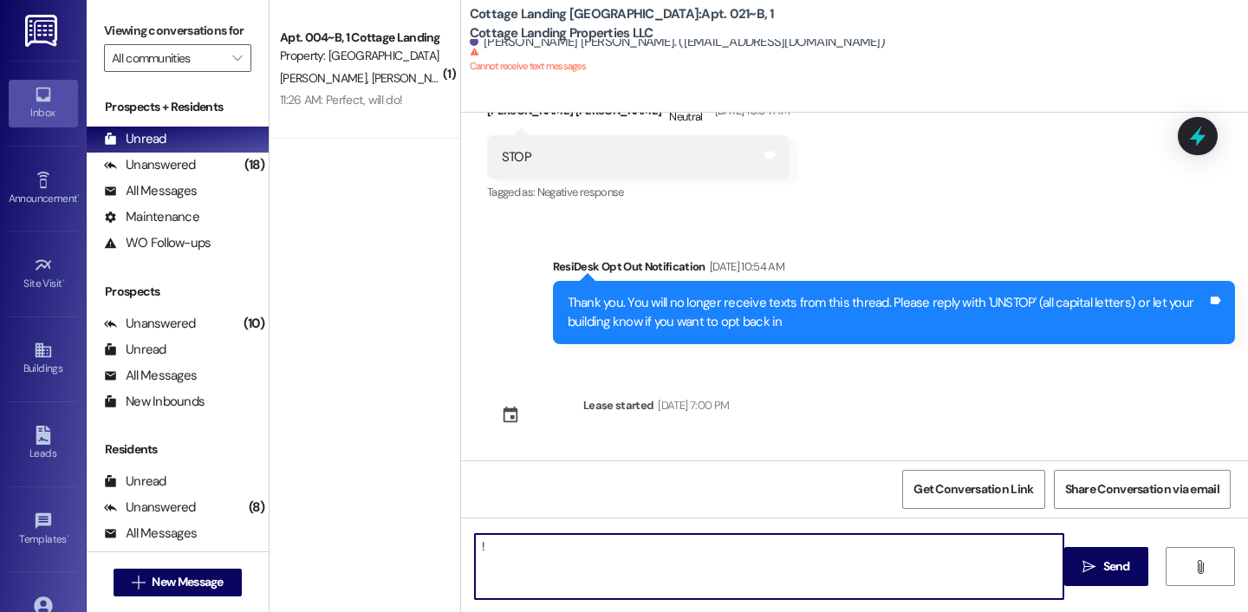
type textarea "!!"
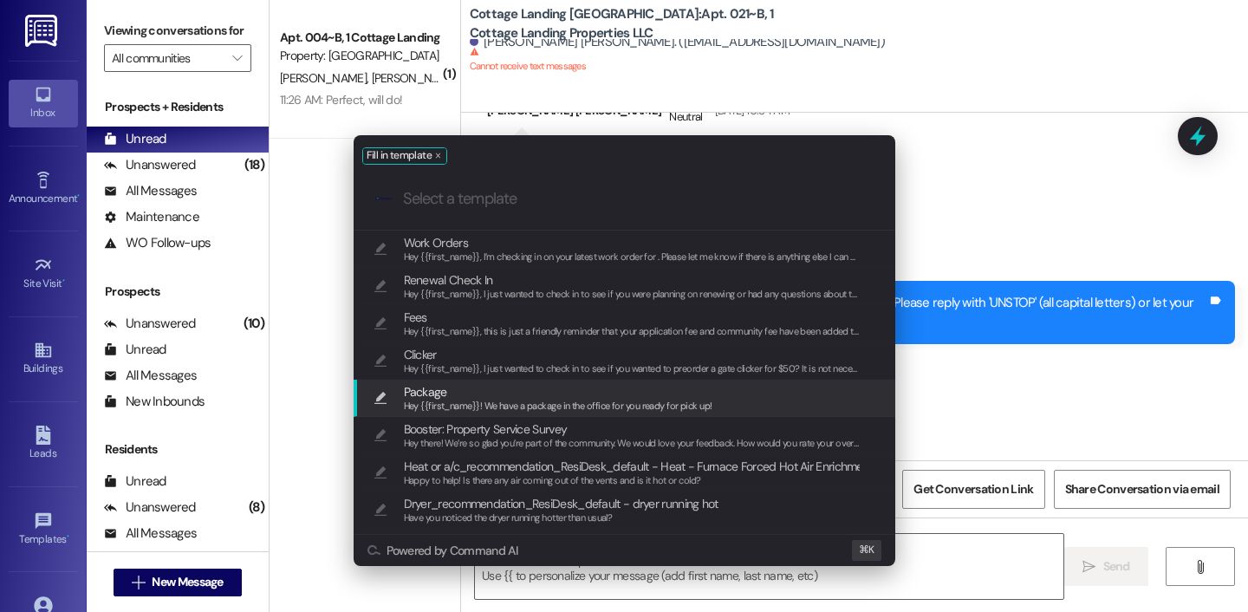
click at [505, 409] on span "Hey {{first_name}}! We have a package in the office for you ready for pick up!" at bounding box center [558, 405] width 308 height 12
type textarea "Hey {{first_name}}! We have a package in the office for you ready for pick up!"
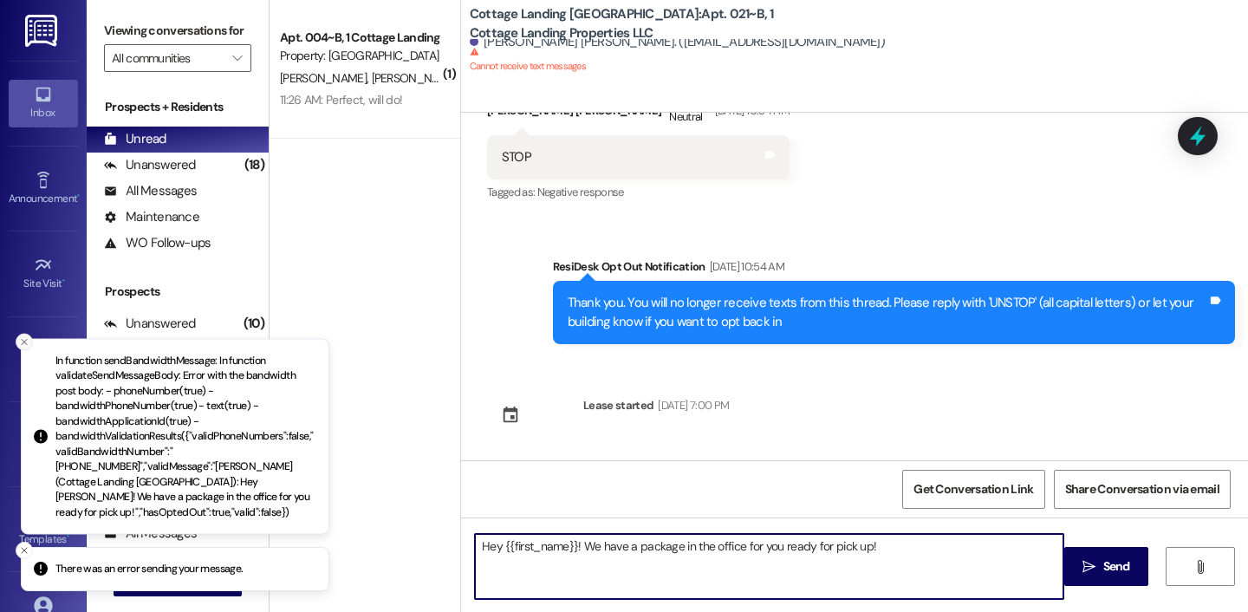
click at [23, 347] on icon "Close toast" at bounding box center [24, 341] width 10 height 10
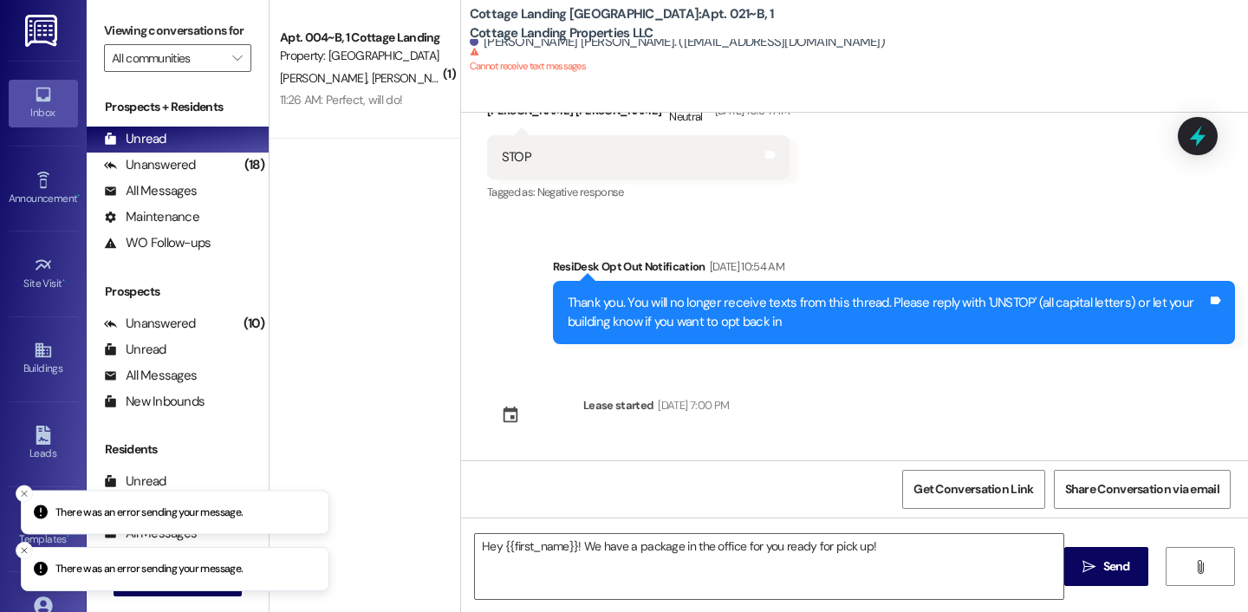
click at [198, 595] on div " New Message" at bounding box center [177, 582] width 128 height 43
click at [192, 593] on button " New Message" at bounding box center [177, 582] width 128 height 28
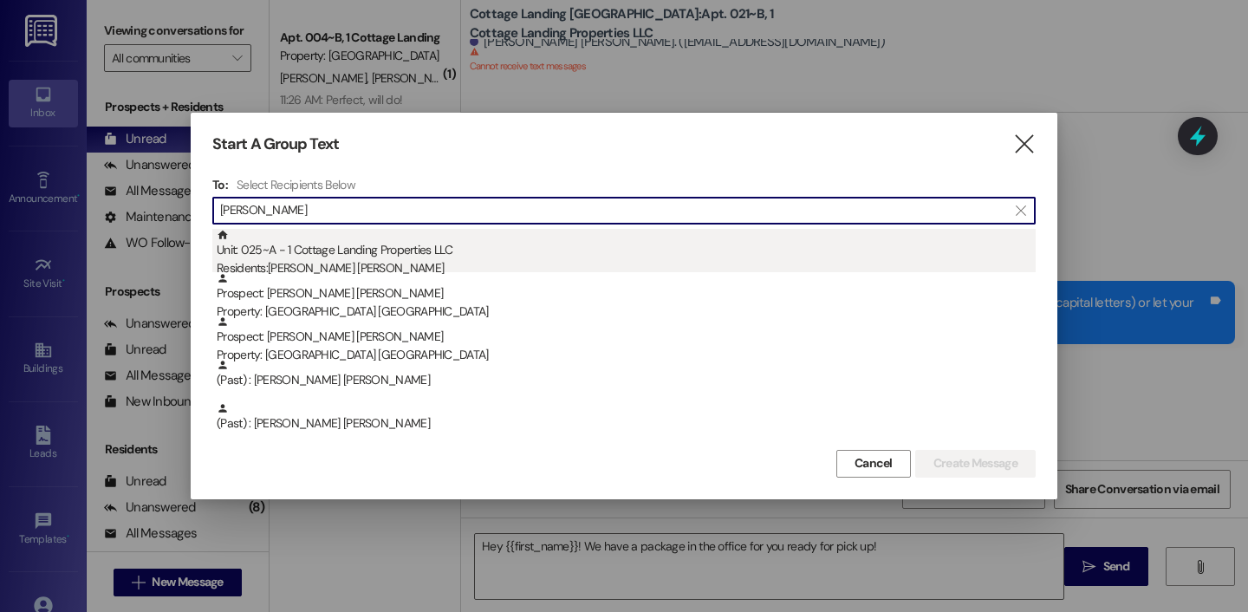
type input "kennedy"
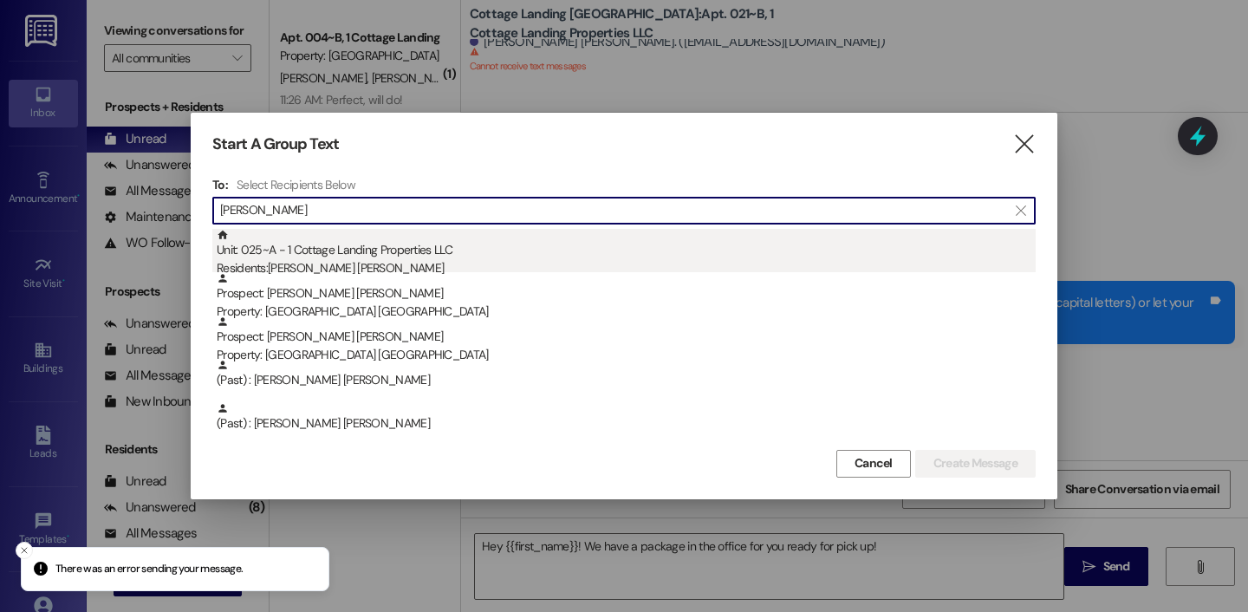
click at [383, 257] on div "Unit: 025~A - 1 Cottage Landing Properties LLC Residents: Sutton Kennedy" at bounding box center [626, 253] width 819 height 49
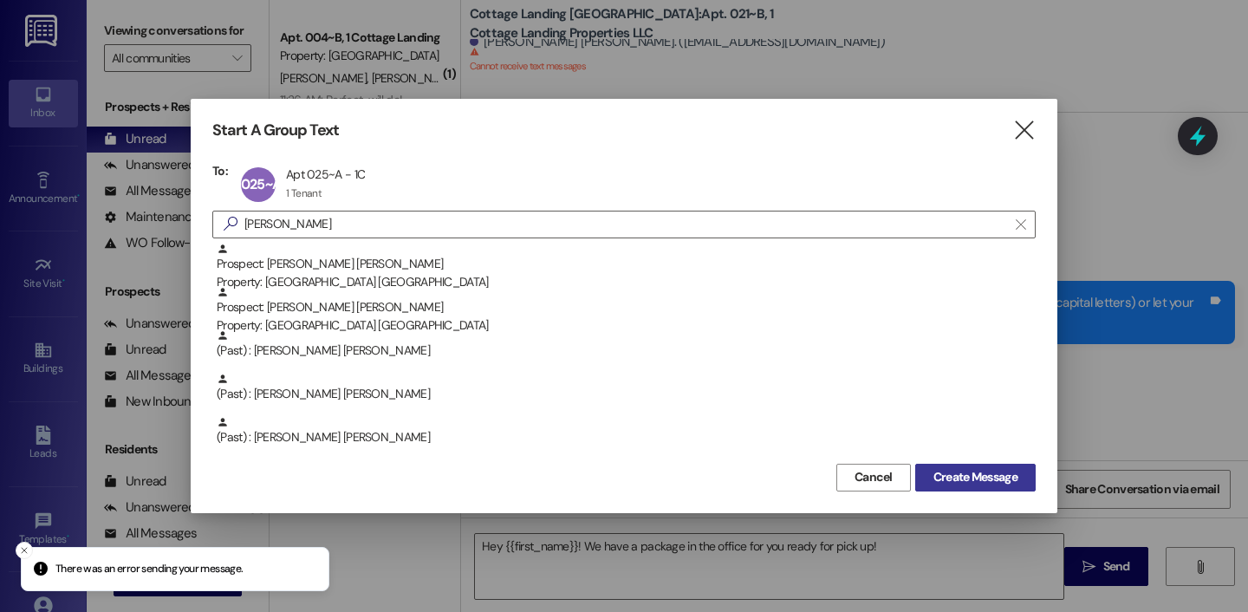
click at [977, 480] on span "Create Message" at bounding box center [975, 477] width 84 height 18
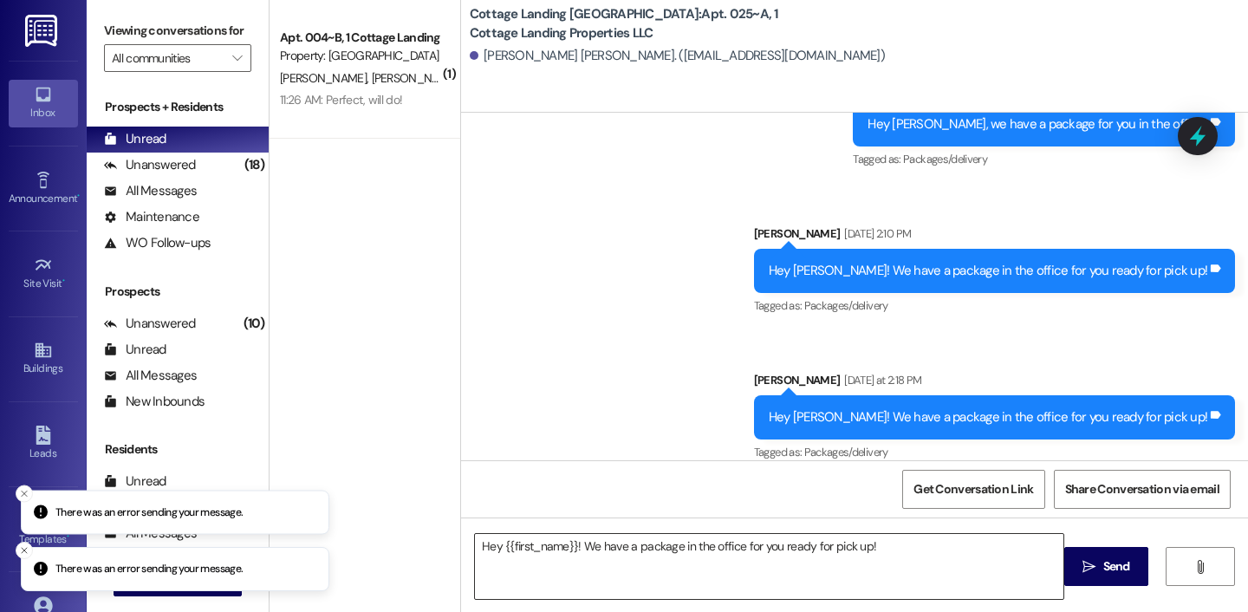
scroll to position [365, 0]
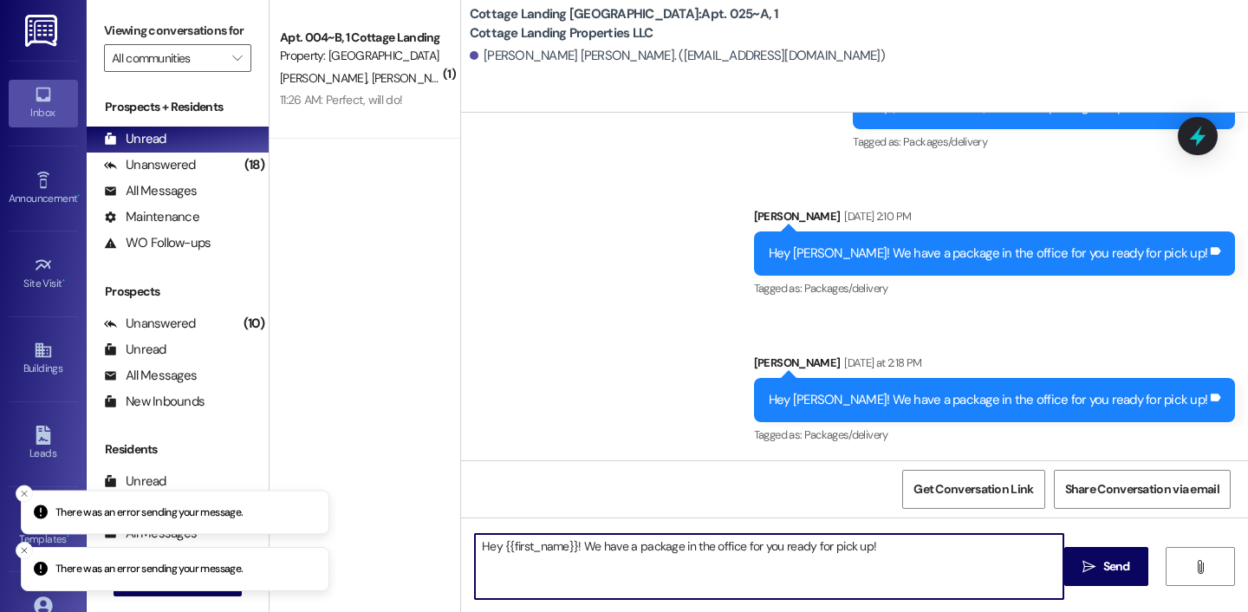
drag, startPoint x: 904, startPoint y: 548, endPoint x: 350, endPoint y: 535, distance: 553.8
click at [350, 535] on div "( 1 ) Apt. 004~B, 1 Cottage Landing Properties LLC Property: Cottage Landing La…" at bounding box center [758, 306] width 978 height 612
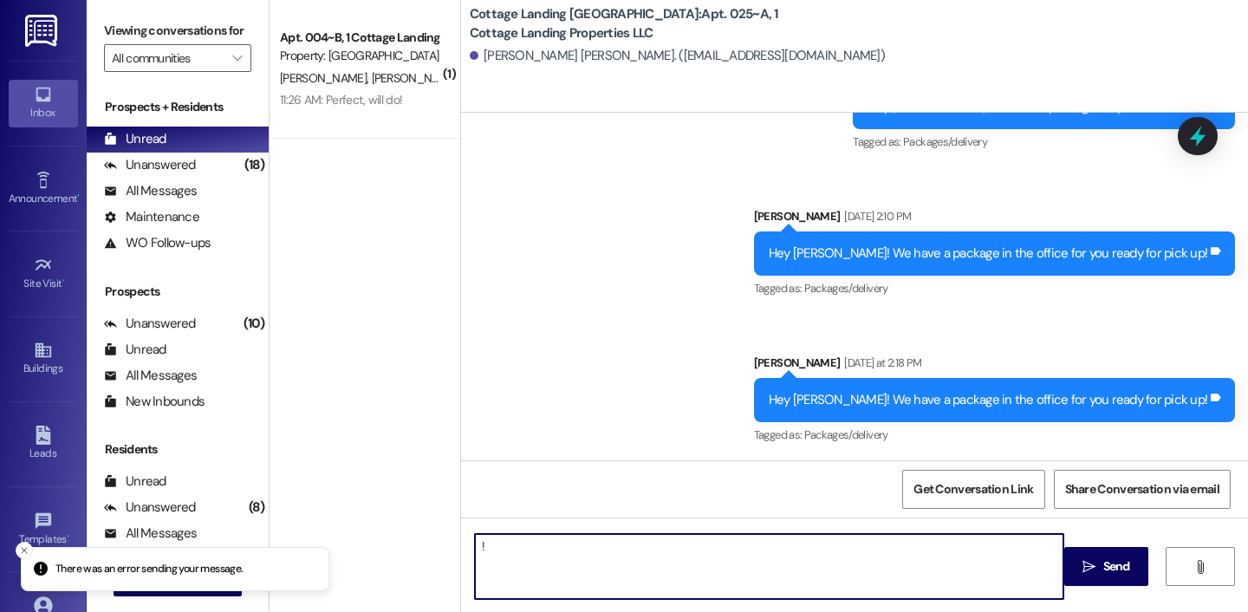
type textarea "!!"
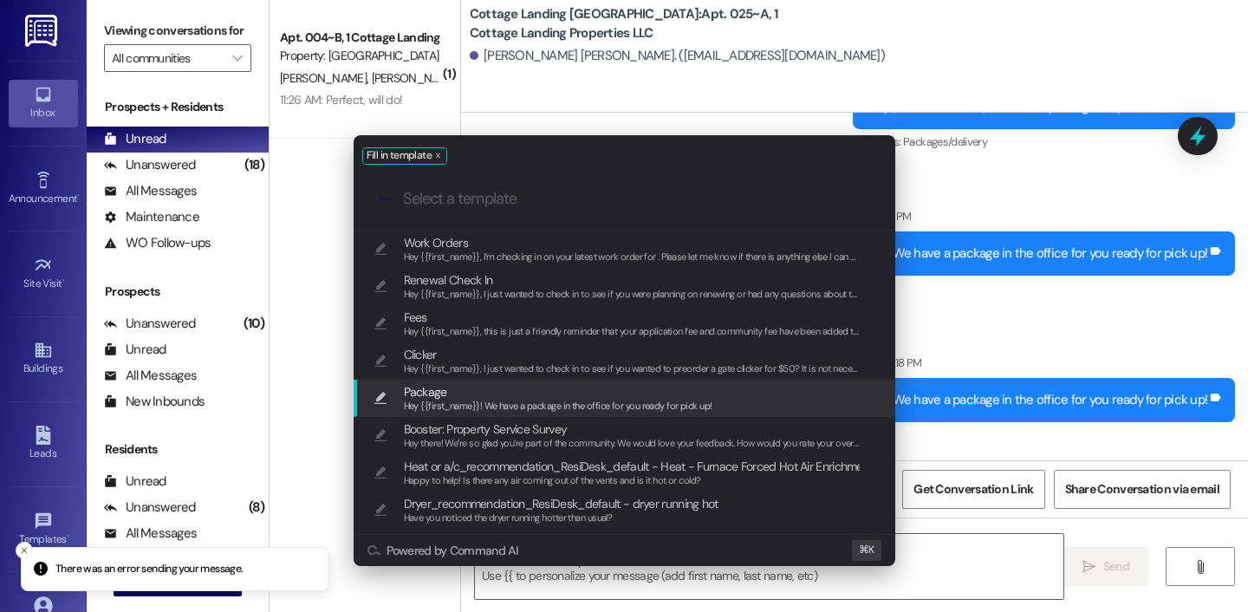
click at [639, 397] on span "Package" at bounding box center [558, 391] width 308 height 19
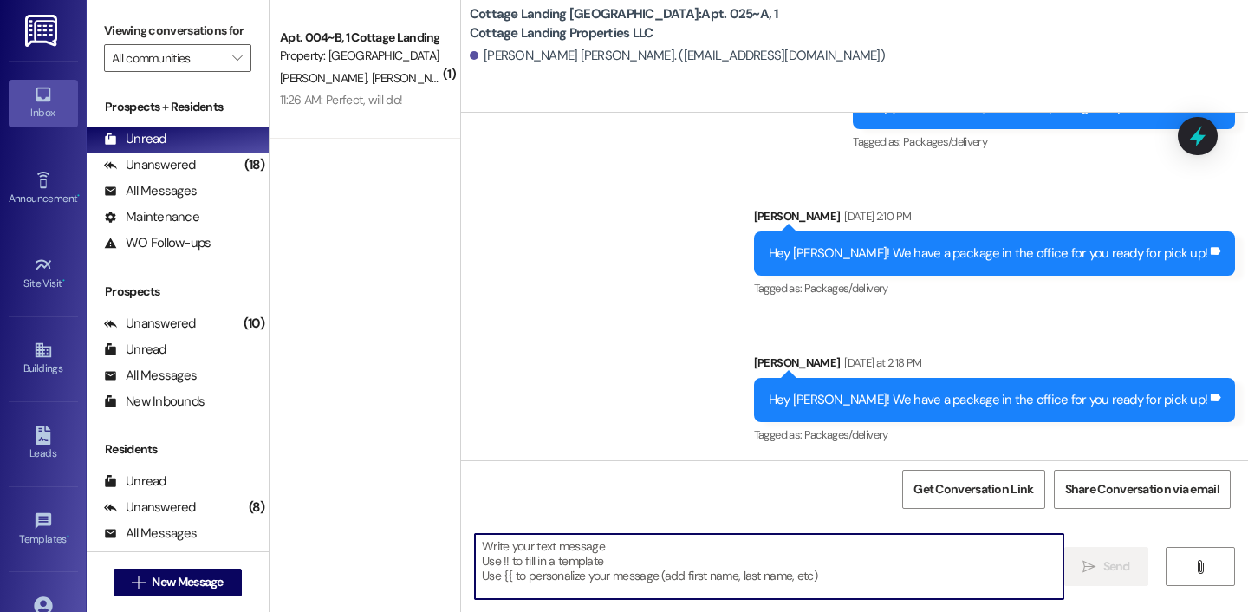
type textarea "Hey {{first_name}}! We have a package in the office for you ready for pick up!"
click at [217, 582] on span "New Message" at bounding box center [187, 582] width 71 height 18
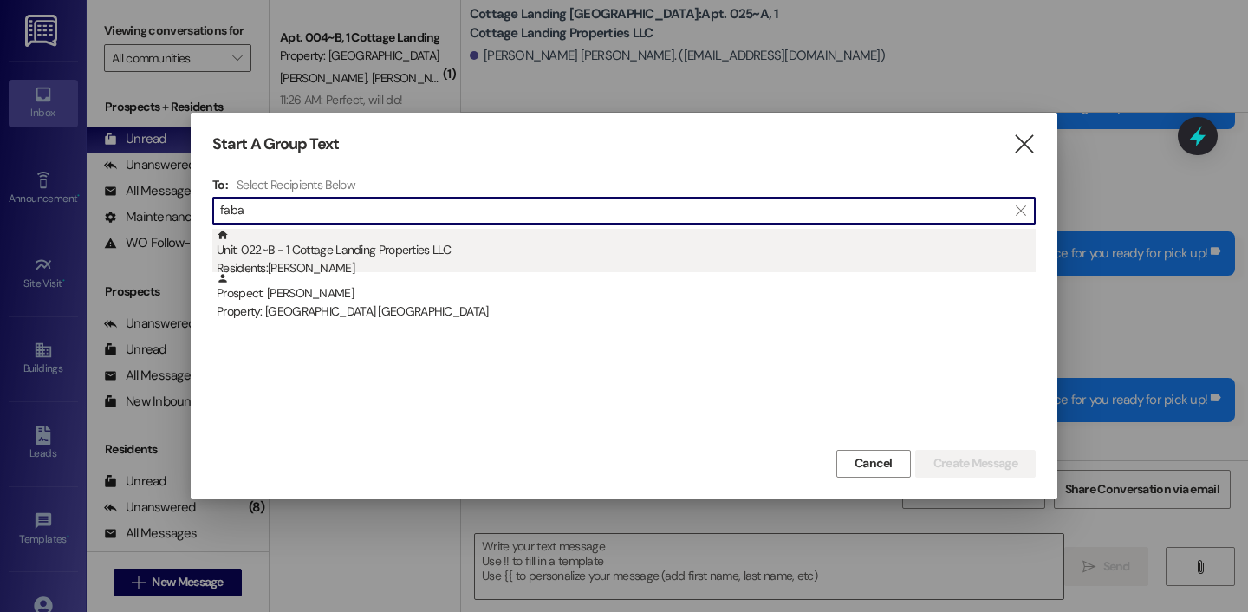
type input "faba"
click at [345, 241] on div "Unit: 022~B - 1 Cottage Landing Properties LLC Residents: Jeffrey Fabacher Jr" at bounding box center [626, 253] width 819 height 49
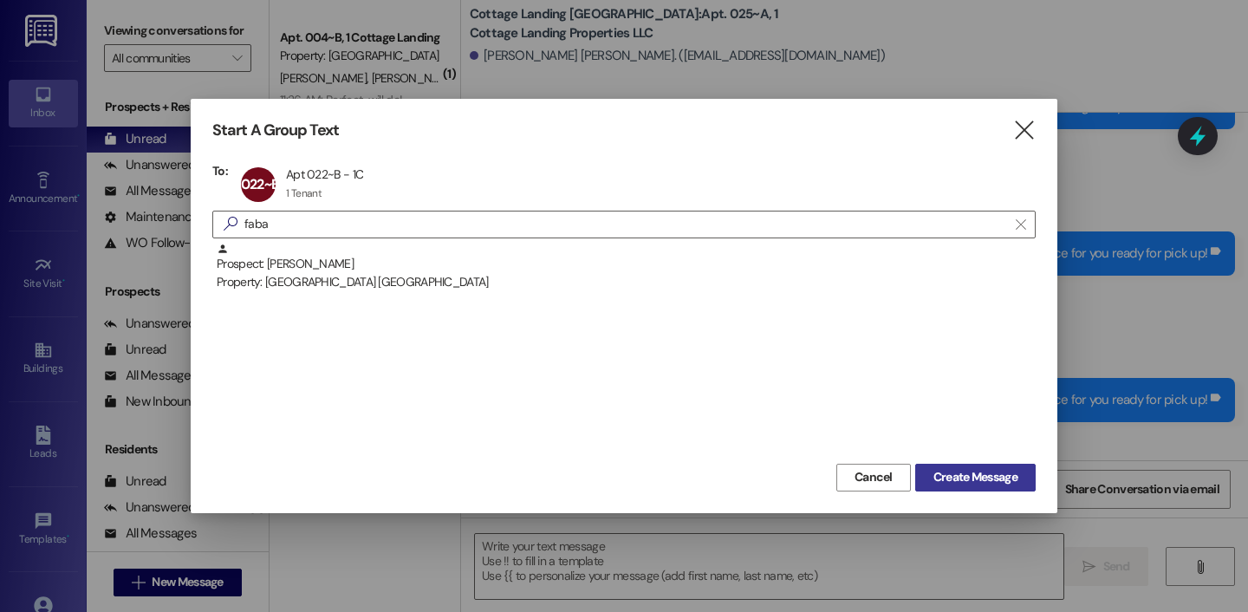
click at [1015, 482] on span "Create Message" at bounding box center [975, 477] width 84 height 18
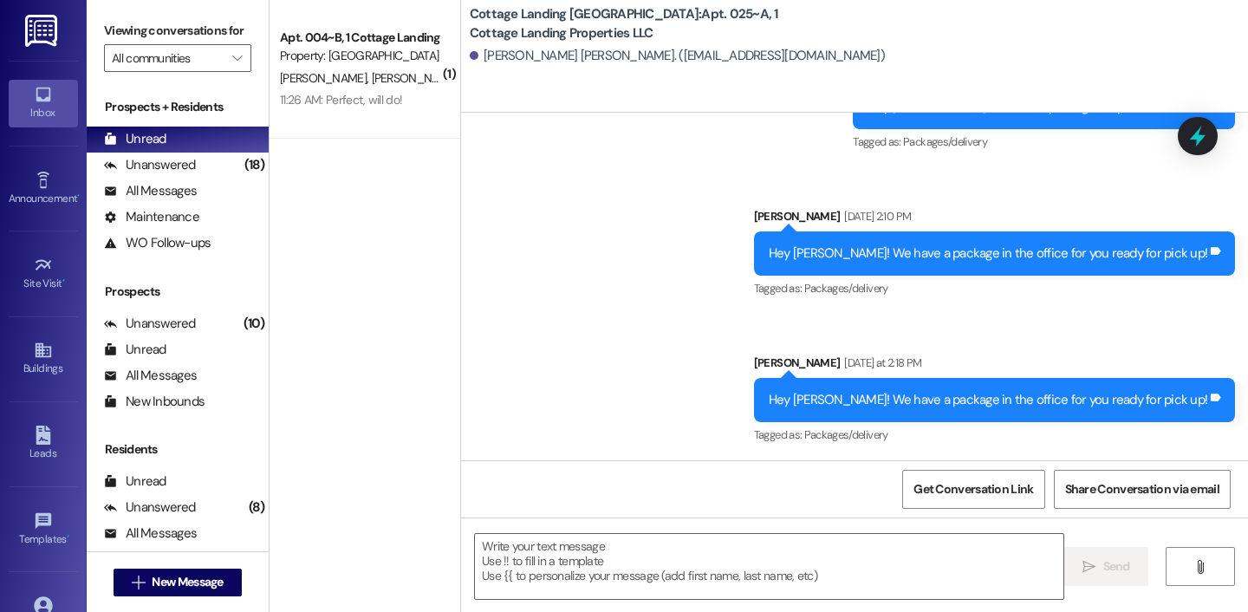
click at [824, 532] on div " Send " at bounding box center [854, 582] width 787 height 130
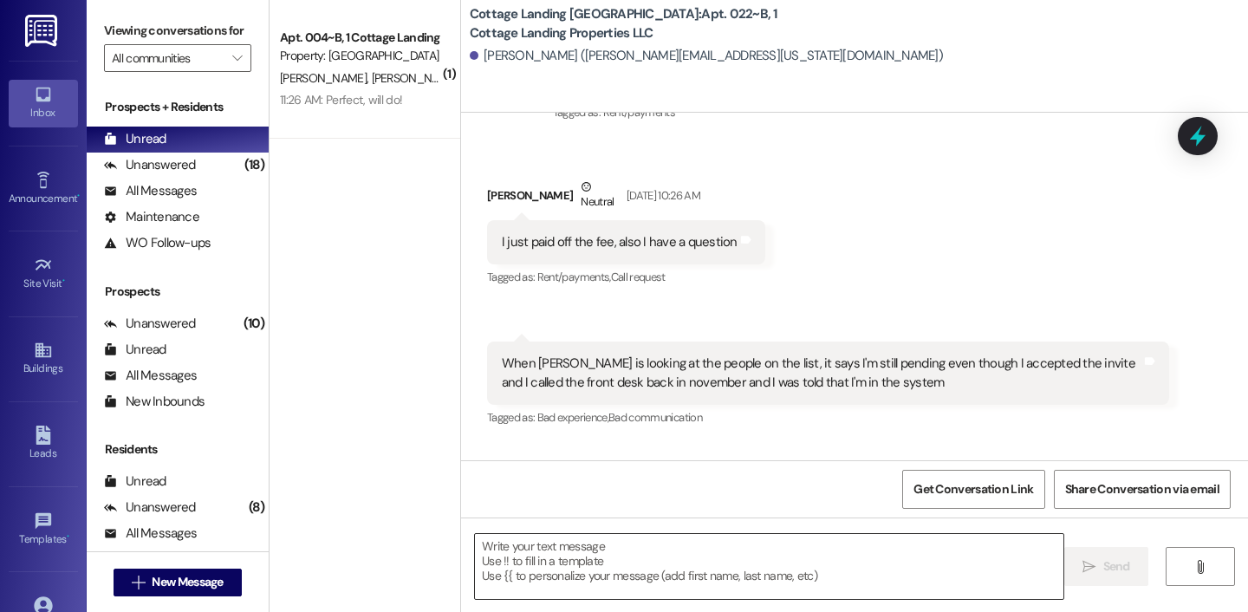
click at [807, 552] on textarea at bounding box center [769, 566] width 588 height 65
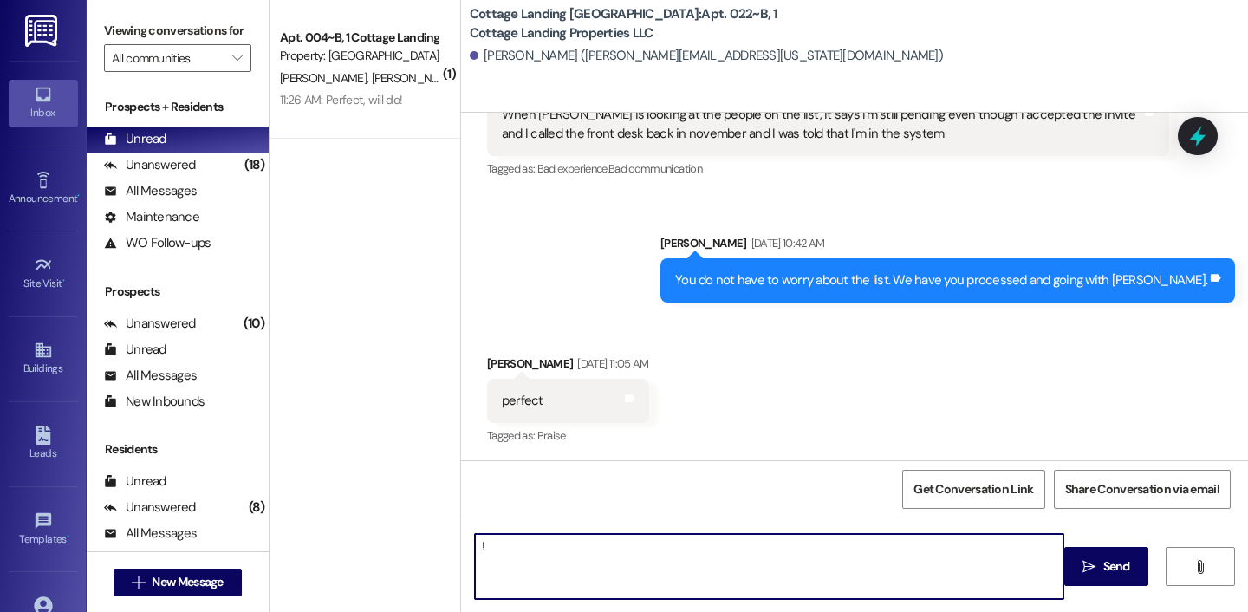
type textarea "!!"
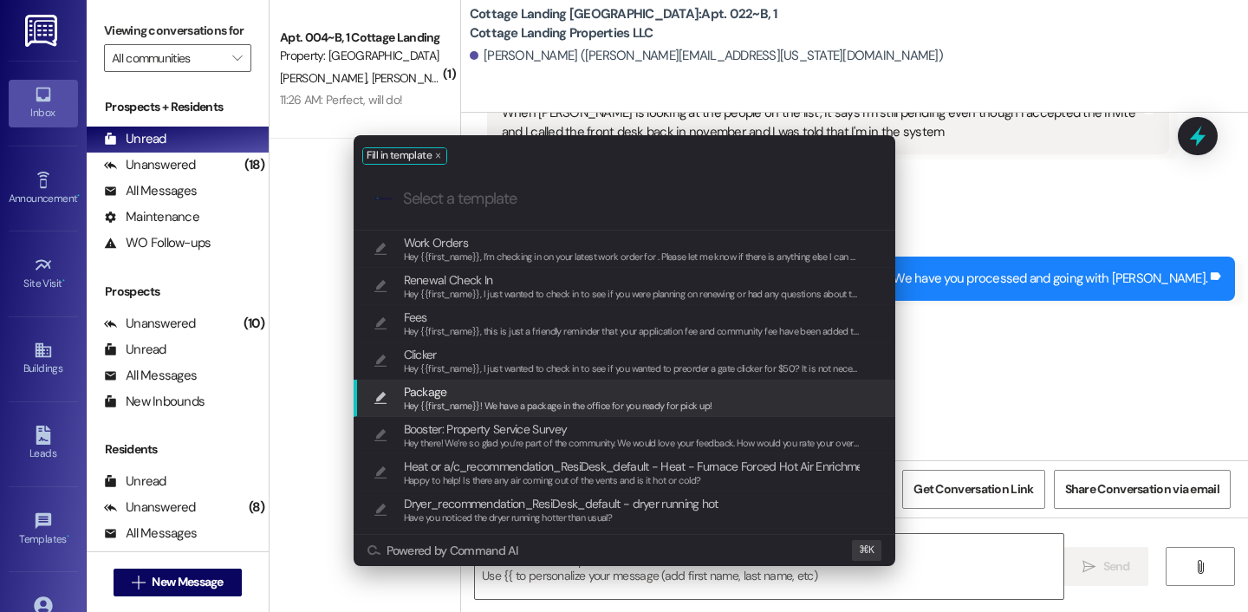
click at [614, 399] on div "Hey {{first_name}}! We have a package in the office for you ready for pick up!" at bounding box center [558, 407] width 308 height 16
type textarea "Hey {{first_name}}! We have a package in the office for you ready for pick up!"
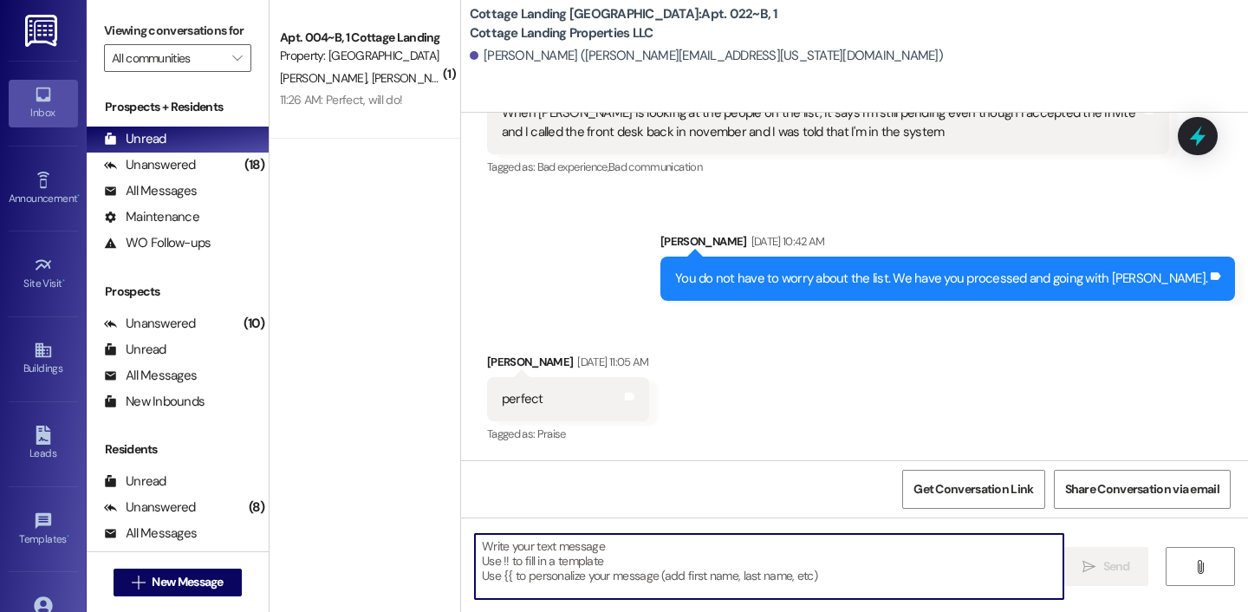
scroll to position [2279, 0]
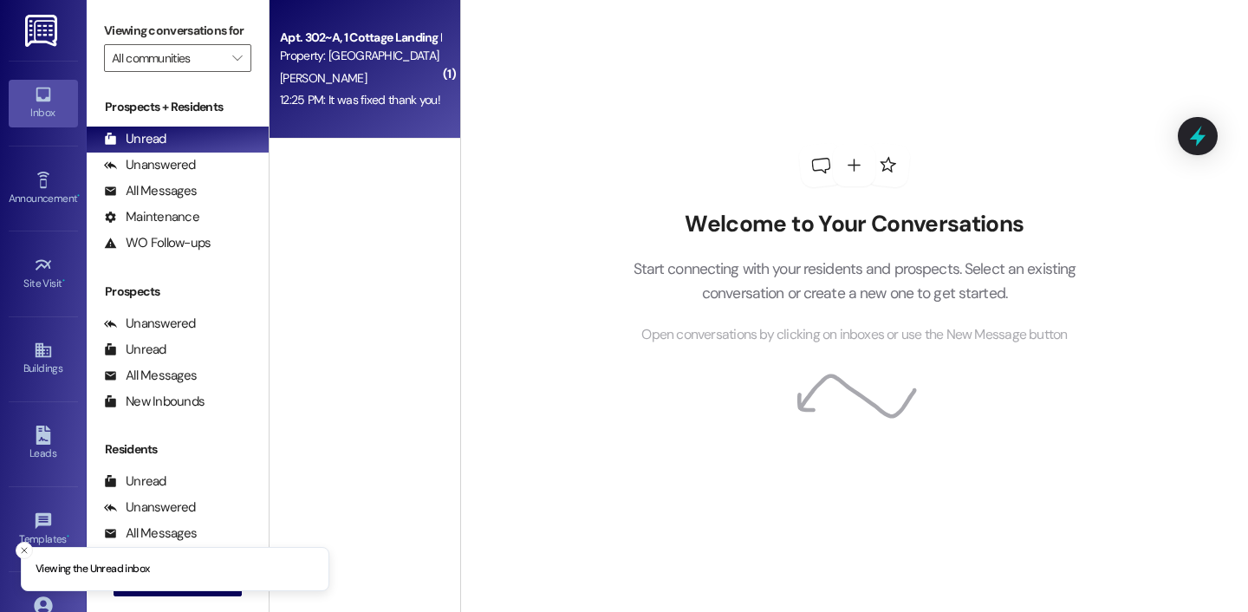
click at [314, 98] on div "12:25 PM: It was fixed thank you! 12:25 PM: It was fixed thank you!" at bounding box center [360, 100] width 160 height 16
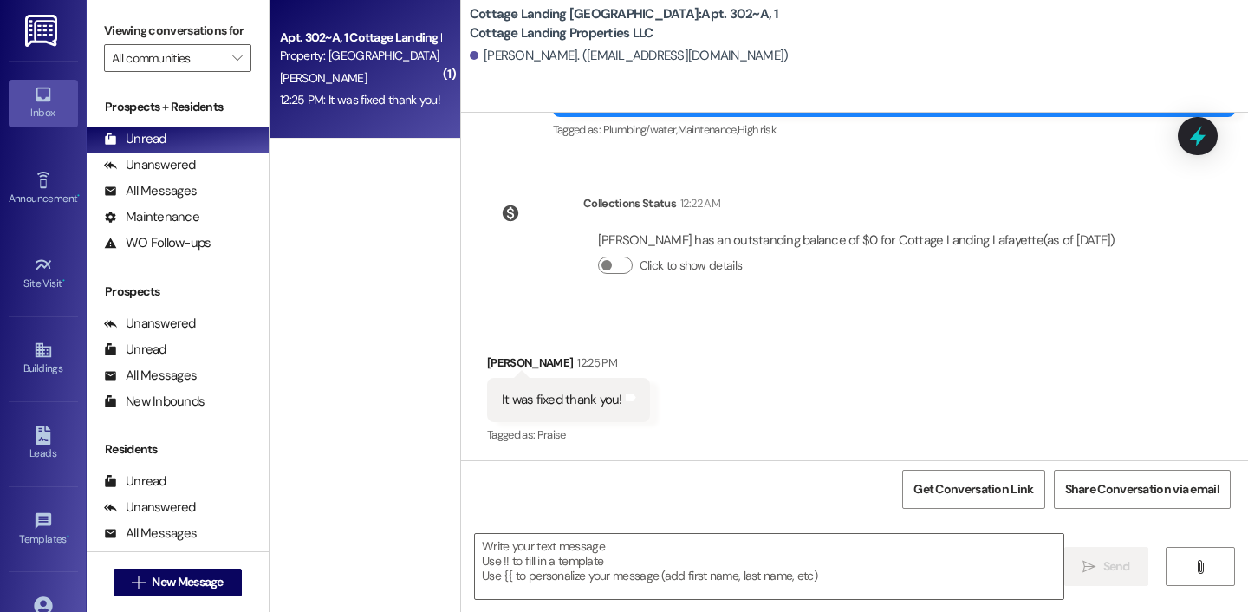
scroll to position [398, 0]
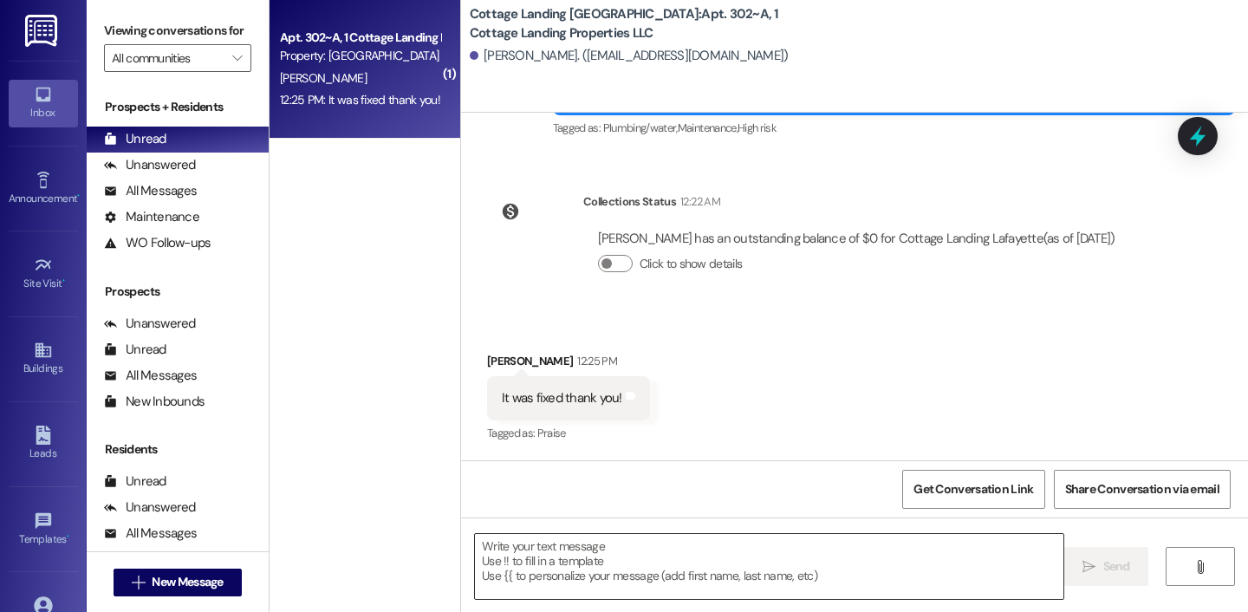
click at [557, 574] on textarea at bounding box center [769, 566] width 588 height 65
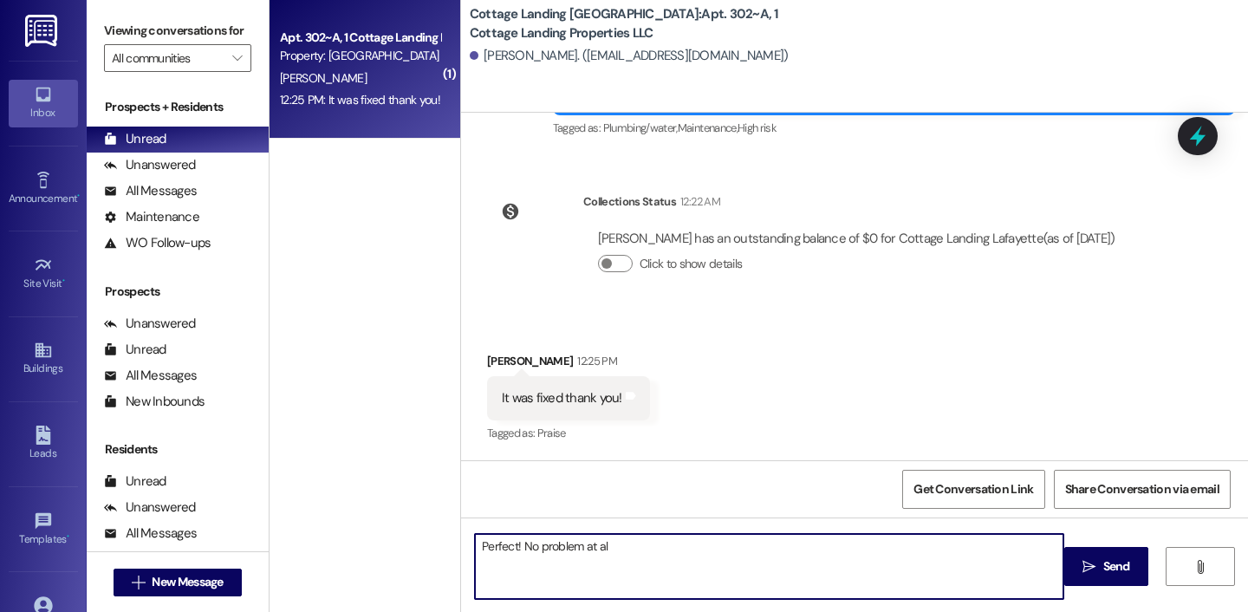
type textarea "Perfect! No problem at all"
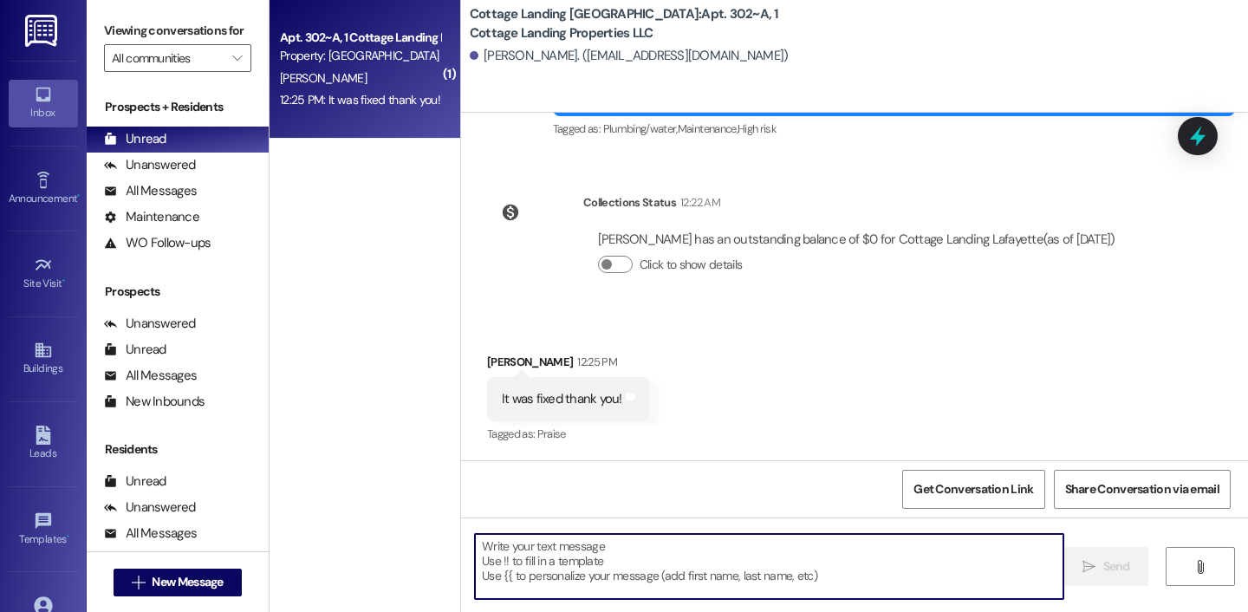
scroll to position [518, 0]
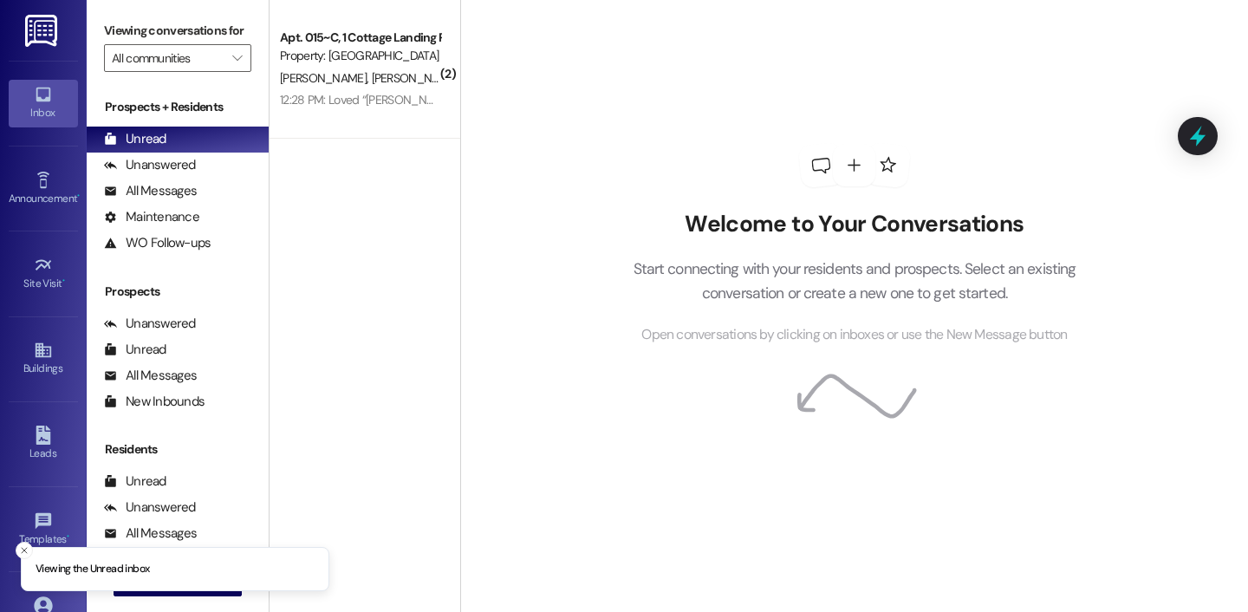
click at [370, 110] on div "12:28 PM: Loved “[PERSON_NAME] (Cottage Landing [GEOGRAPHIC_DATA]): Hey y'all, …" at bounding box center [360, 100] width 164 height 22
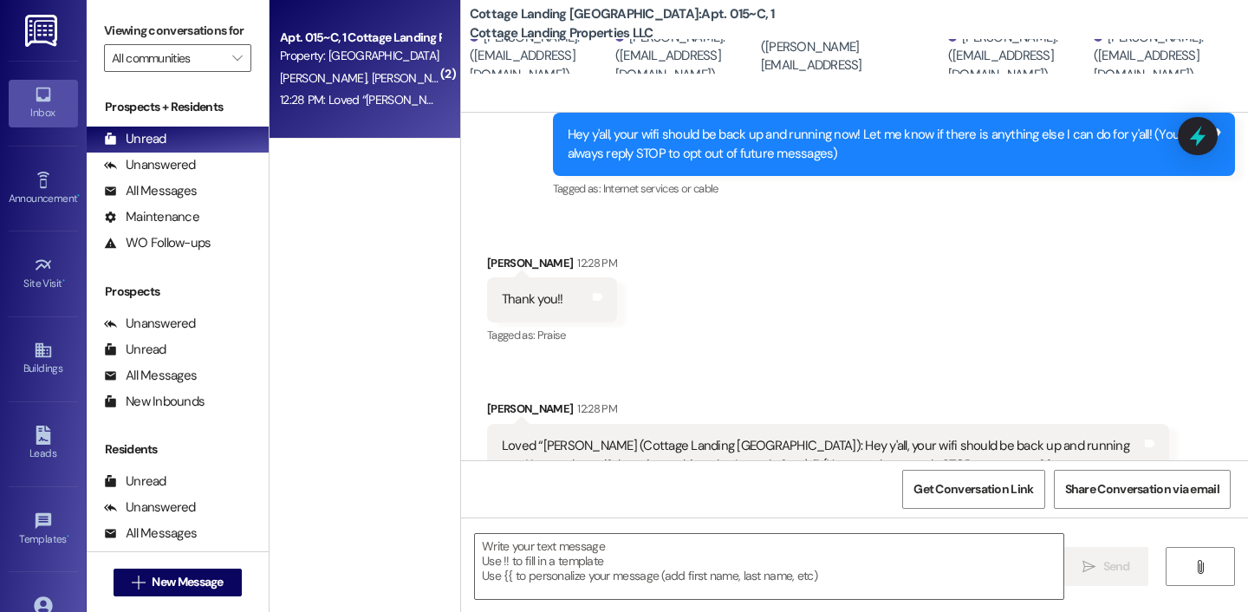
scroll to position [279, 0]
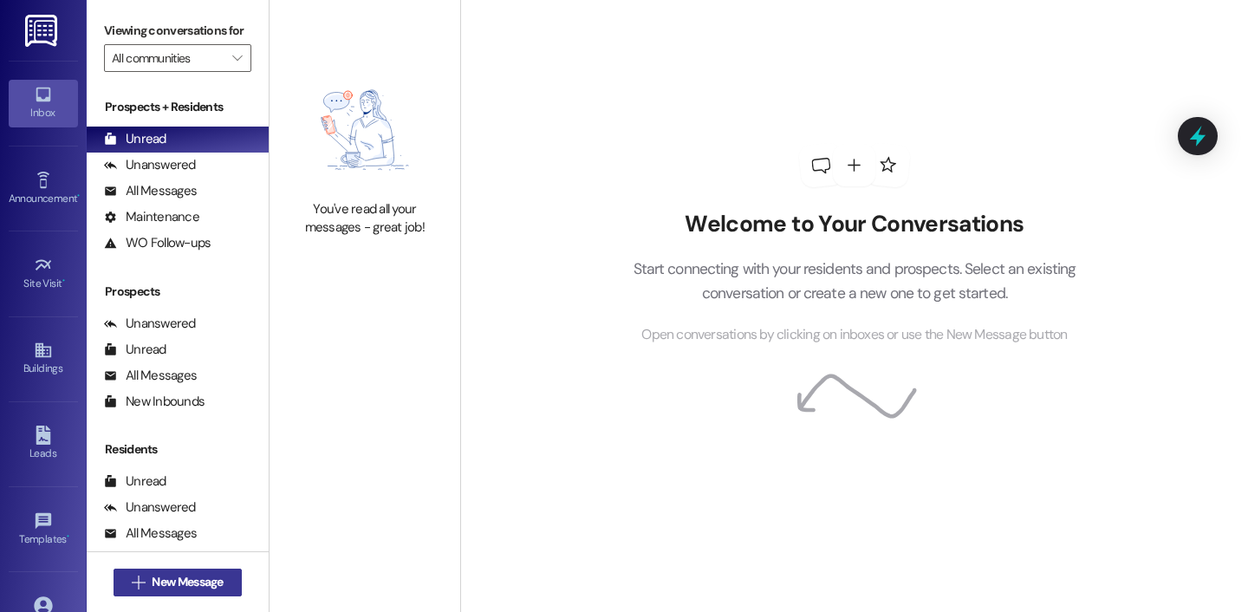
click at [193, 583] on span "New Message" at bounding box center [187, 582] width 71 height 18
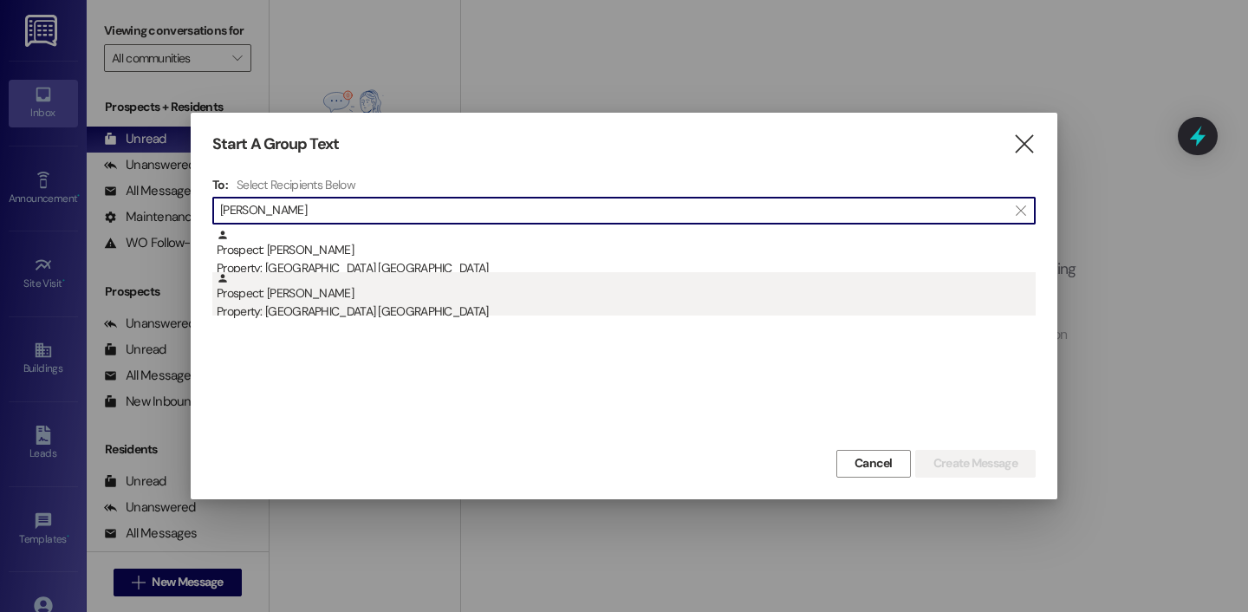
type input "beall"
click at [360, 306] on div "Property: Cottage Landing Lafayette" at bounding box center [626, 311] width 819 height 18
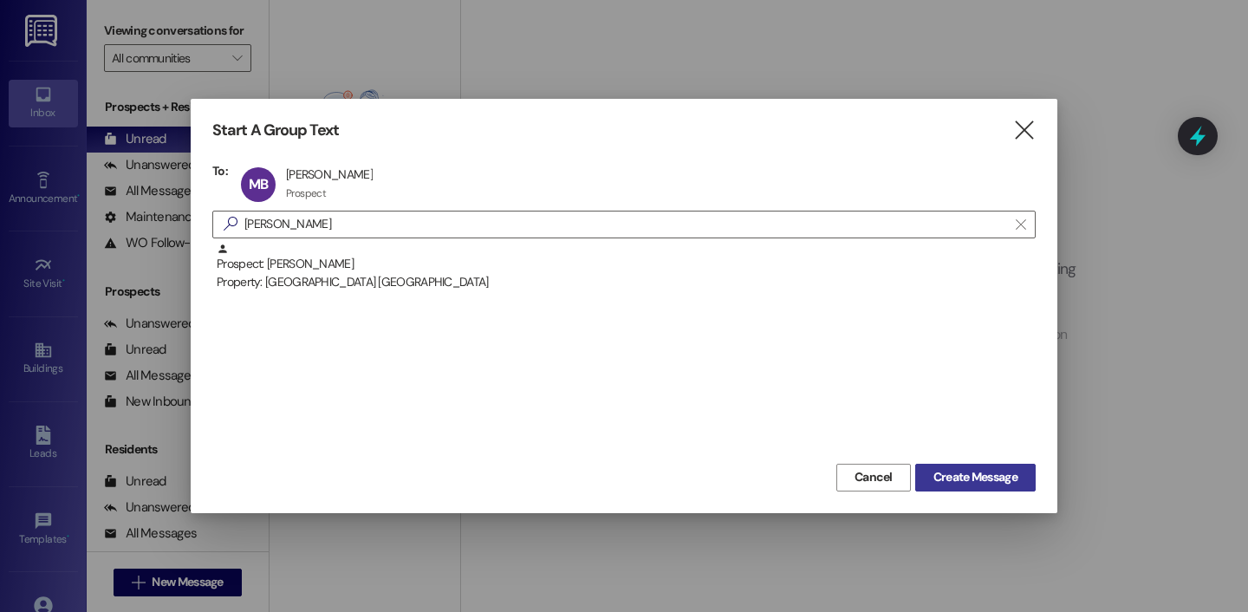
click at [955, 486] on button "Create Message" at bounding box center [975, 478] width 120 height 28
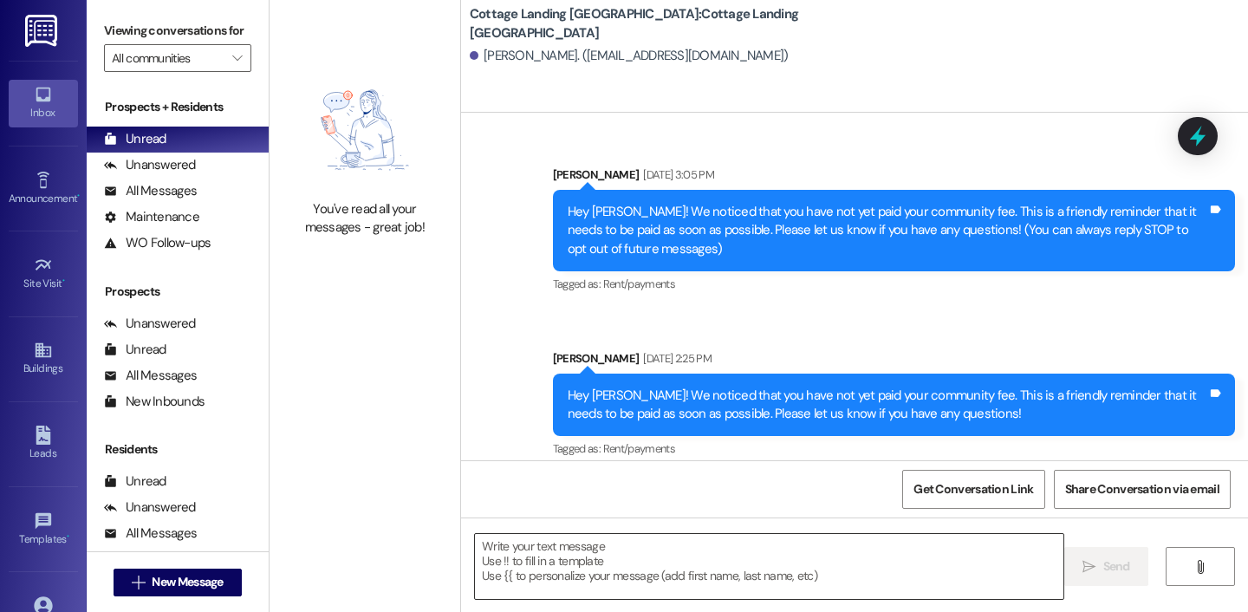
click at [610, 587] on textarea at bounding box center [769, 566] width 588 height 65
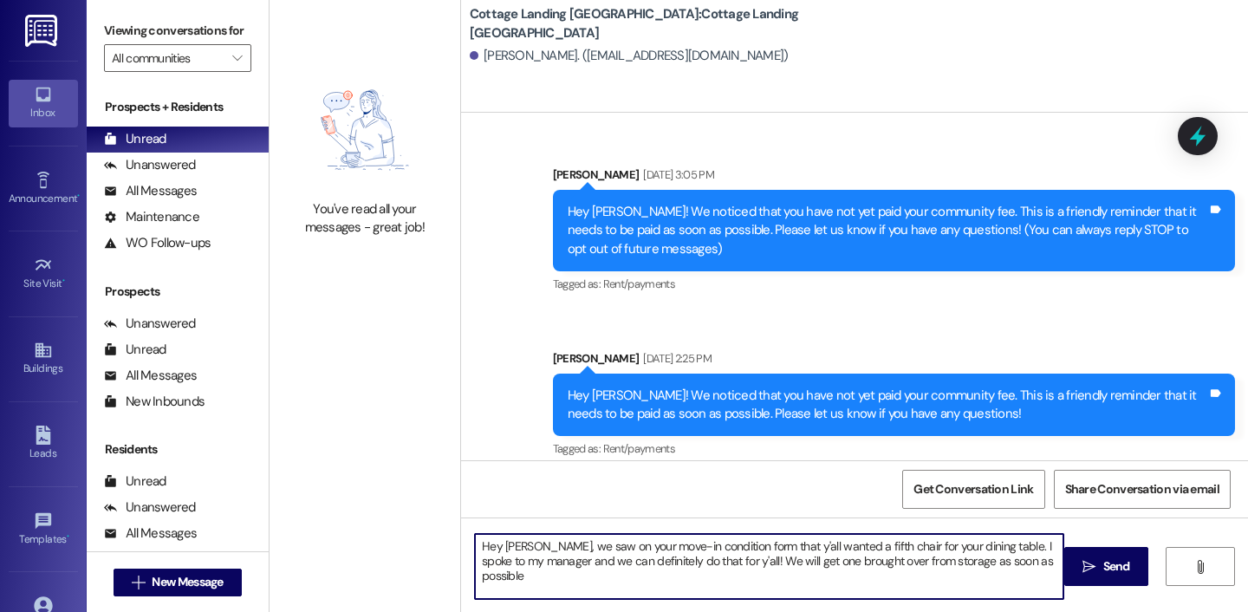
type textarea "Hey Matthew, we saw on your move-in condition form that y'all wanted a fifth ch…"
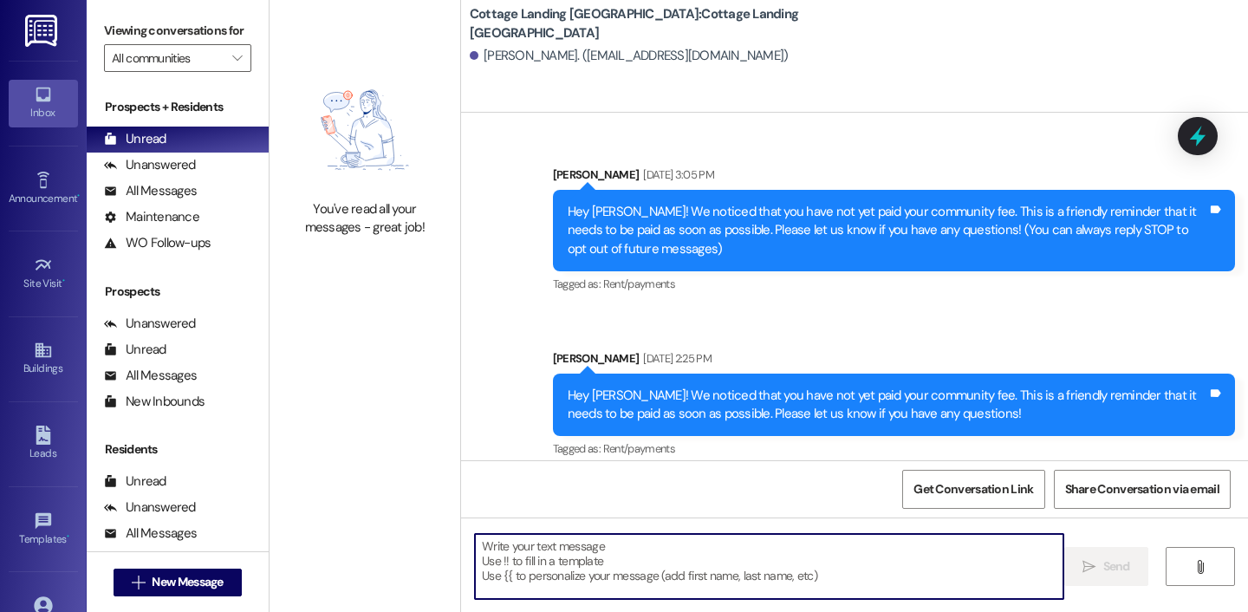
scroll to position [313, 0]
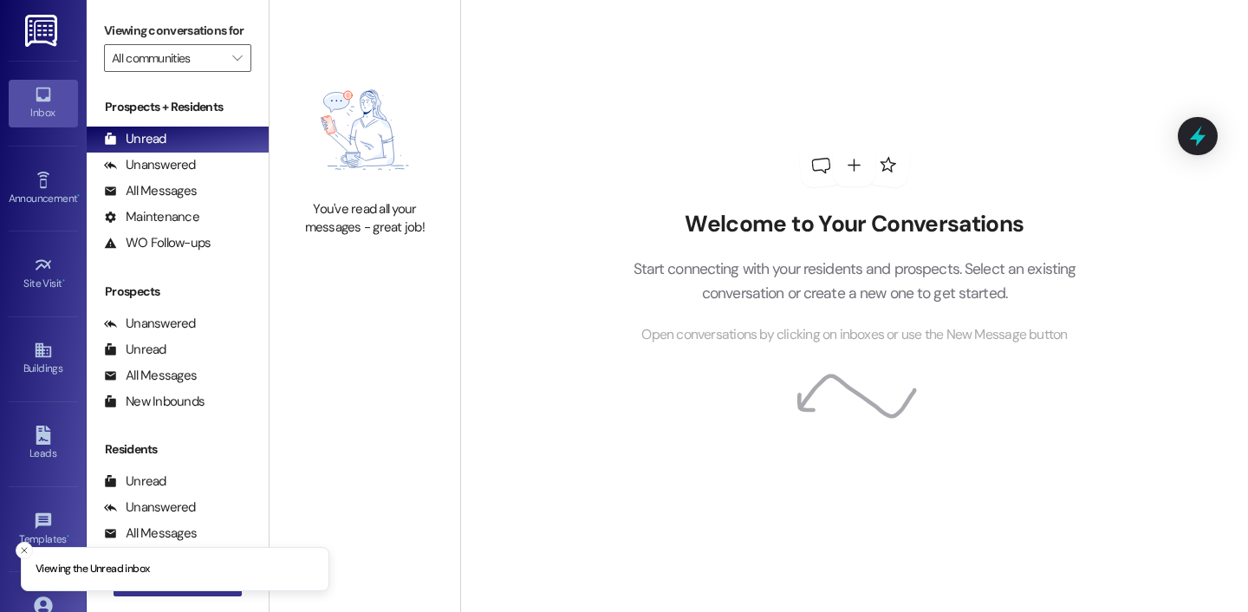
click at [218, 591] on button " New Message" at bounding box center [177, 582] width 128 height 28
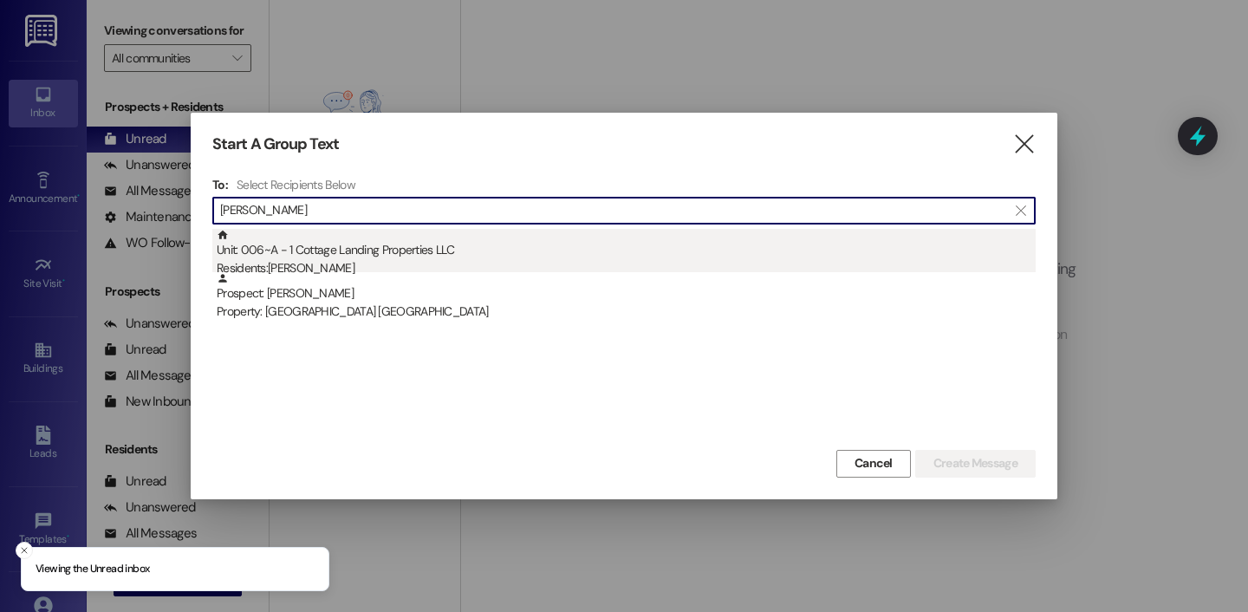
type input "[PERSON_NAME]"
click at [395, 262] on div "Residents: Lucy Pizza" at bounding box center [626, 268] width 819 height 18
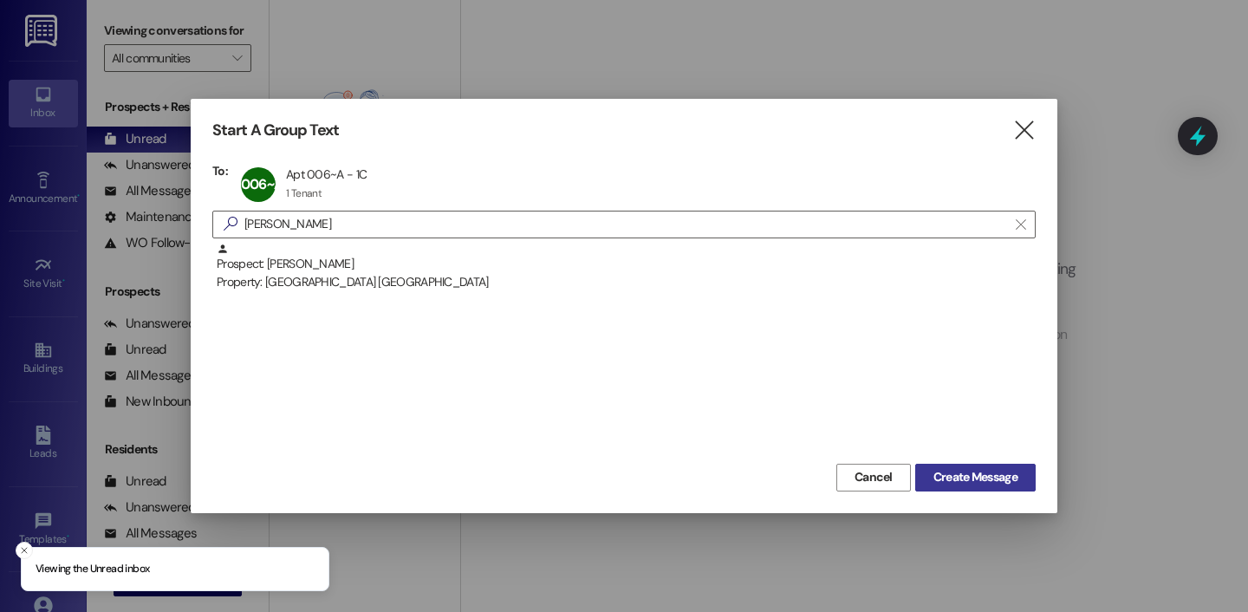
click at [950, 468] on span "Create Message" at bounding box center [975, 477] width 84 height 18
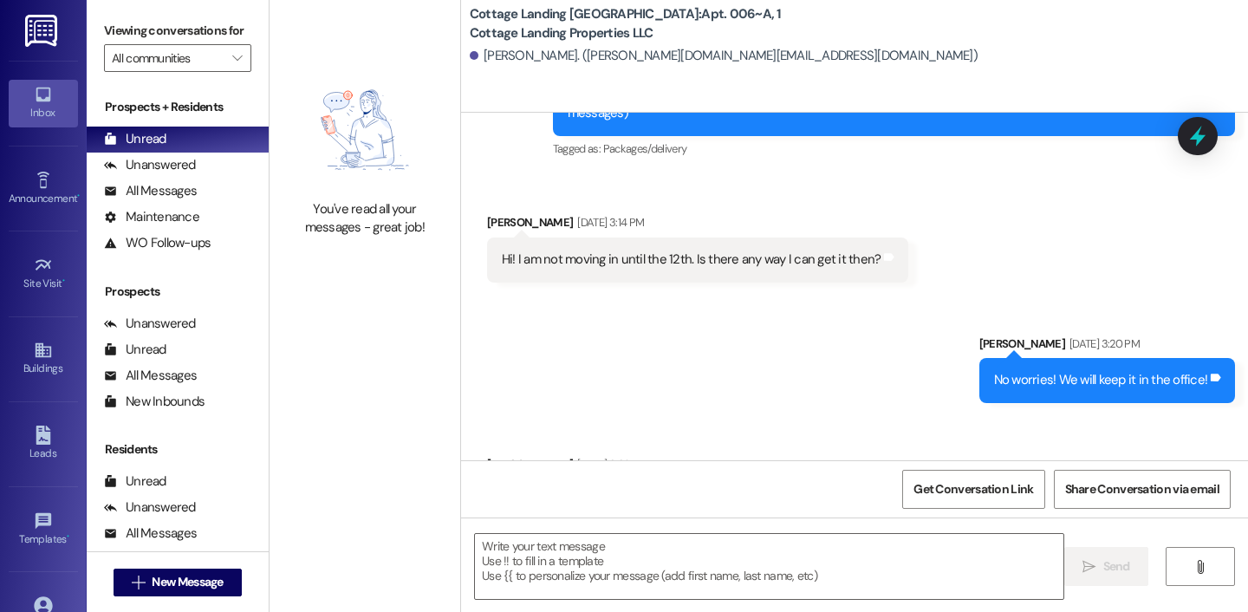
scroll to position [399, 0]
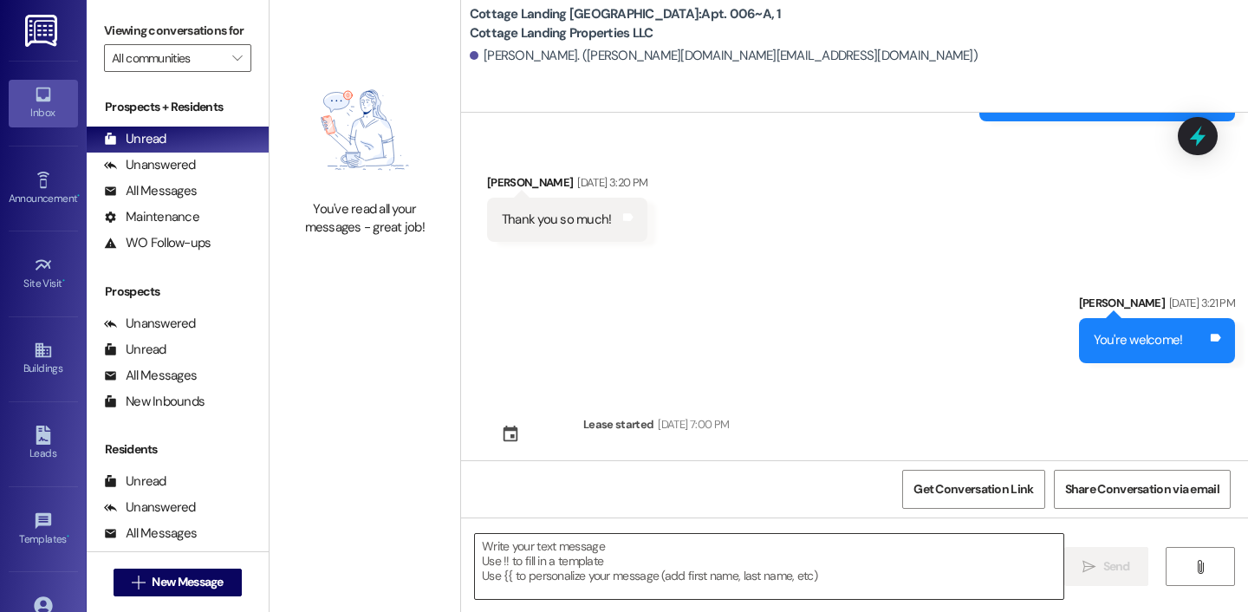
click at [604, 576] on textarea at bounding box center [769, 566] width 588 height 65
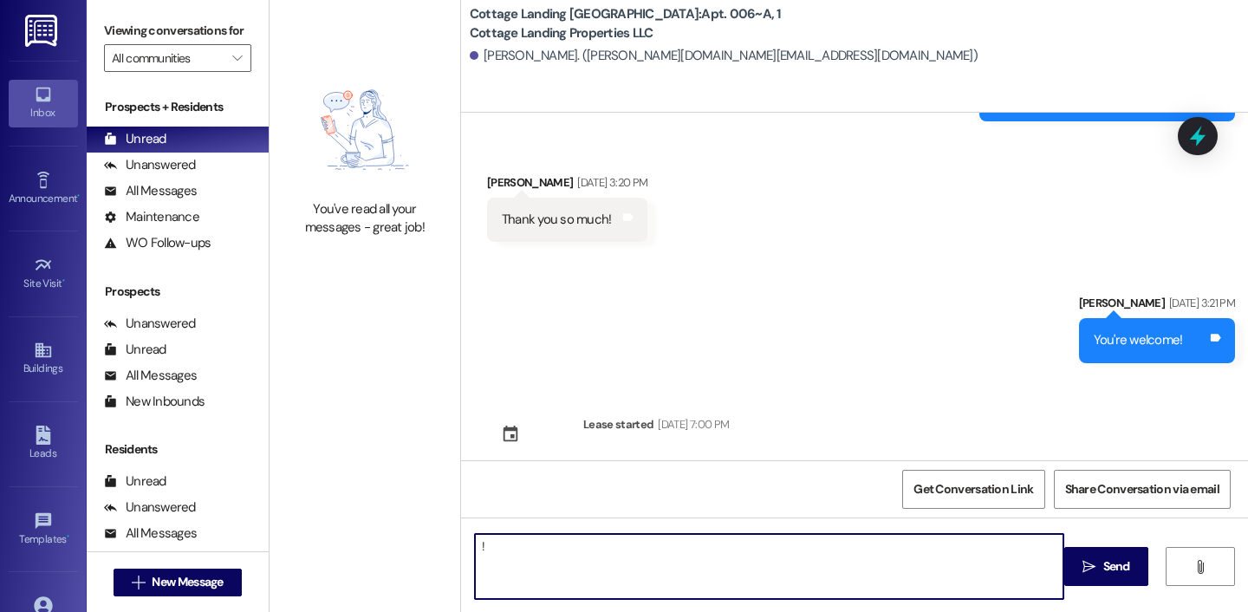
type textarea "!!"
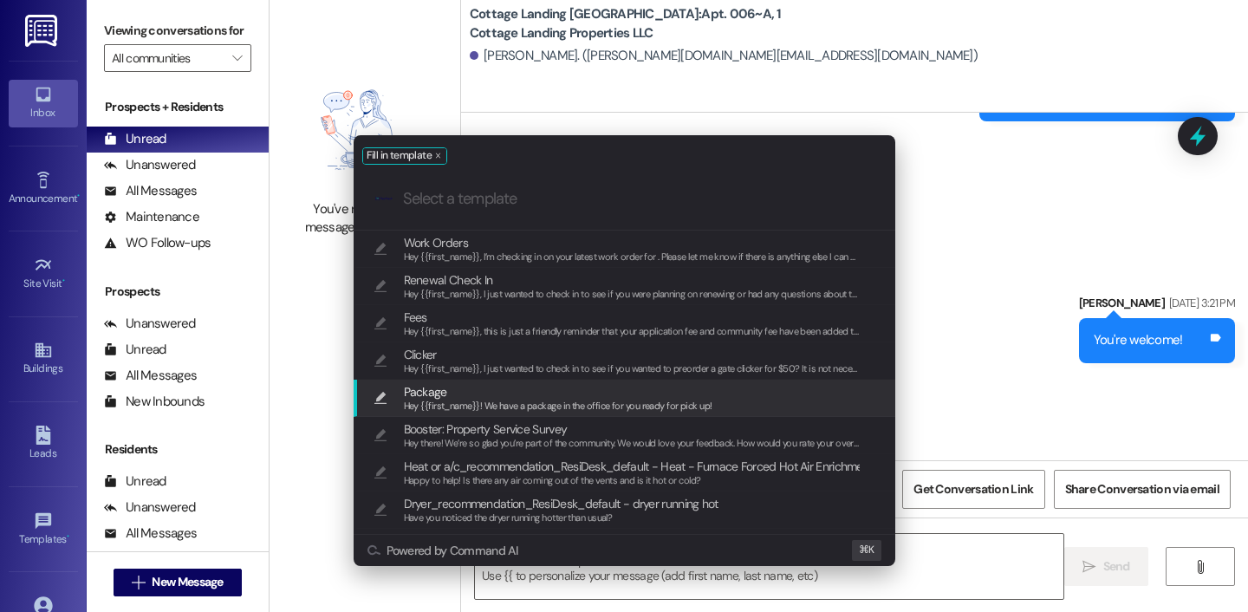
click at [509, 405] on span "Hey {{first_name}}! We have a package in the office for you ready for pick up!" at bounding box center [558, 405] width 308 height 12
type textarea "Hey {{first_name}}! We have a package in the office for you ready for pick up!"
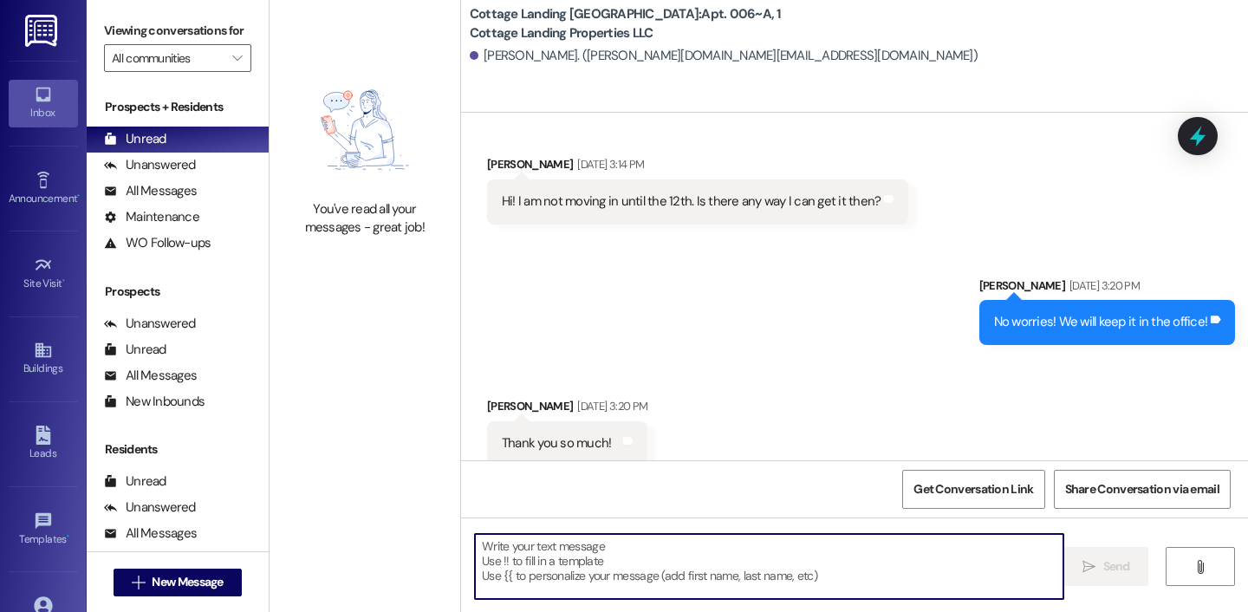
scroll to position [519, 0]
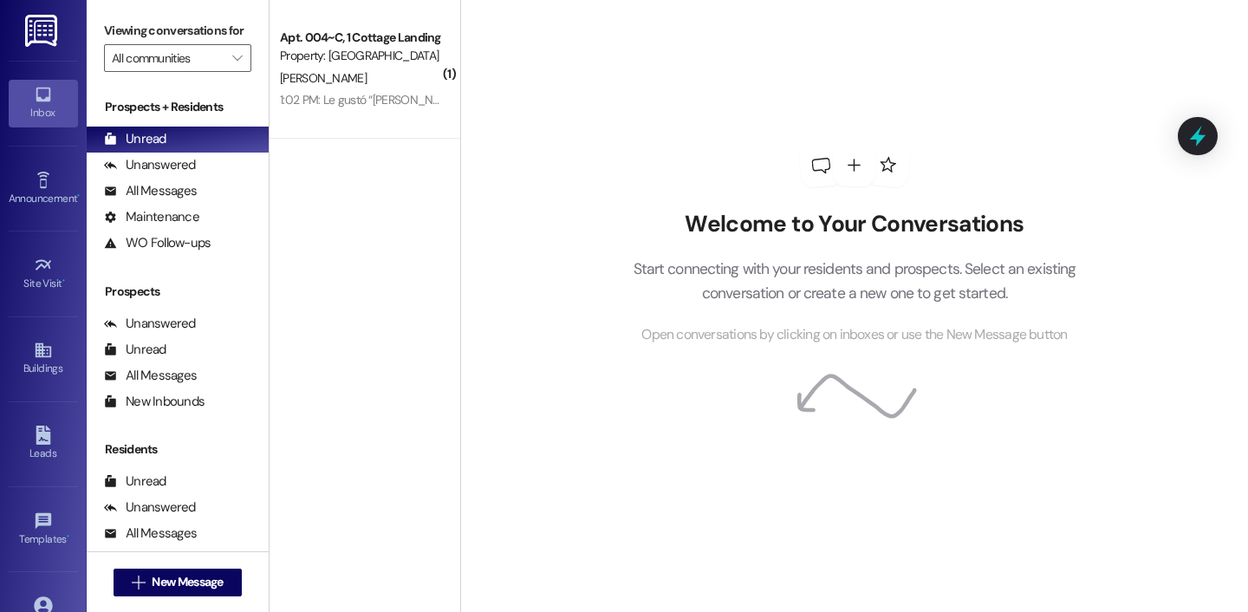
click at [533, 61] on div "Welcome to Your Conversations Start connecting with your residents and prospect…" at bounding box center [854, 306] width 788 height 612
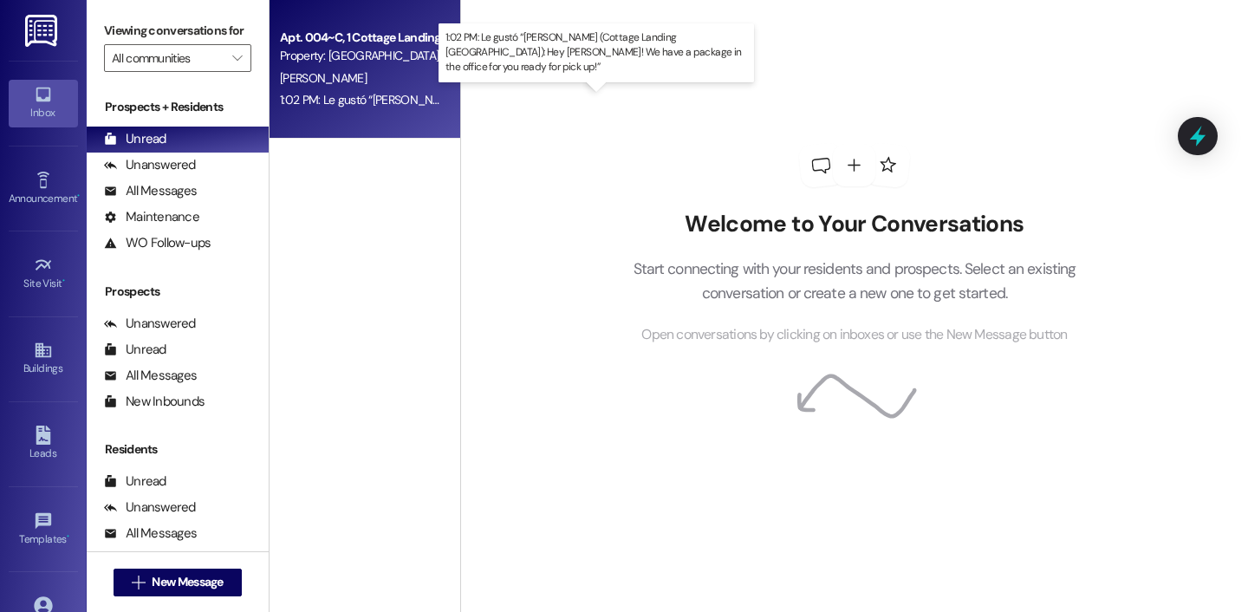
click at [337, 107] on div "1:02 PM: Le gustó “[PERSON_NAME] (Cottage Landing [GEOGRAPHIC_DATA]): Hey [PERS…" at bounding box center [680, 100] width 801 height 16
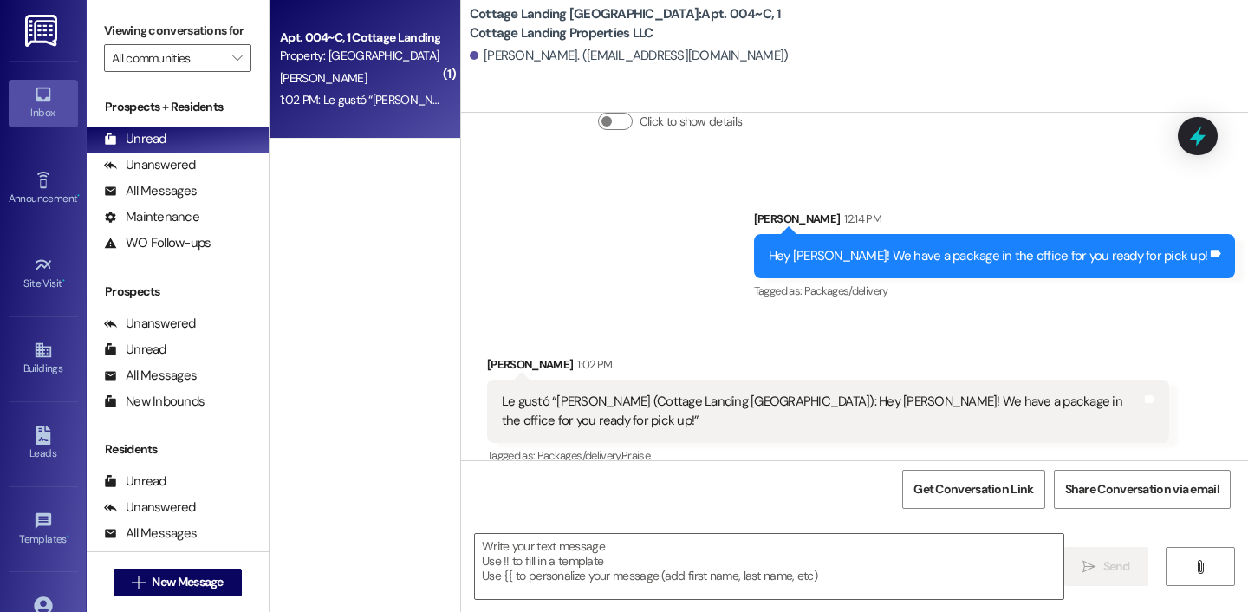
scroll to position [1627, 0]
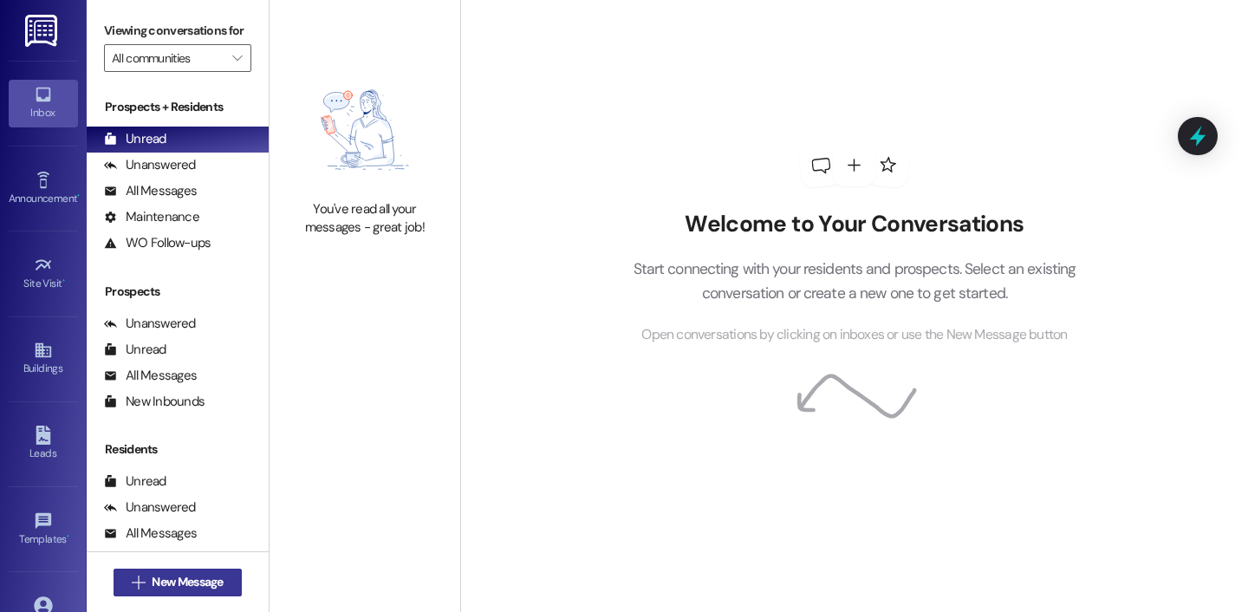
click at [226, 575] on button " New Message" at bounding box center [177, 582] width 128 height 28
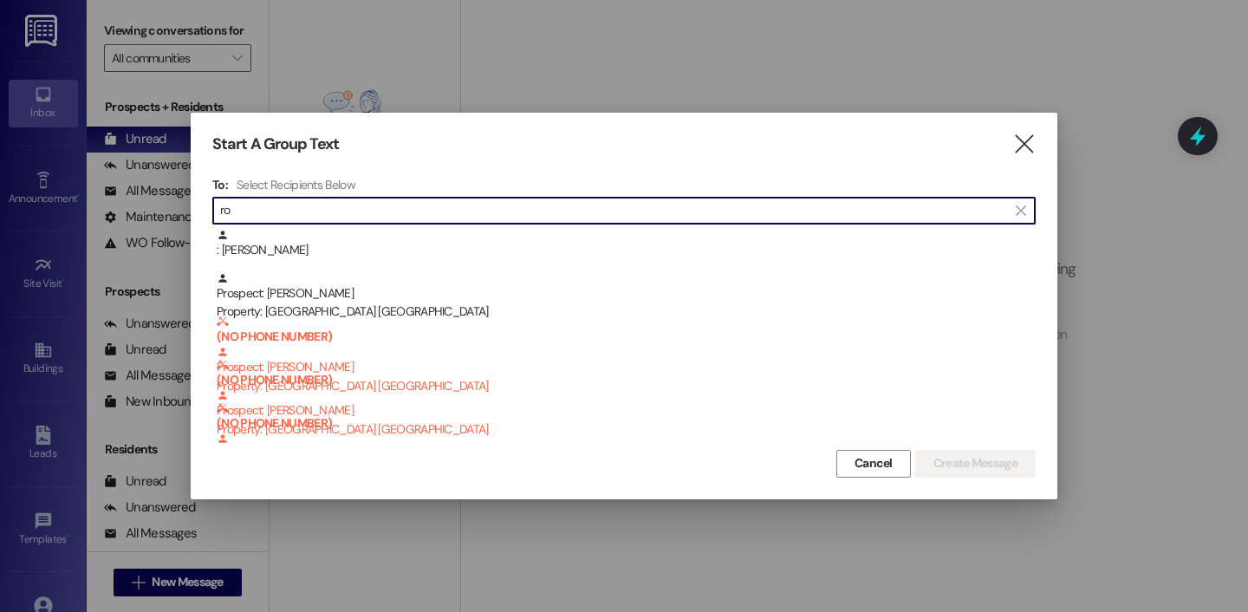
type input "r"
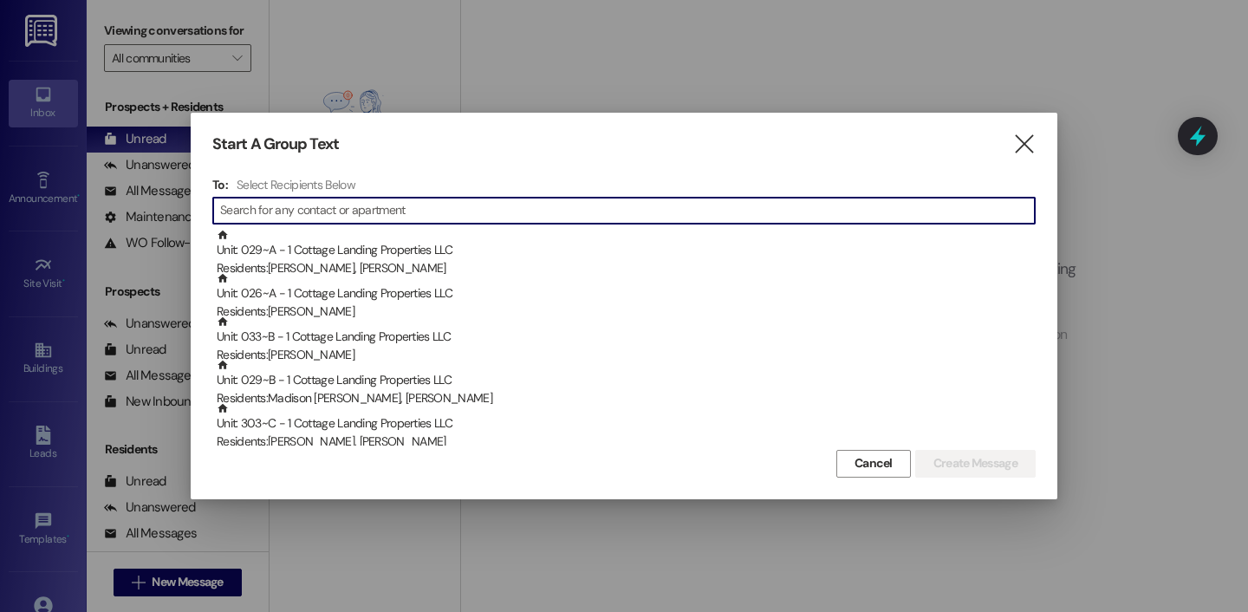
click at [554, 42] on div at bounding box center [624, 306] width 1248 height 612
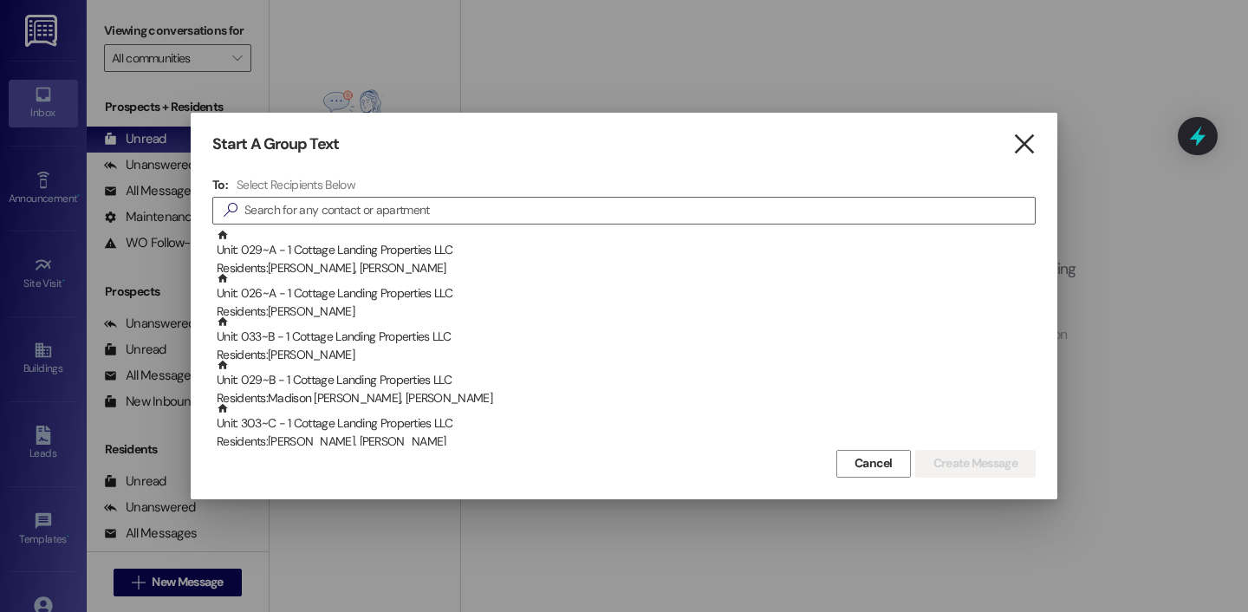
click at [1027, 145] on icon "" at bounding box center [1023, 144] width 23 height 18
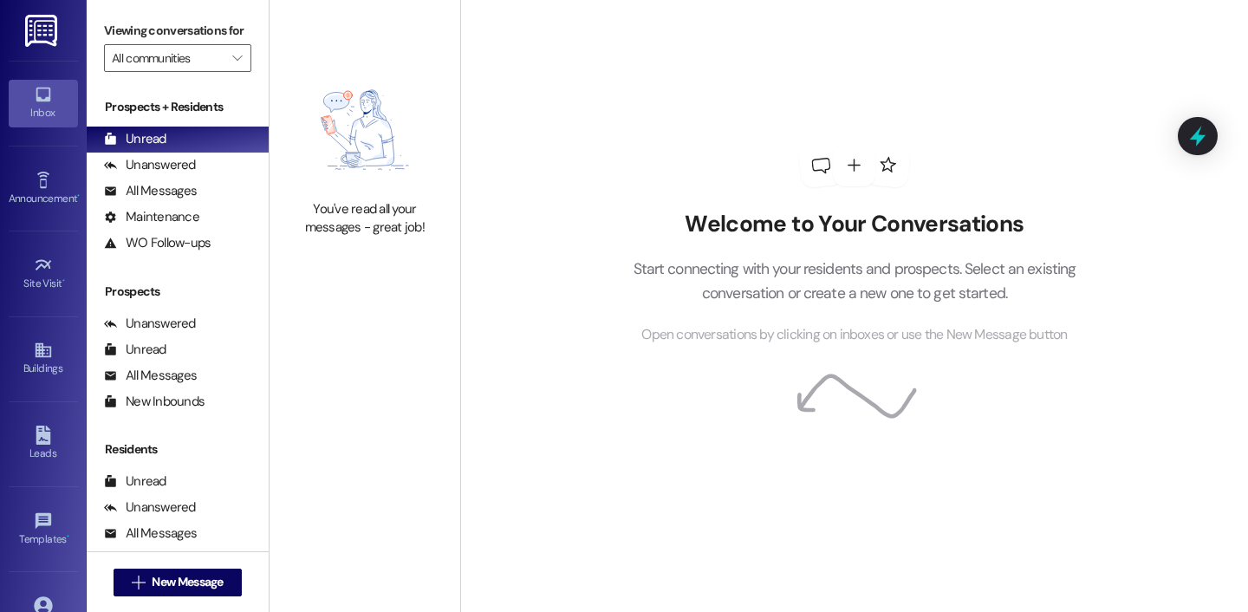
scroll to position [130, 0]
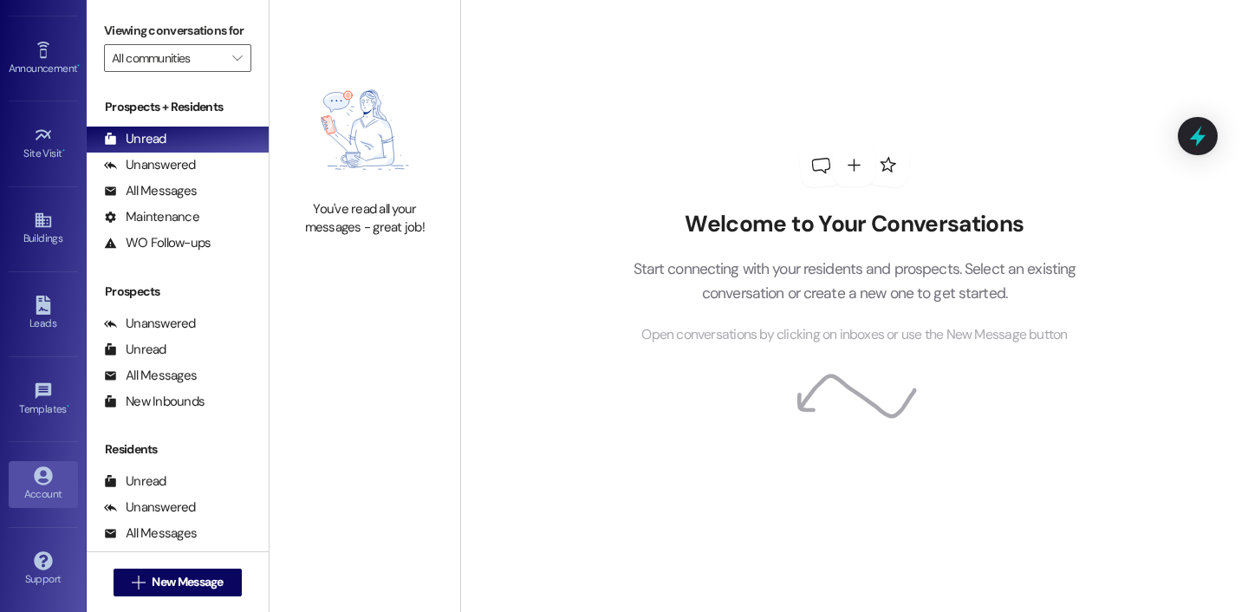
click at [50, 483] on link "Account" at bounding box center [43, 484] width 69 height 47
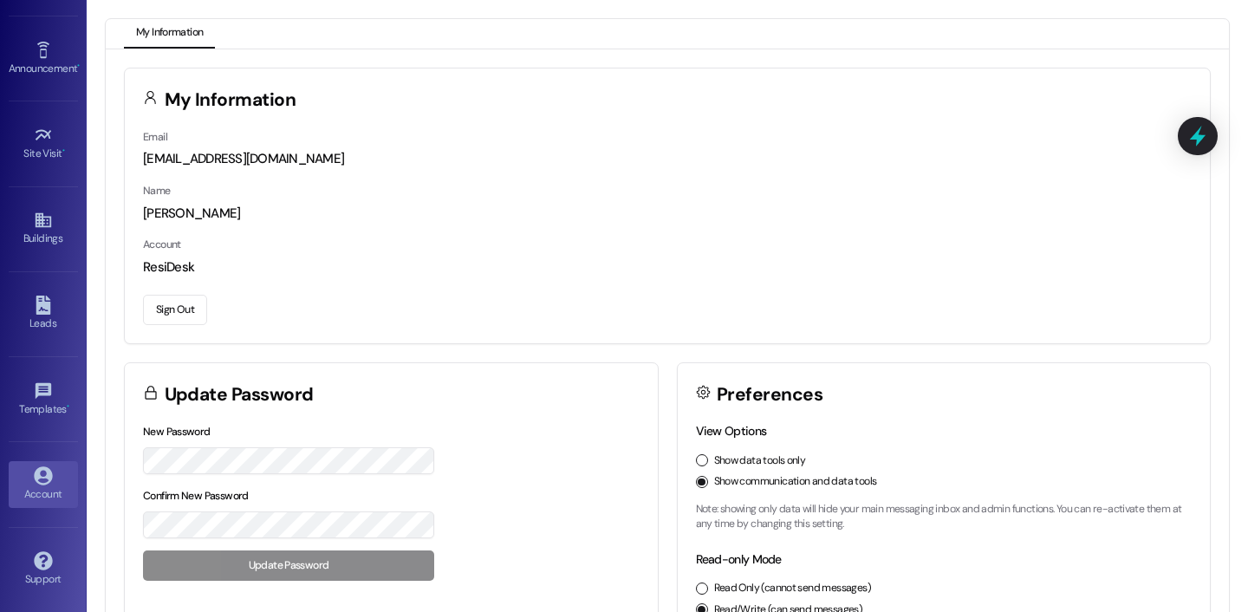
click at [187, 325] on div "Email maelin@cottagelandinglafayette.com Name Maelin Crum Account ResiDesk Sign…" at bounding box center [667, 235] width 1085 height 216
click at [187, 316] on button "Sign Out" at bounding box center [175, 310] width 64 height 30
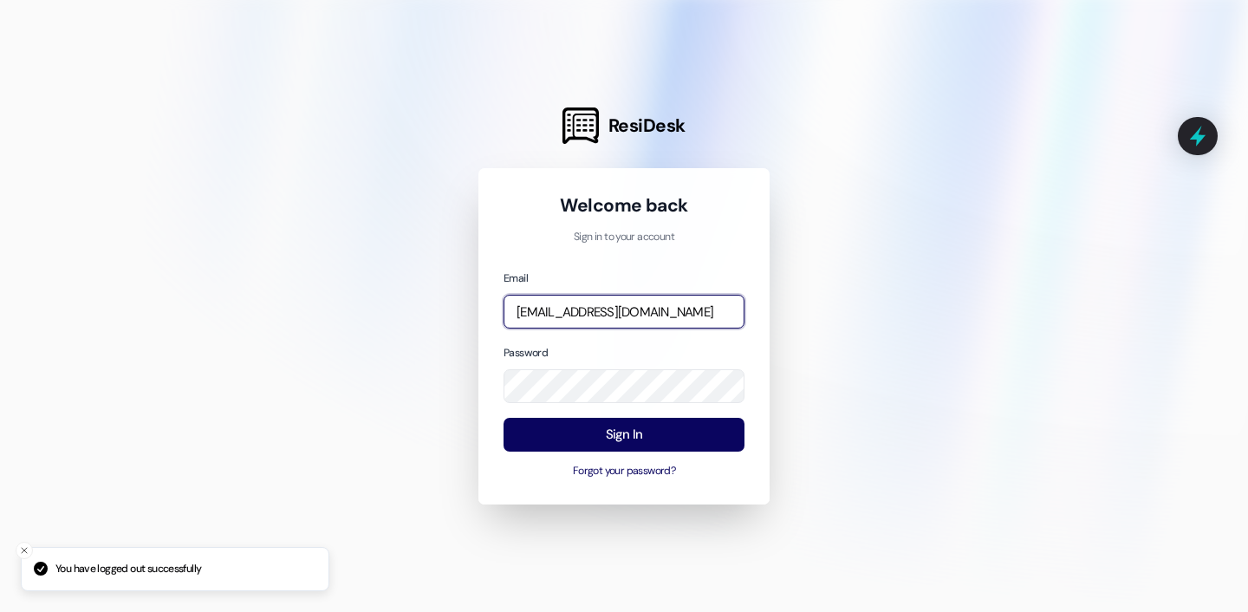
click at [619, 308] on input "[EMAIL_ADDRESS][DOMAIN_NAME]" at bounding box center [623, 312] width 241 height 34
type input "[EMAIL_ADDRESS][DOMAIN_NAME]"
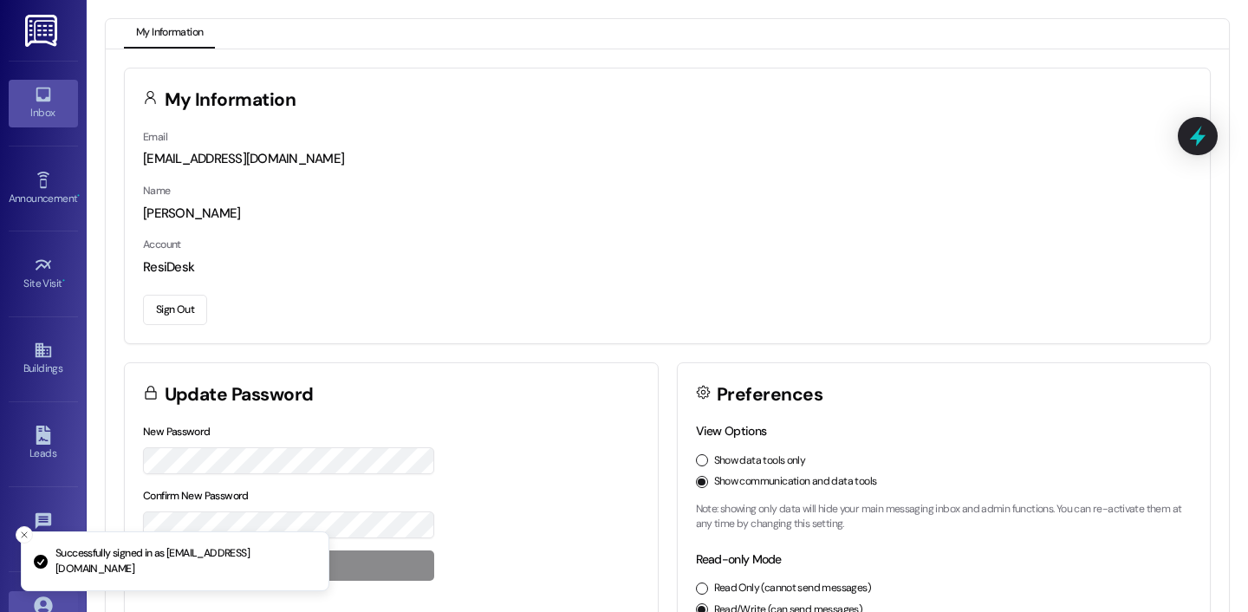
click at [64, 94] on link "Inbox" at bounding box center [43, 103] width 69 height 47
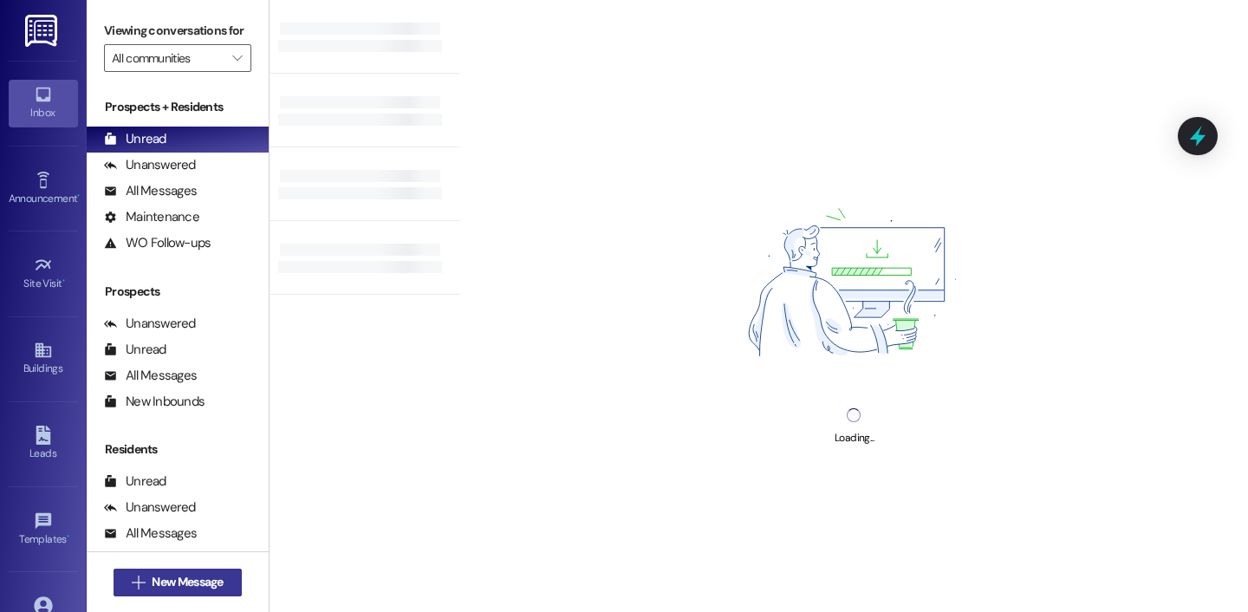
click at [152, 574] on span "New Message" at bounding box center [187, 582] width 71 height 18
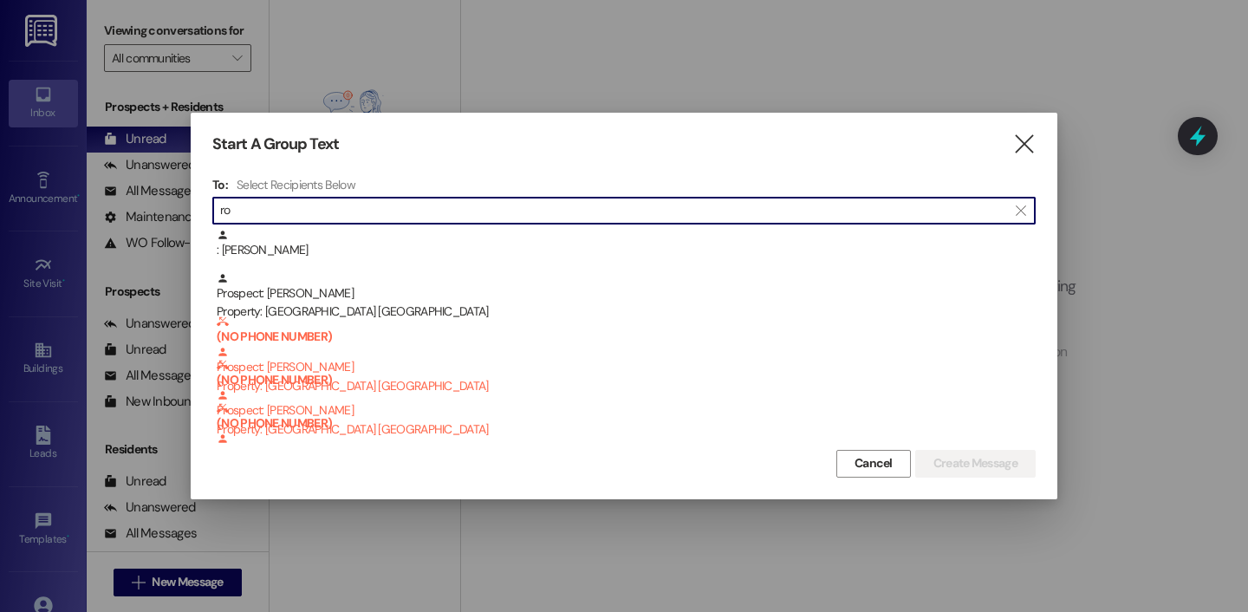
type input "r"
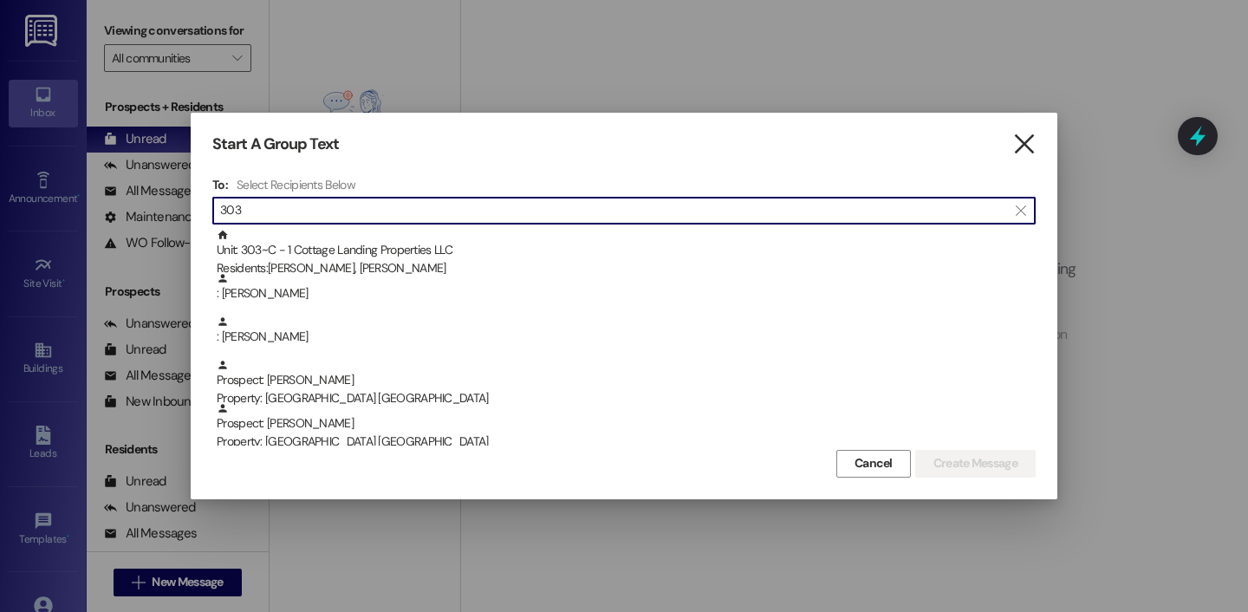
type input "303"
click at [1025, 153] on icon "" at bounding box center [1023, 144] width 23 height 18
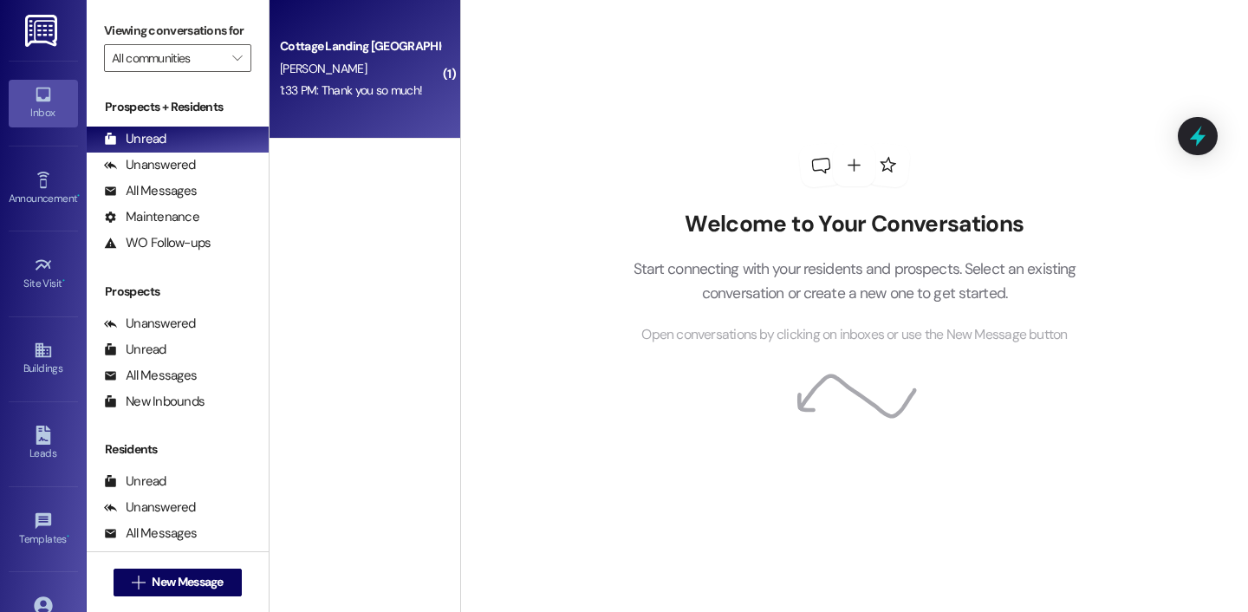
click at [421, 105] on div "Cottage Landing [GEOGRAPHIC_DATA] [PERSON_NAME] 1:33 PM: Thank you so much! 1:3…" at bounding box center [364, 69] width 191 height 139
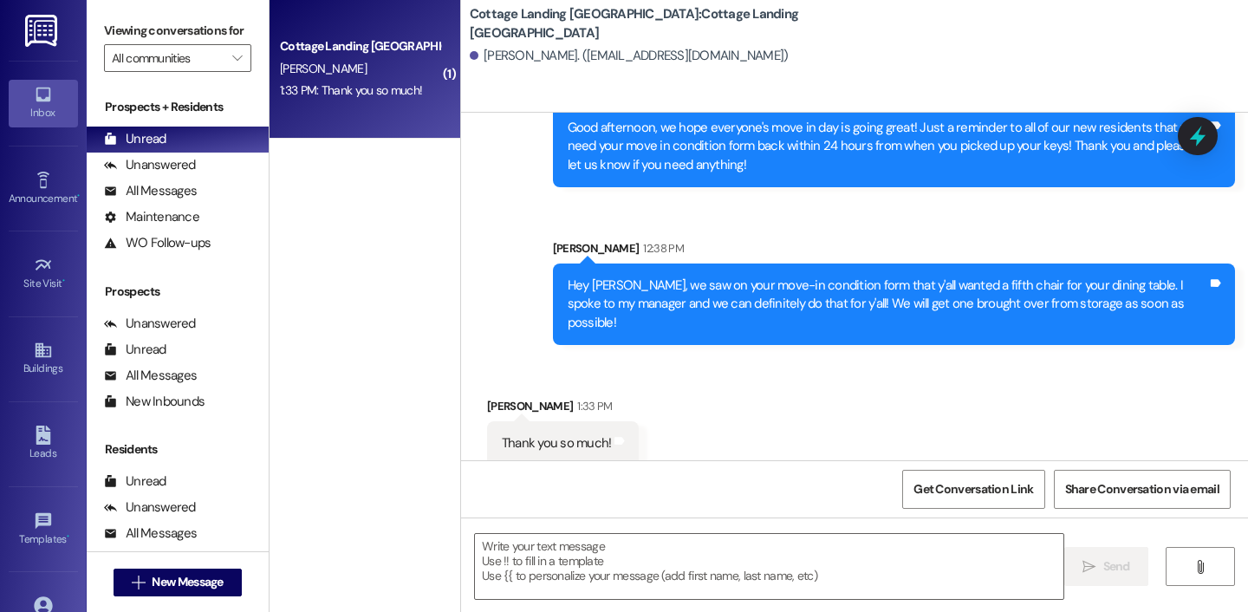
scroll to position [433, 0]
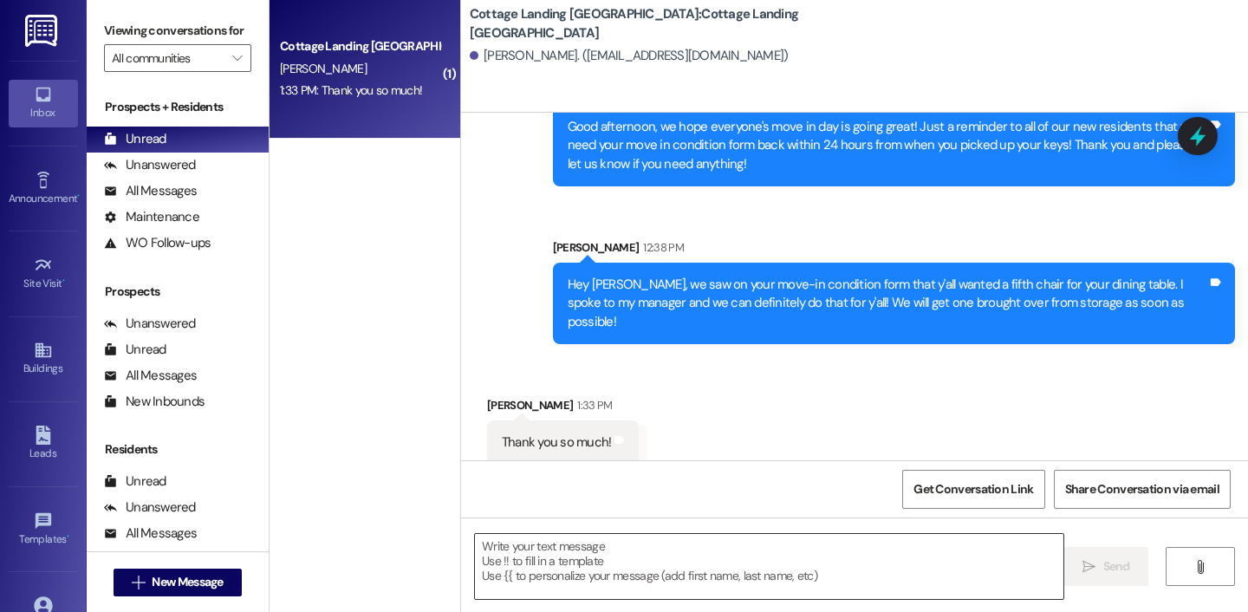
click at [617, 583] on textarea at bounding box center [769, 566] width 588 height 65
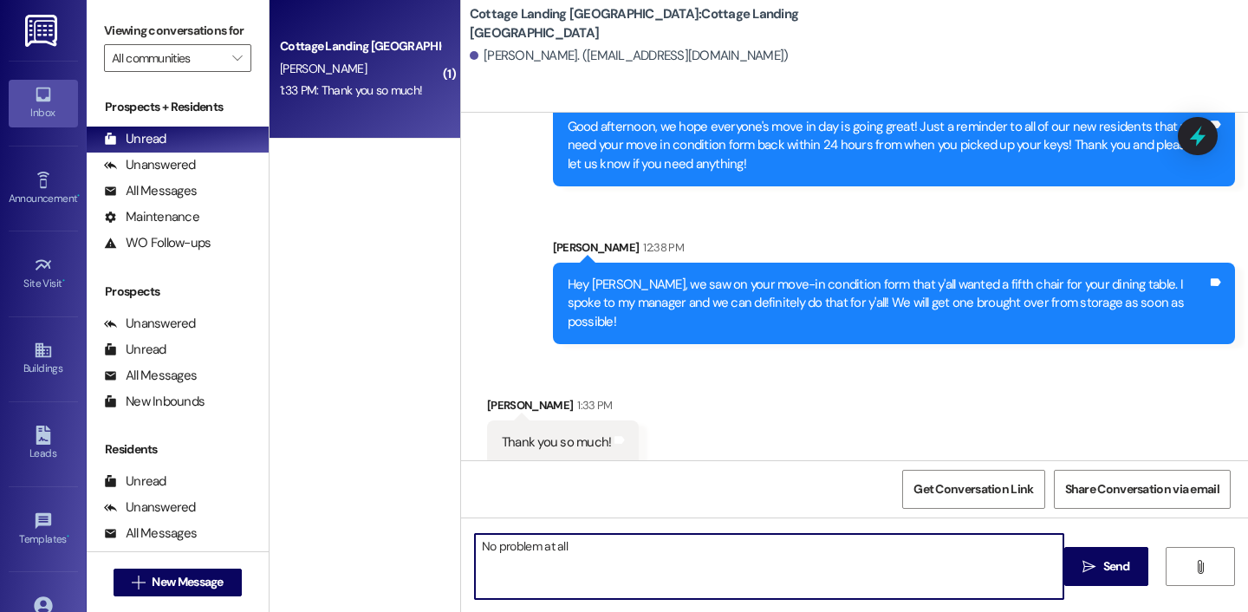
type textarea "No problem at all!"
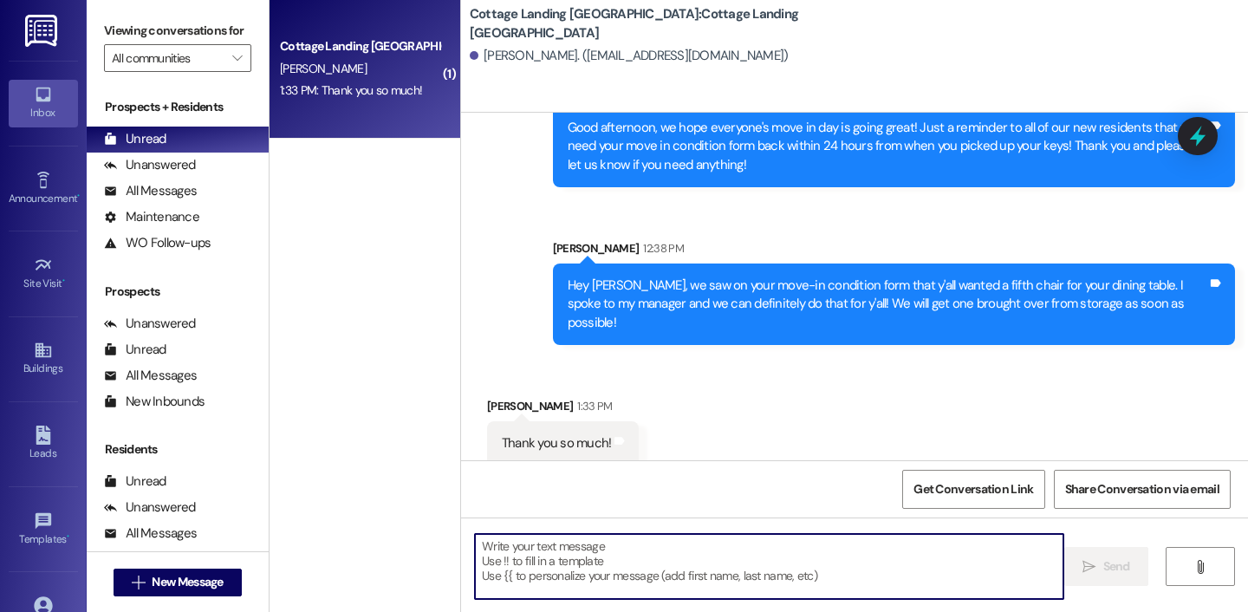
scroll to position [554, 0]
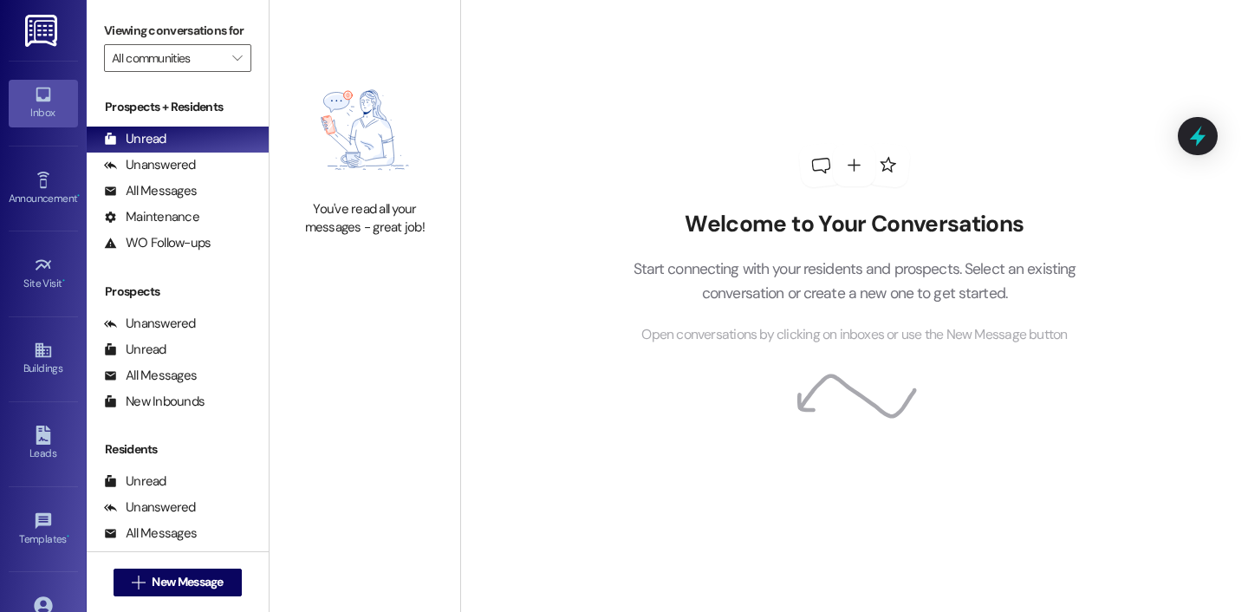
click at [626, 157] on div "Welcome to Your Conversations Start connecting with your residents and prospect…" at bounding box center [854, 245] width 520 height 490
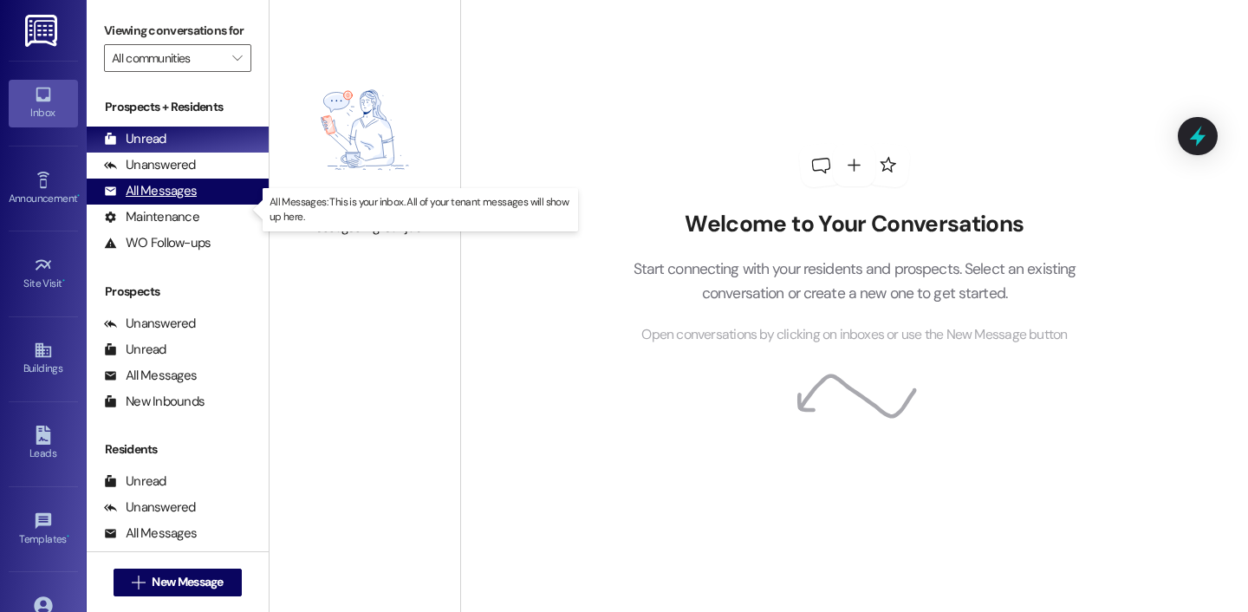
click at [152, 200] on div "All Messages" at bounding box center [150, 191] width 93 height 18
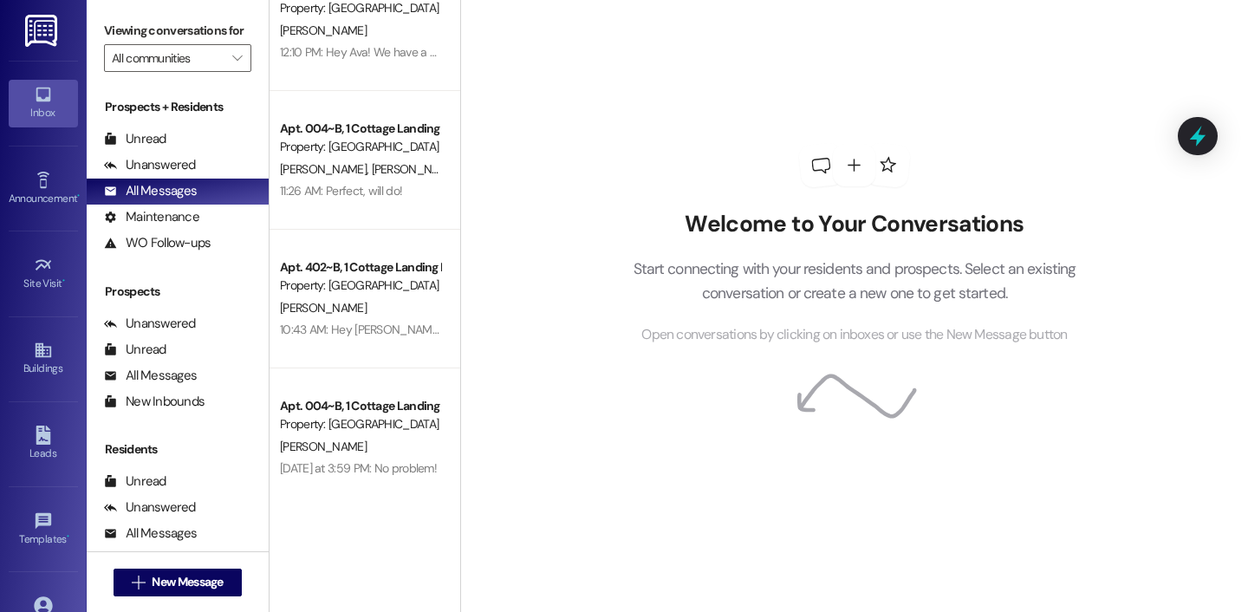
scroll to position [1999, 0]
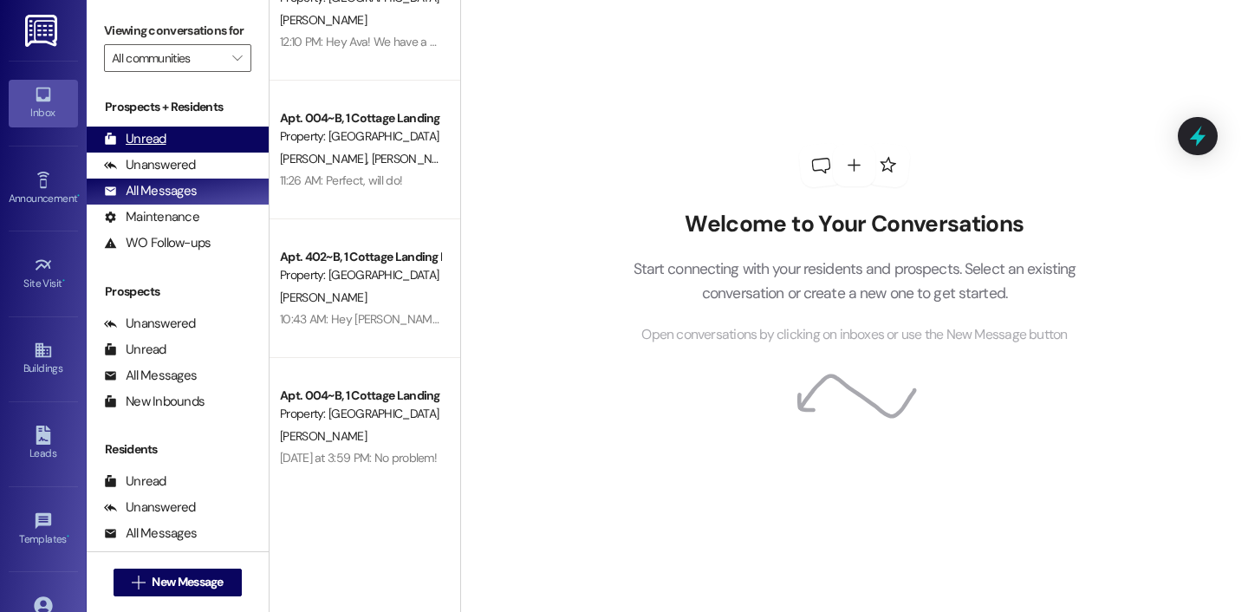
click at [183, 152] on div "Unread (0)" at bounding box center [178, 139] width 182 height 26
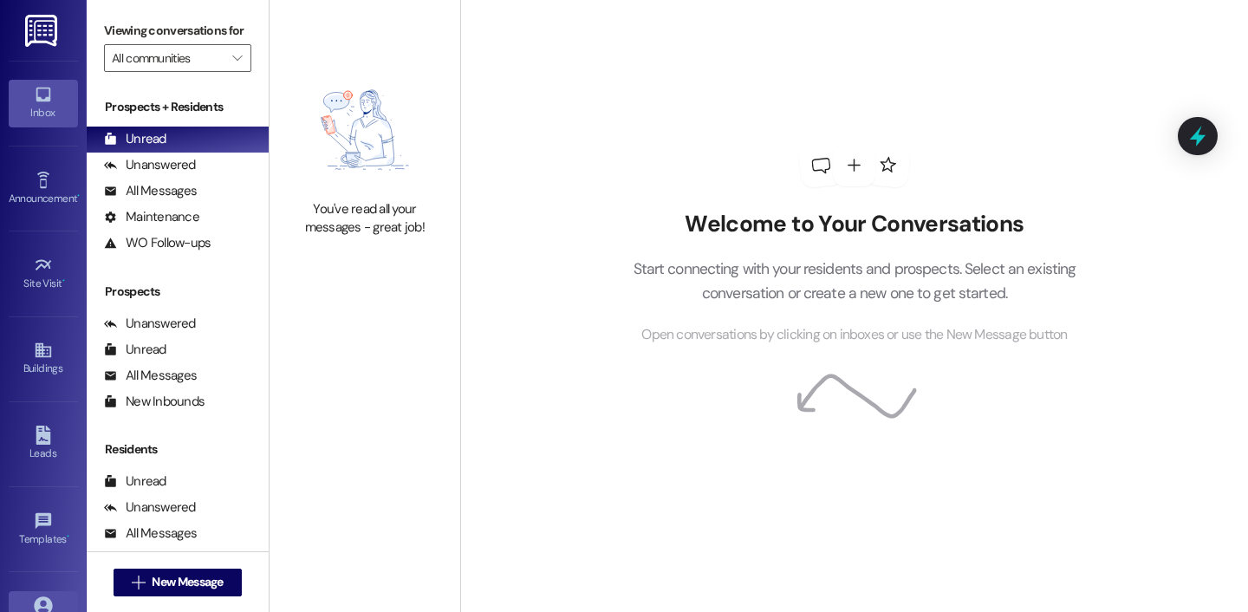
click at [34, 598] on icon at bounding box center [43, 605] width 19 height 19
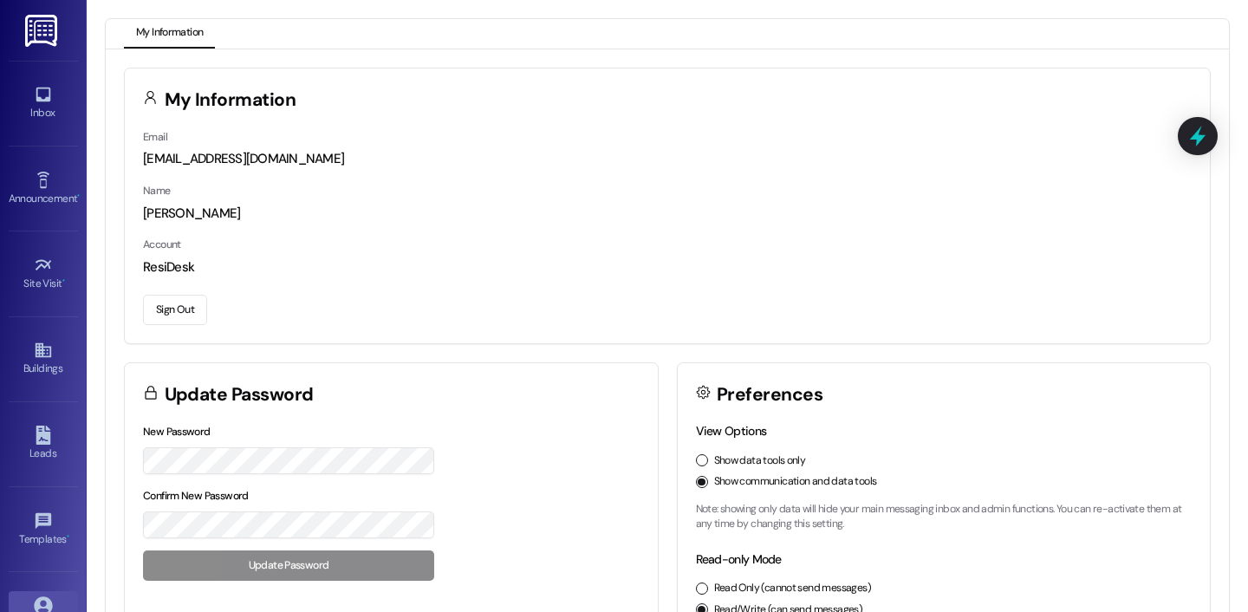
click at [173, 308] on button "Sign Out" at bounding box center [175, 310] width 64 height 30
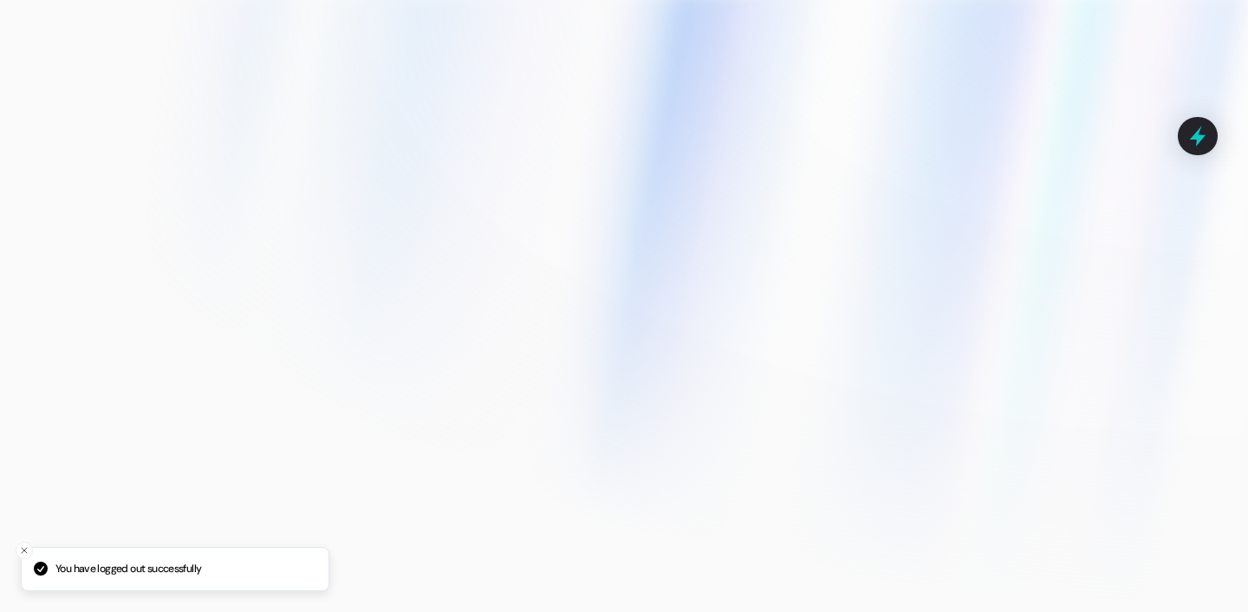
type input "[EMAIL_ADDRESS][DOMAIN_NAME]"
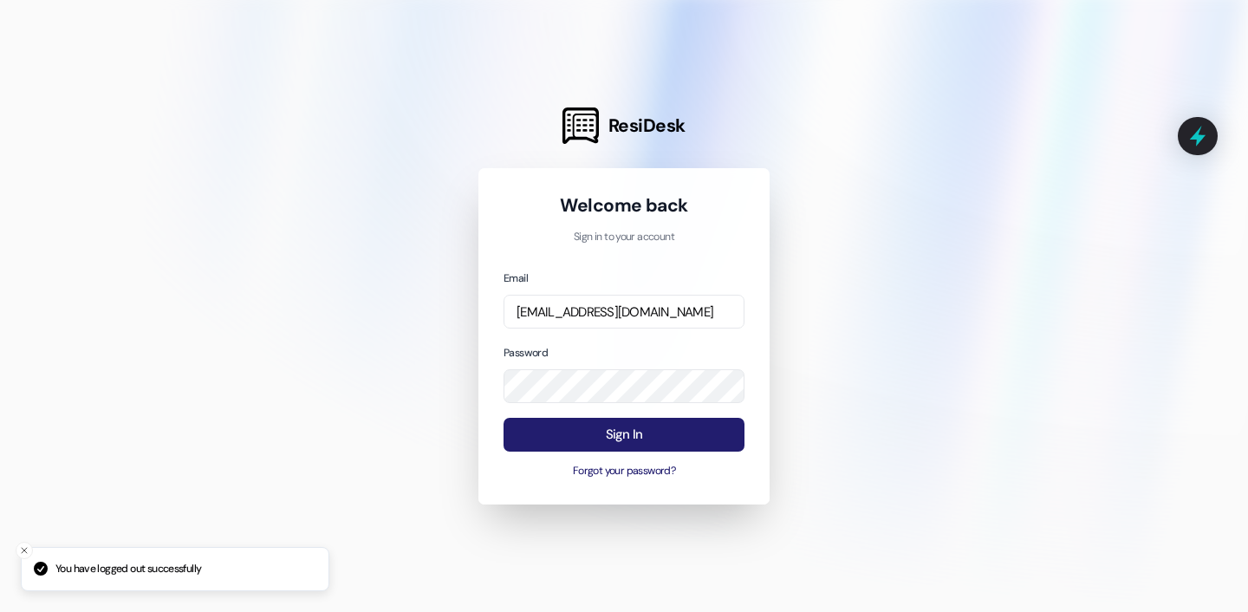
click at [657, 446] on button "Sign In" at bounding box center [623, 435] width 241 height 34
